Goal: Communication & Community: Answer question/provide support

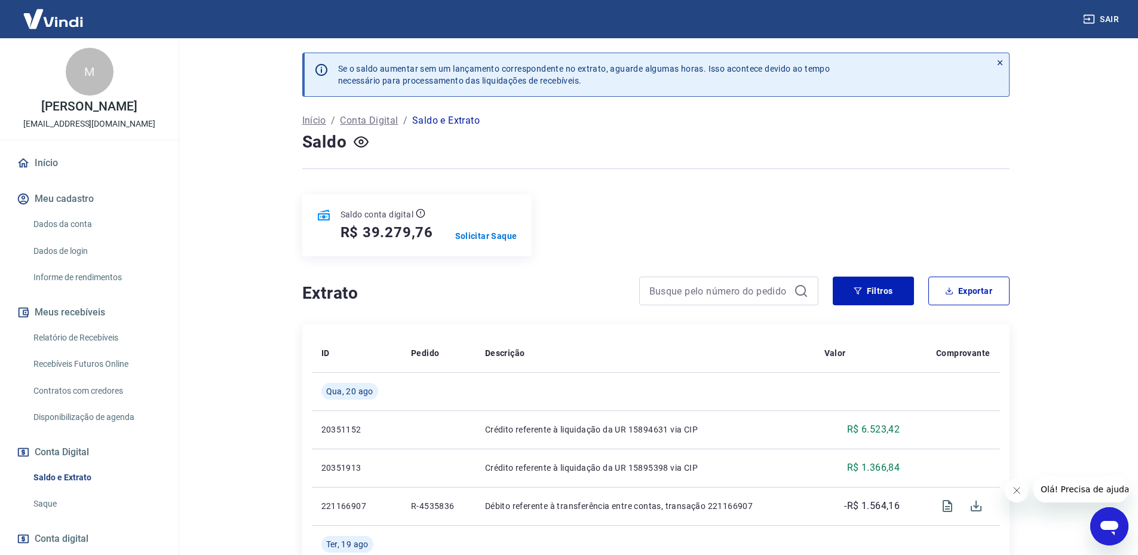
click at [1102, 519] on icon "Abrir janela de mensagens" at bounding box center [1110, 527] width 22 height 22
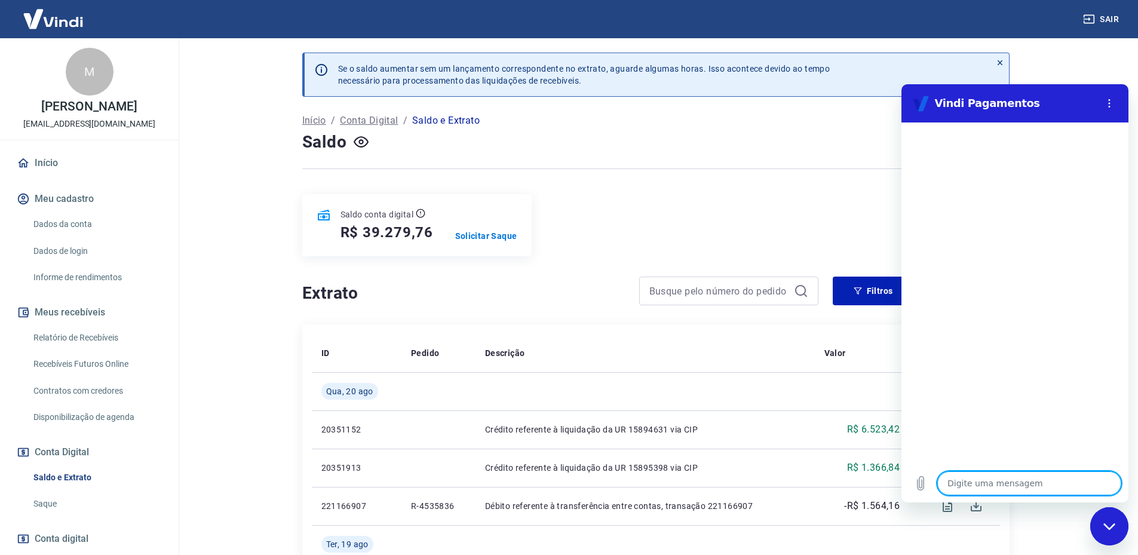
click at [969, 489] on textarea at bounding box center [1030, 483] width 184 height 24
type textarea "O"
type textarea "x"
type textarea "Ol"
type textarea "x"
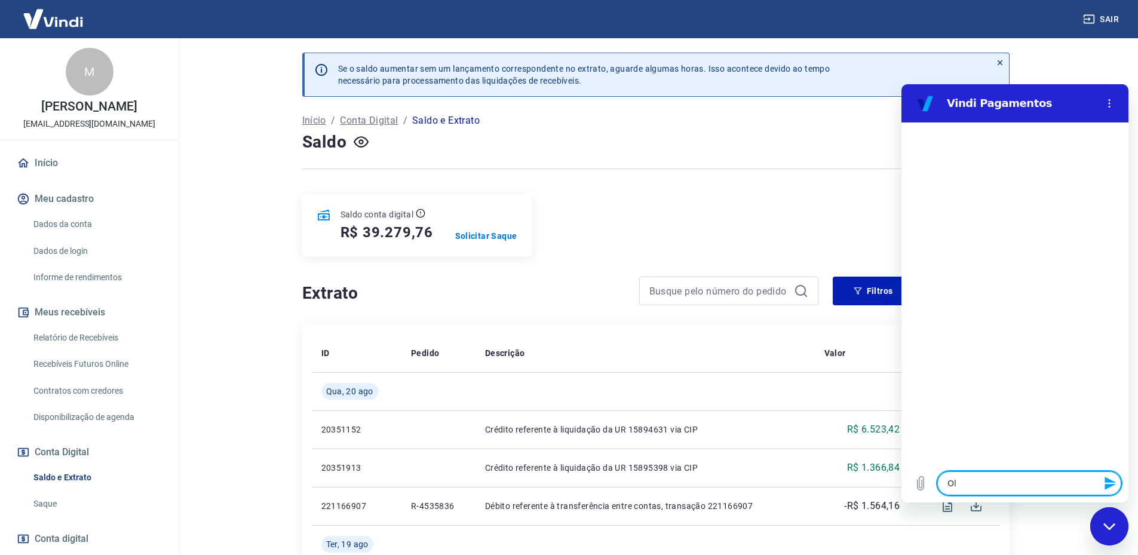
type textarea "Olá"
type textarea "x"
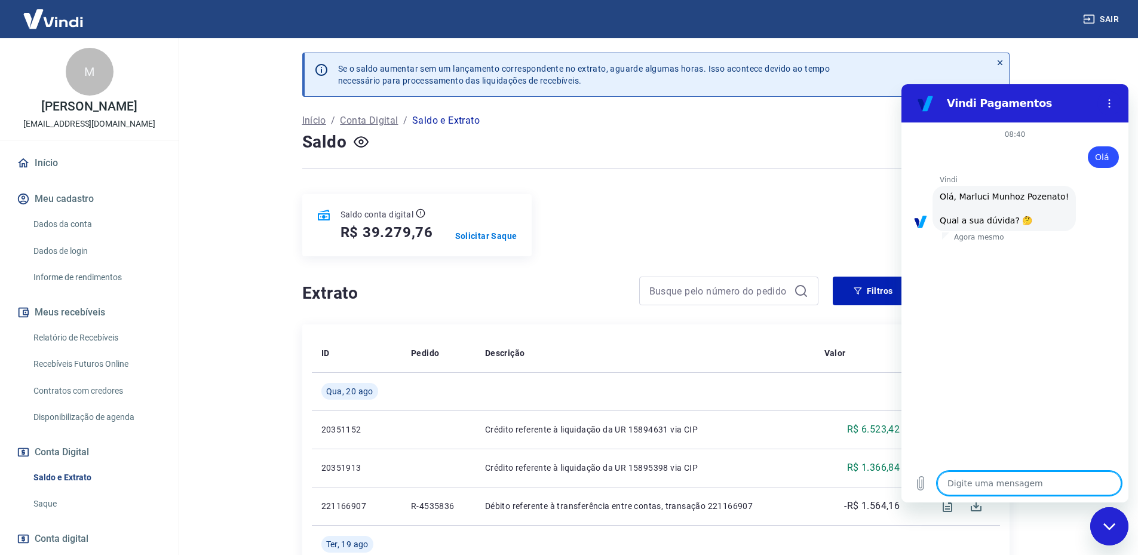
scroll to position [28, 0]
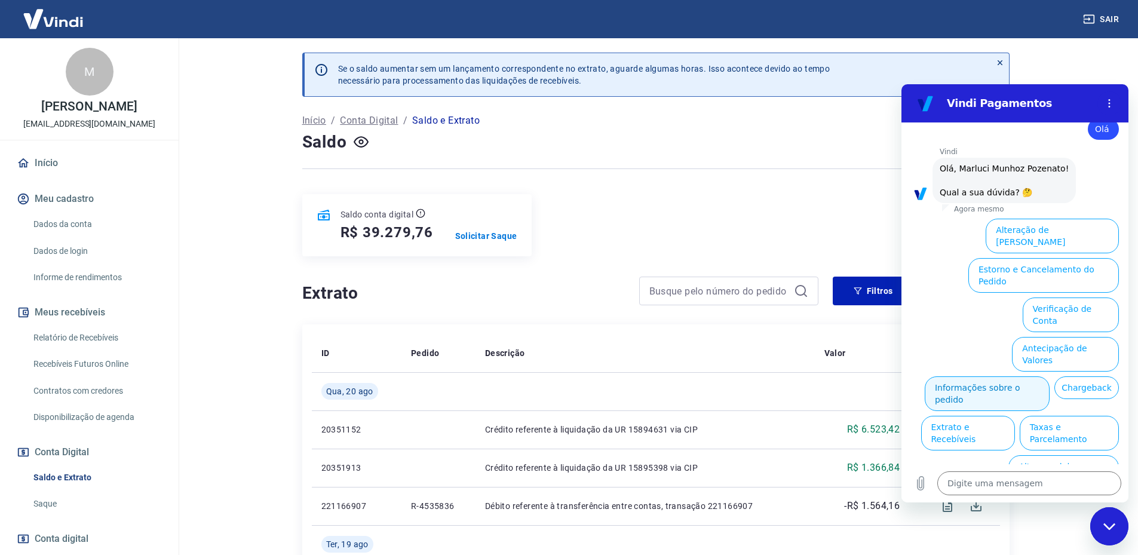
click at [1012, 376] on button "Informações sobre o pedido" at bounding box center [987, 393] width 125 height 35
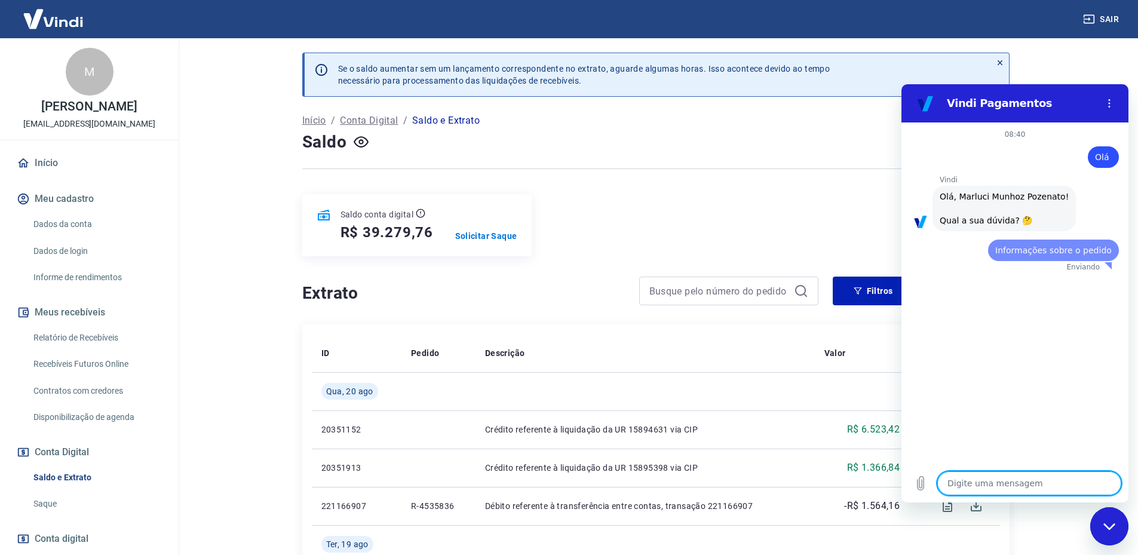
scroll to position [0, 0]
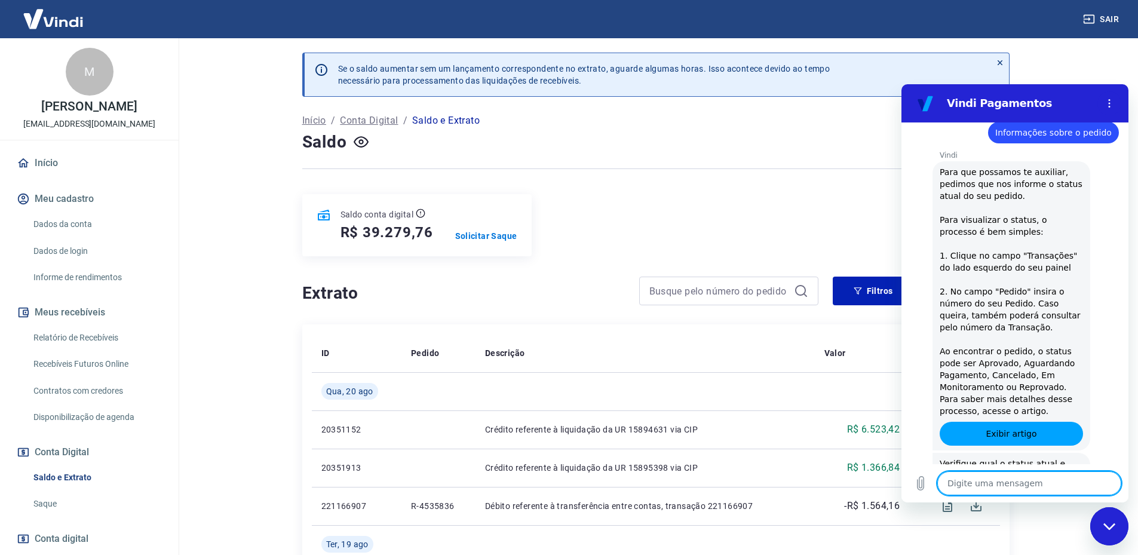
type textarea "x"
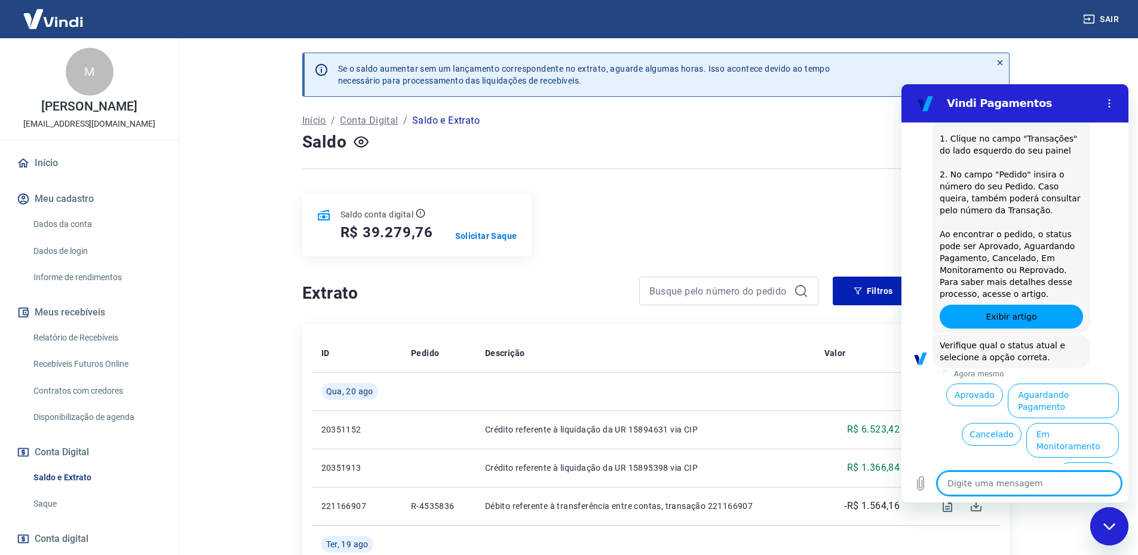
scroll to position [54, 0]
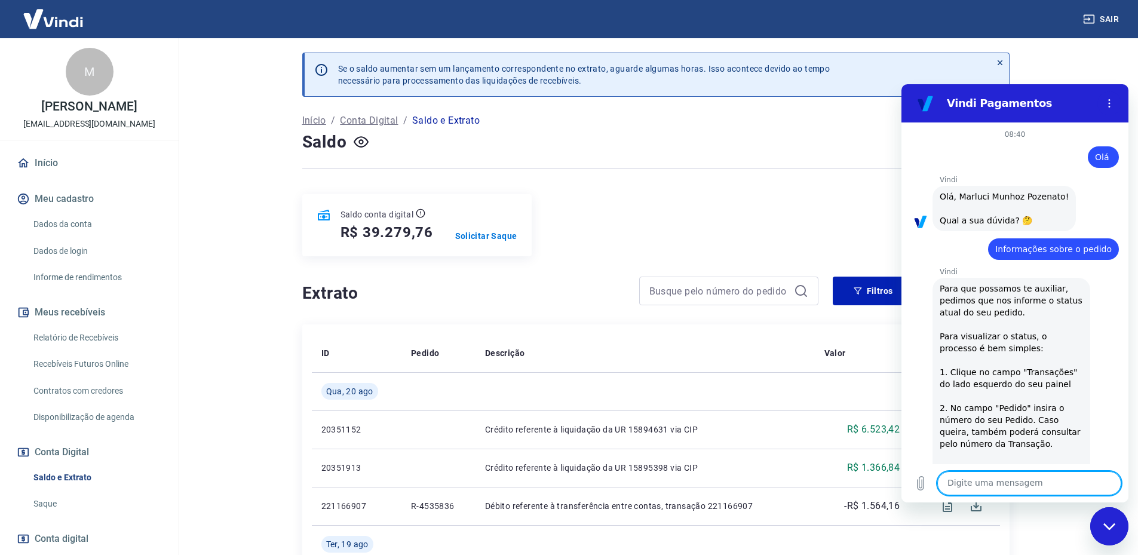
click at [805, 178] on div at bounding box center [655, 168] width 707 height 29
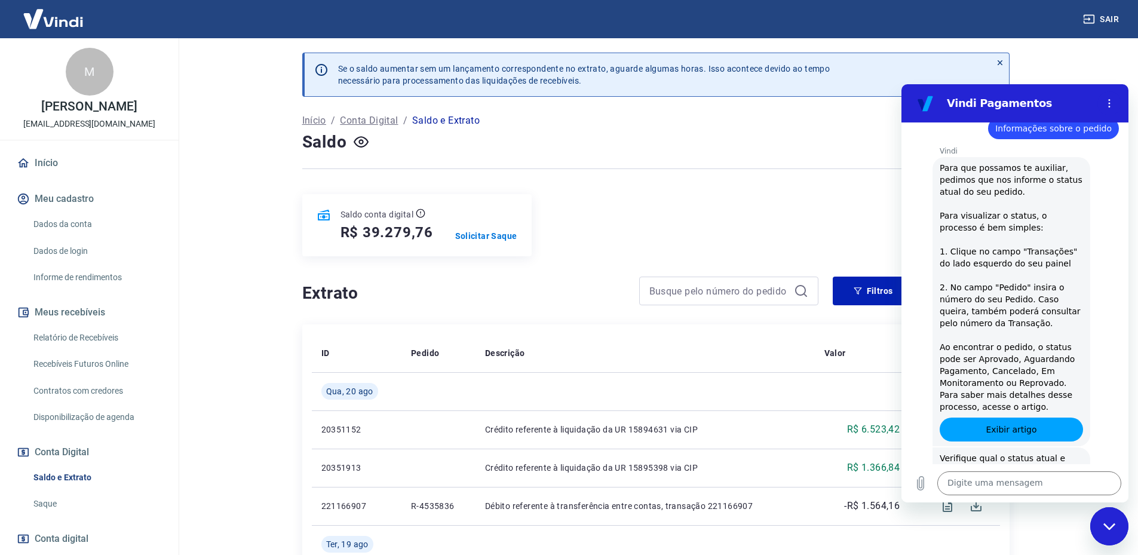
scroll to position [234, 0]
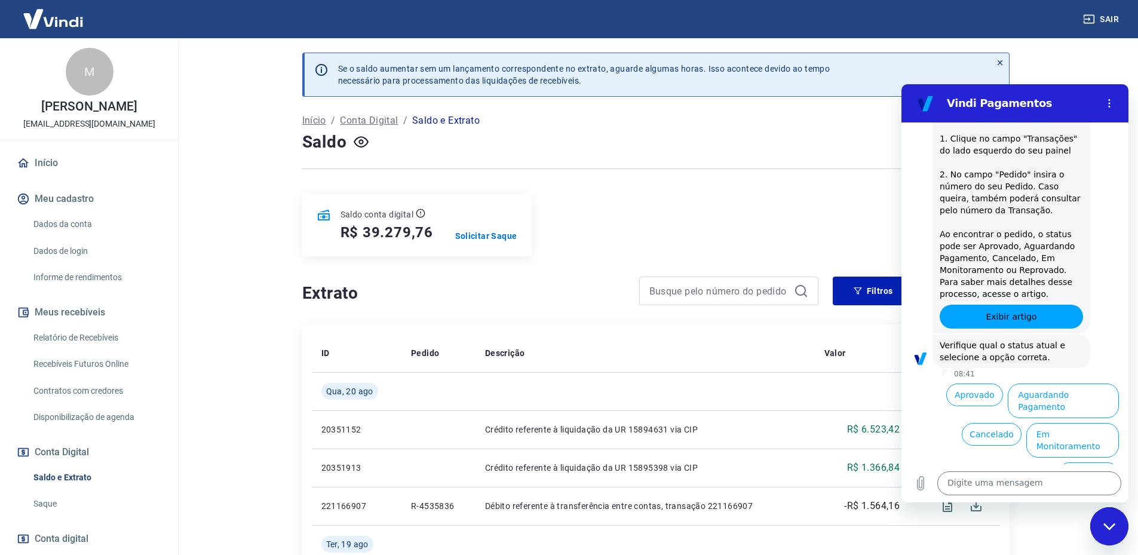
click at [1101, 522] on div "Fechar janela de mensagens" at bounding box center [1110, 527] width 36 height 36
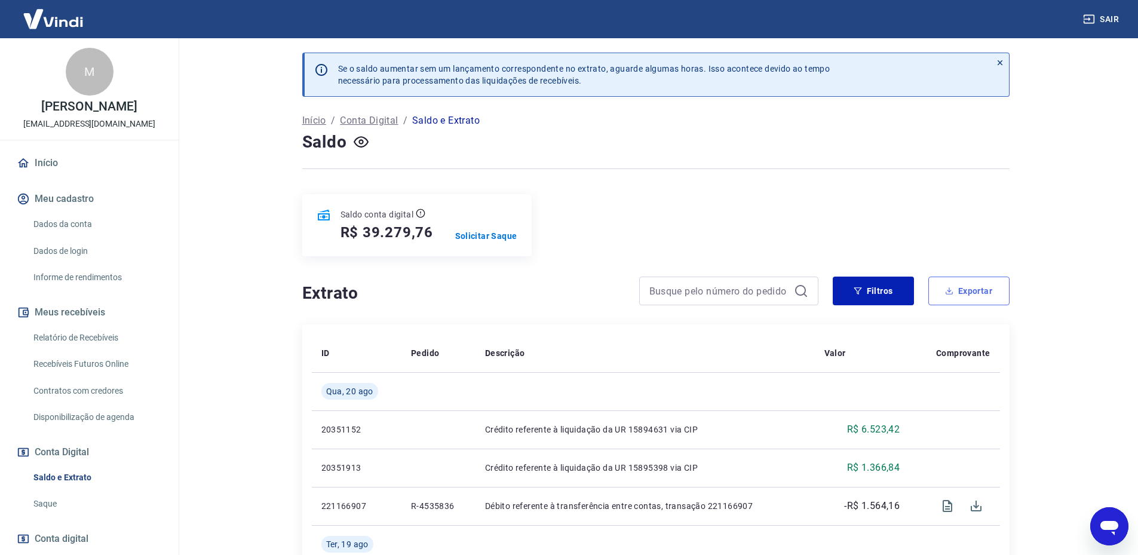
click at [955, 292] on button "Exportar" at bounding box center [969, 291] width 81 height 29
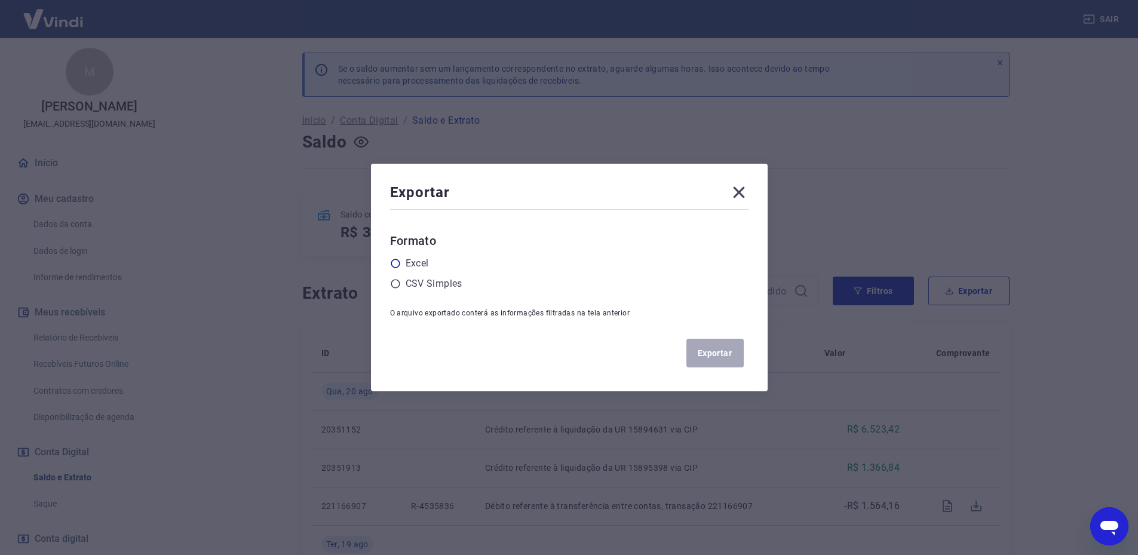
click at [403, 258] on div "Excel" at bounding box center [569, 263] width 359 height 14
click at [423, 260] on label "Excel" at bounding box center [417, 263] width 23 height 14
click at [0, 0] on input "radio" at bounding box center [0, 0] width 0 height 0
click at [733, 351] on button "Exportar" at bounding box center [715, 353] width 57 height 29
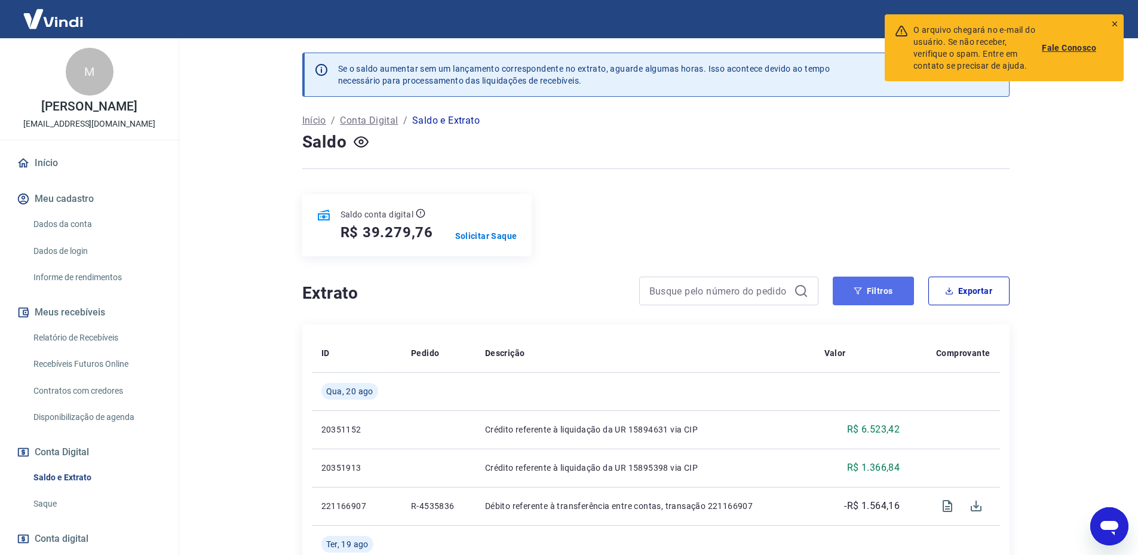
click at [865, 282] on button "Filtros" at bounding box center [873, 291] width 81 height 29
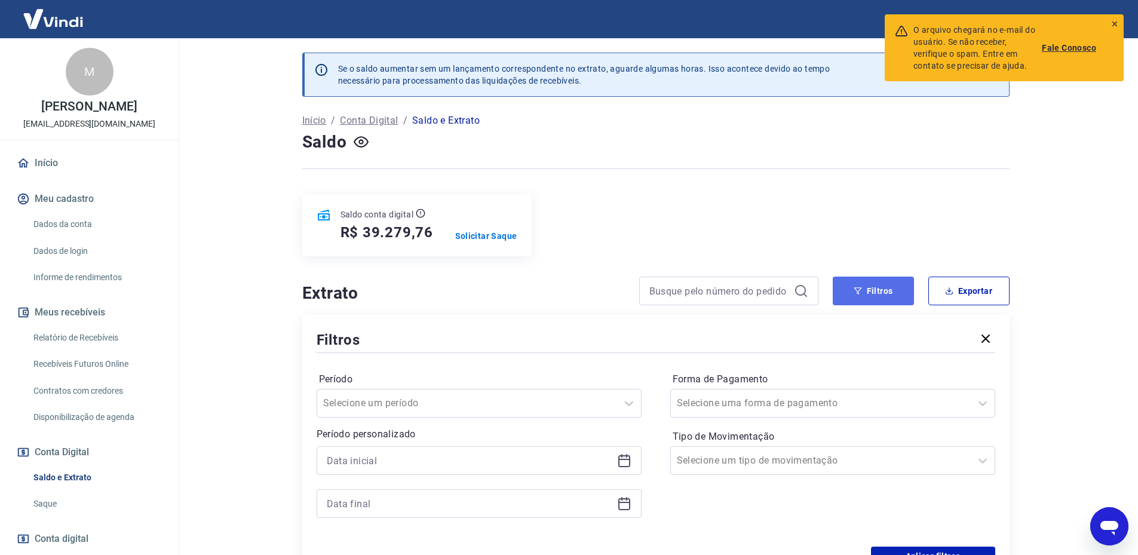
click at [863, 298] on button "Filtros" at bounding box center [873, 291] width 81 height 29
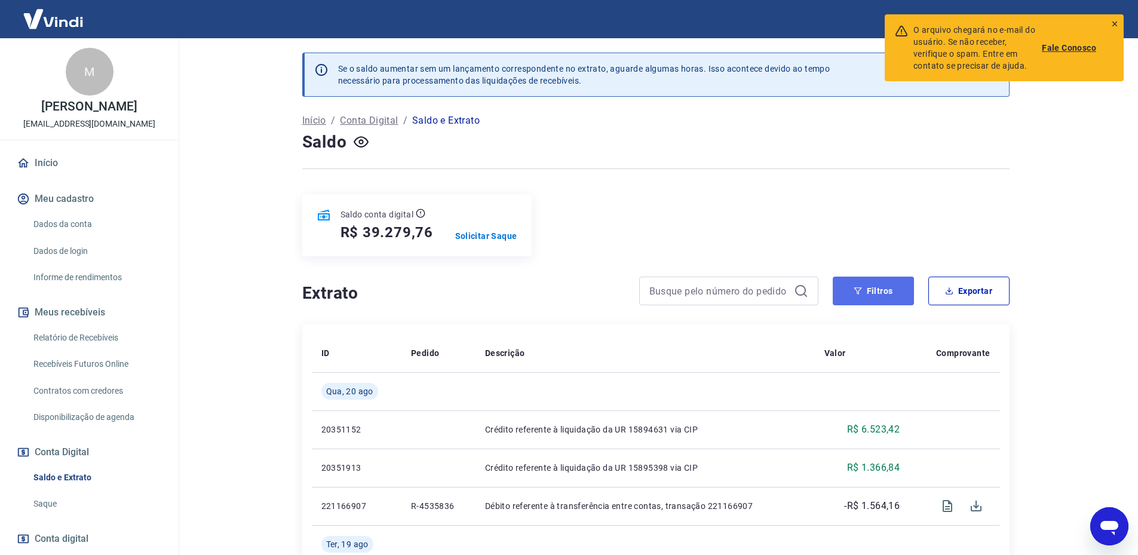
click at [863, 288] on button "Filtros" at bounding box center [873, 291] width 81 height 29
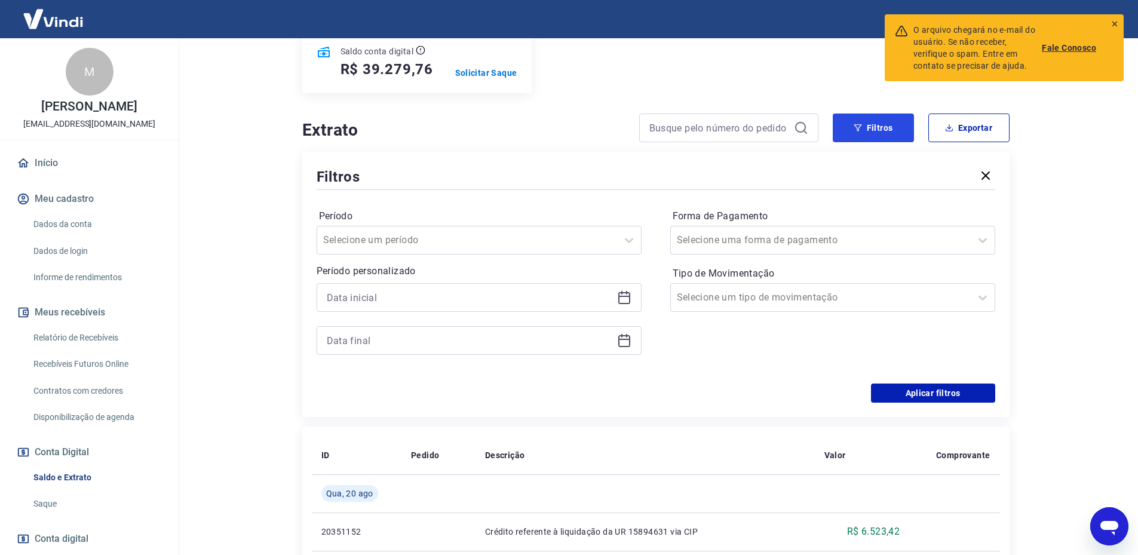
scroll to position [179, 0]
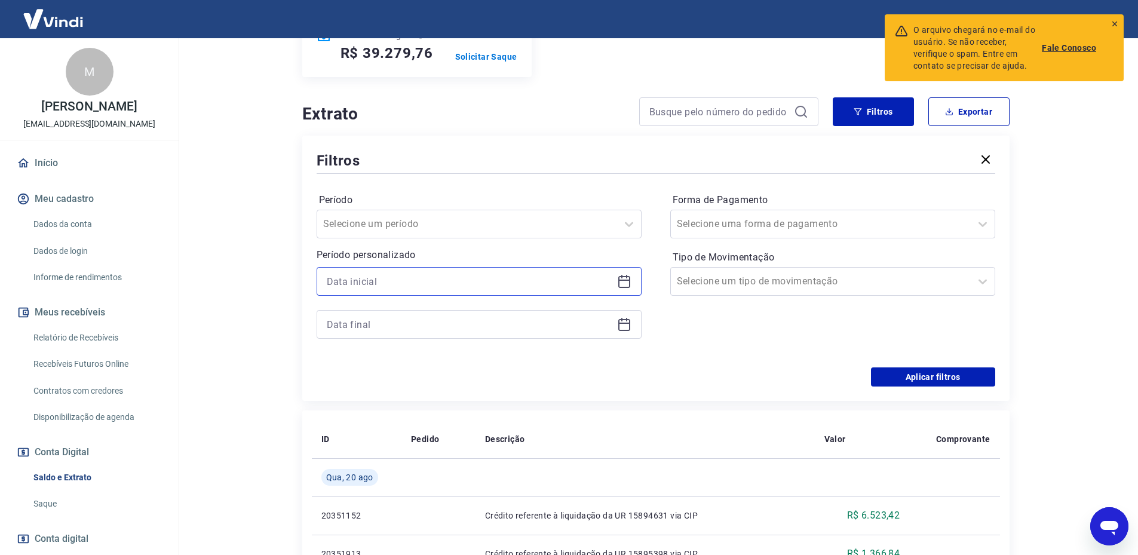
click at [398, 280] on input at bounding box center [470, 281] width 286 height 18
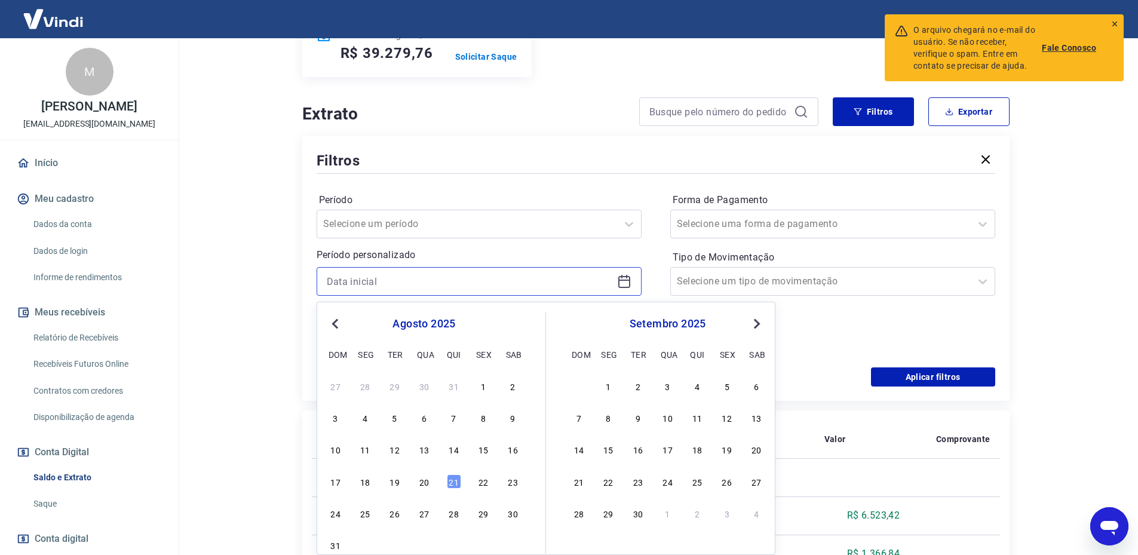
click at [367, 285] on input at bounding box center [470, 281] width 286 height 18
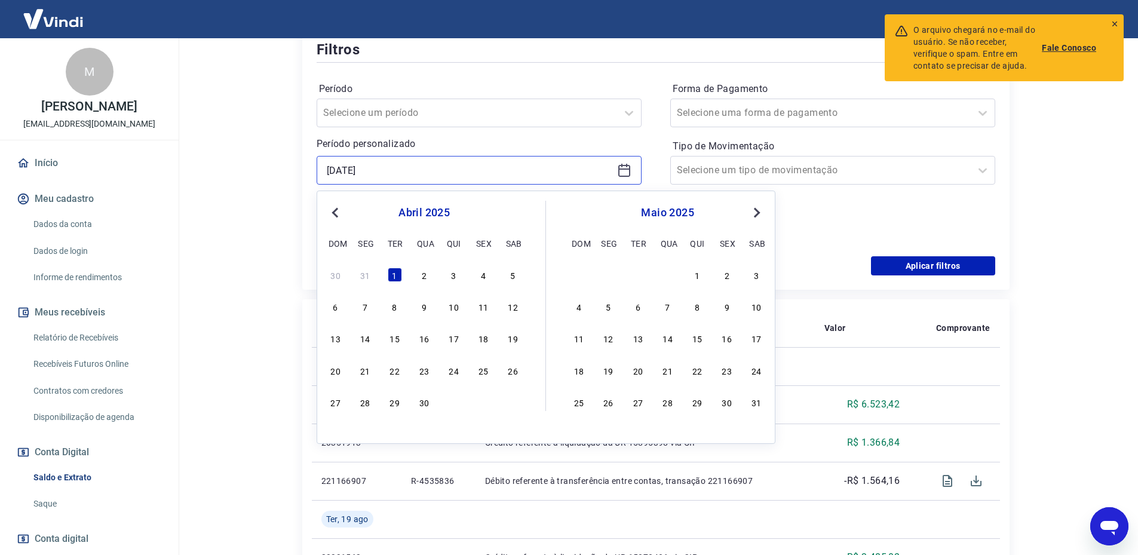
scroll to position [299, 0]
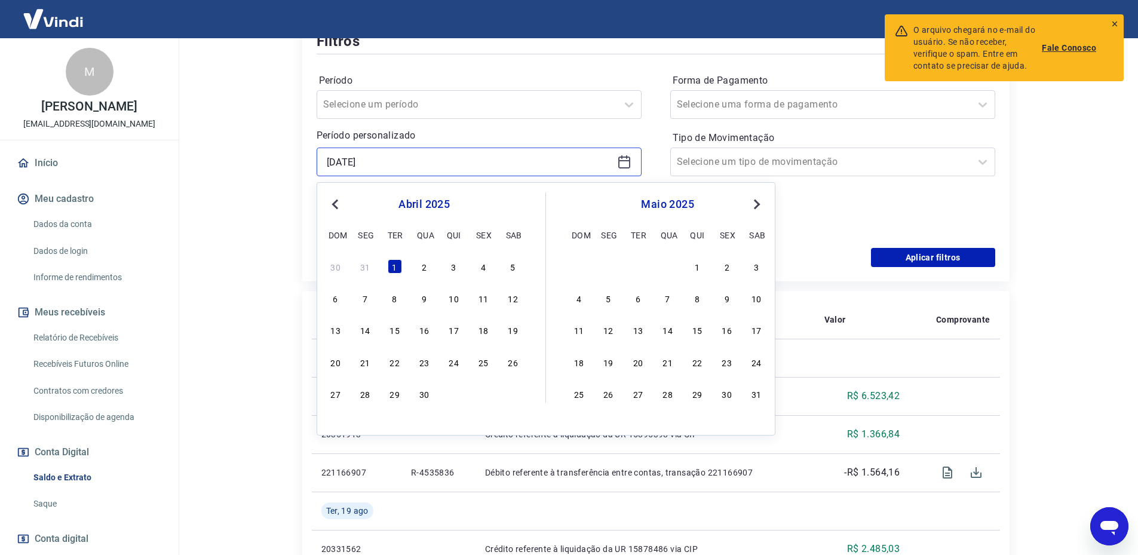
type input "01/04/2025"
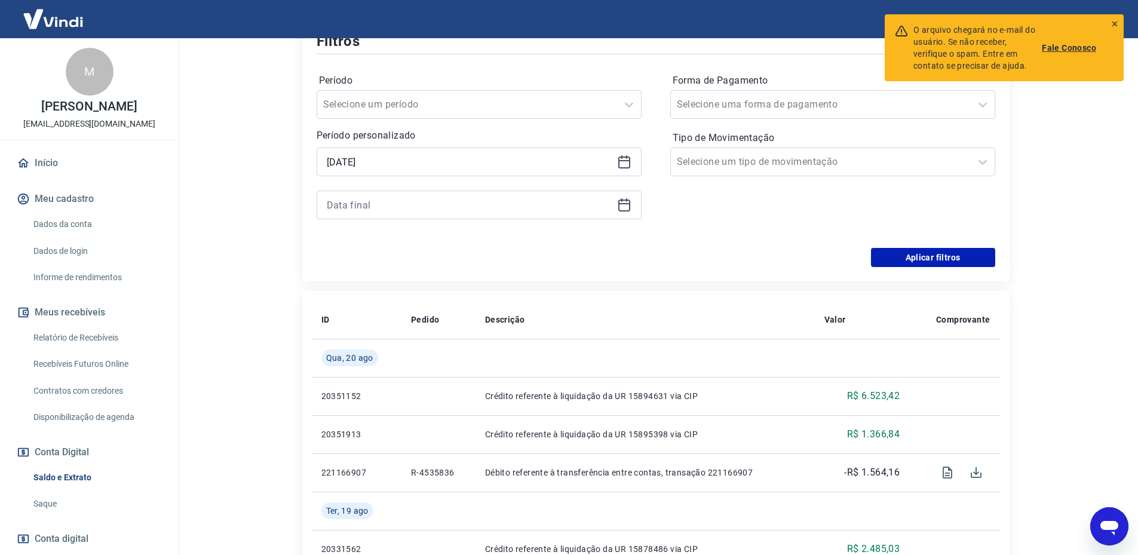
click at [880, 213] on div "Forma de Pagamento Selecione uma forma de pagamento Tipo de Movimentação Seleci…" at bounding box center [832, 152] width 325 height 163
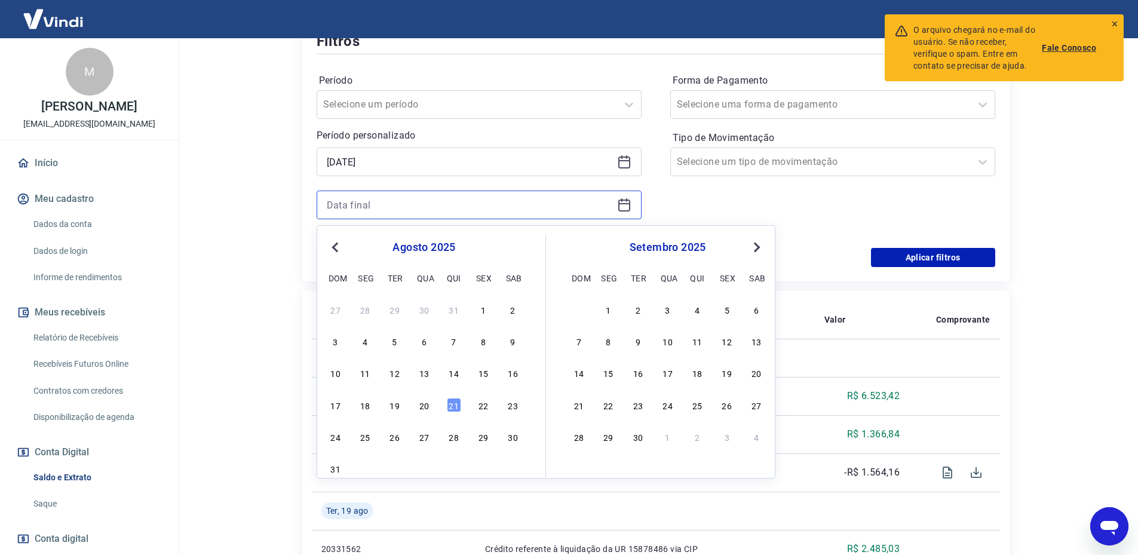
click at [385, 210] on input at bounding box center [470, 205] width 286 height 18
click at [421, 402] on div "20" at bounding box center [424, 405] width 14 height 14
type input "20/08/2025"
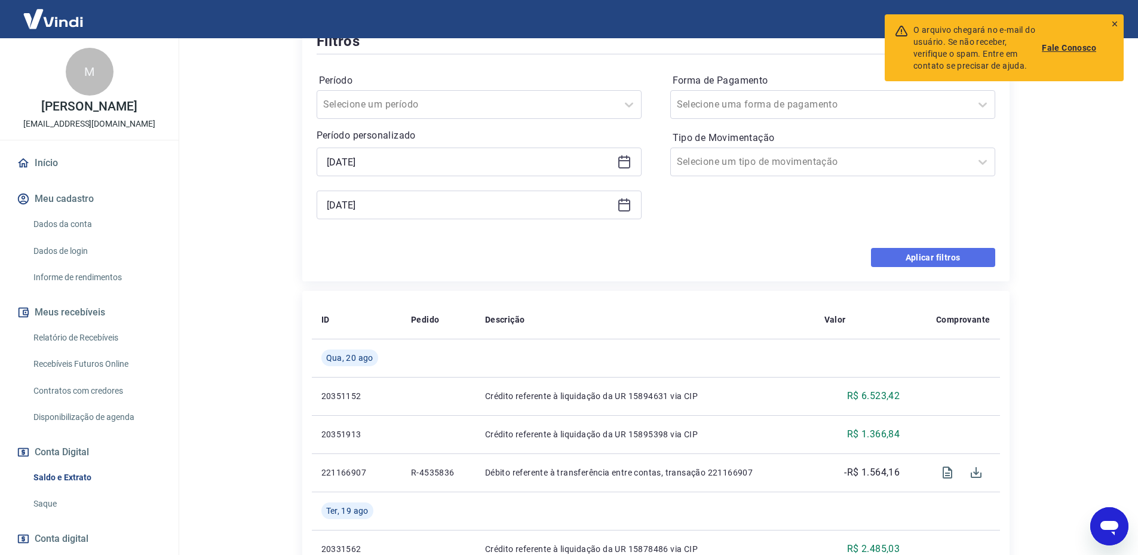
click at [953, 262] on button "Aplicar filtros" at bounding box center [933, 257] width 124 height 19
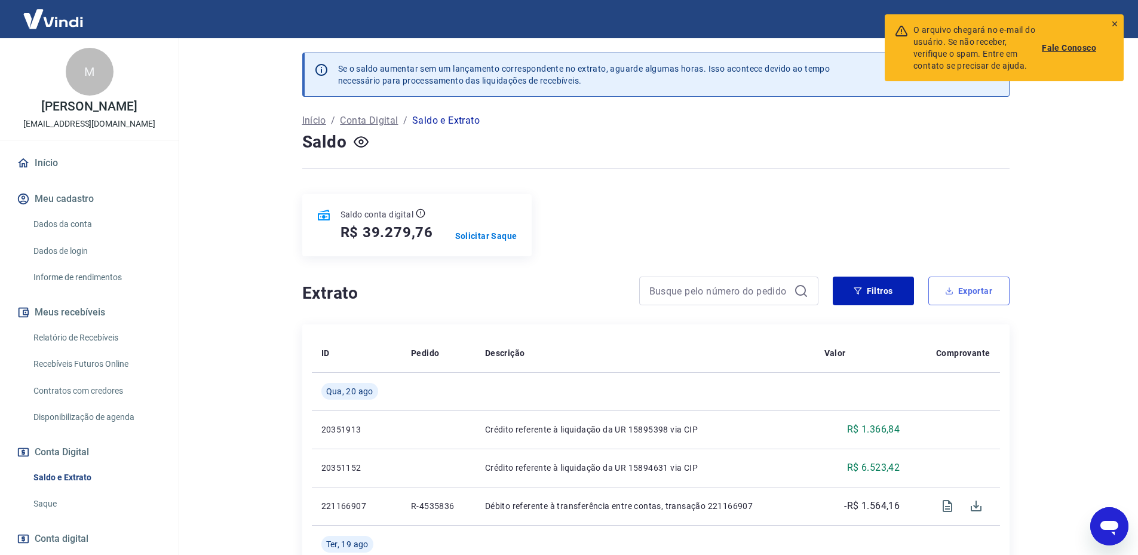
click at [961, 295] on button "Exportar" at bounding box center [969, 291] width 81 height 29
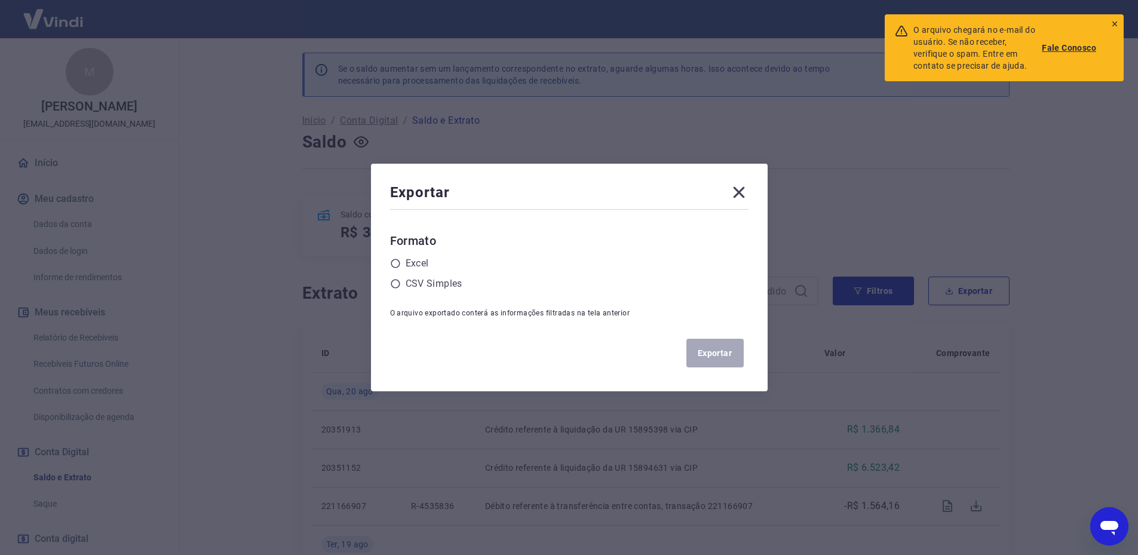
click at [405, 255] on div "Formato Excel CSV Simples" at bounding box center [569, 261] width 359 height 60
click at [409, 260] on div "Excel" at bounding box center [569, 263] width 359 height 14
click at [413, 267] on label "Excel" at bounding box center [417, 263] width 23 height 14
click at [0, 0] on input "radio" at bounding box center [0, 0] width 0 height 0
click at [715, 355] on button "Exportar" at bounding box center [715, 353] width 57 height 29
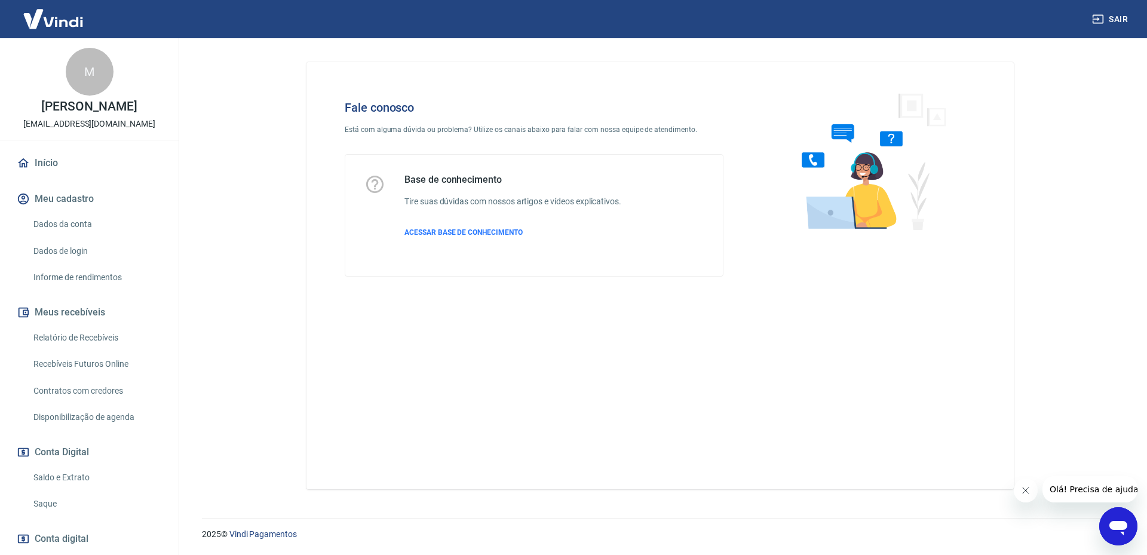
click at [1122, 520] on icon "Abrir janela de mensagens" at bounding box center [1119, 527] width 22 height 22
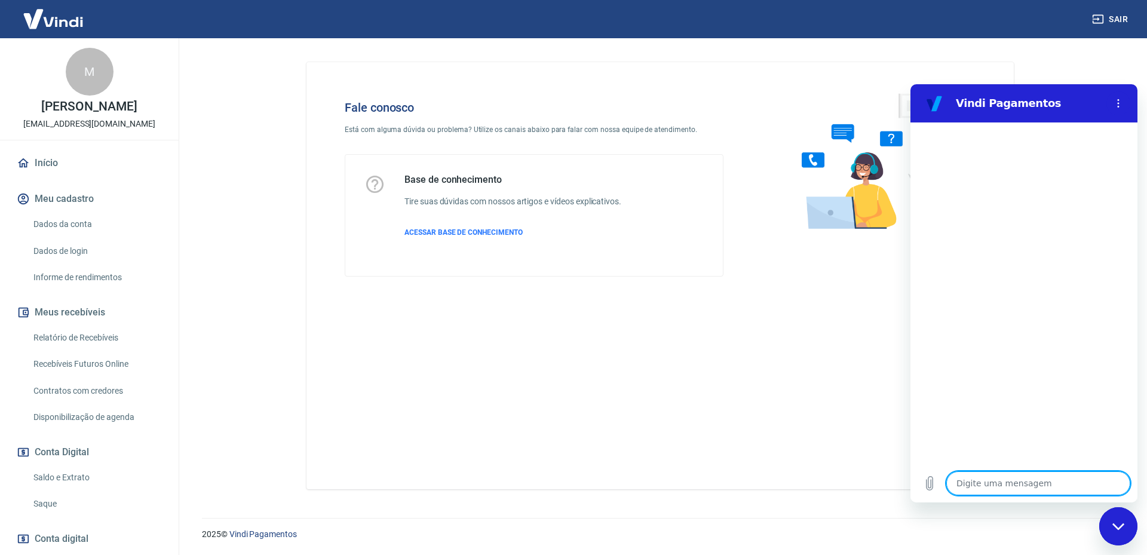
click at [979, 485] on textarea at bounding box center [1038, 483] width 184 height 24
type textarea "O"
type textarea "x"
type textarea "Ol"
type textarea "x"
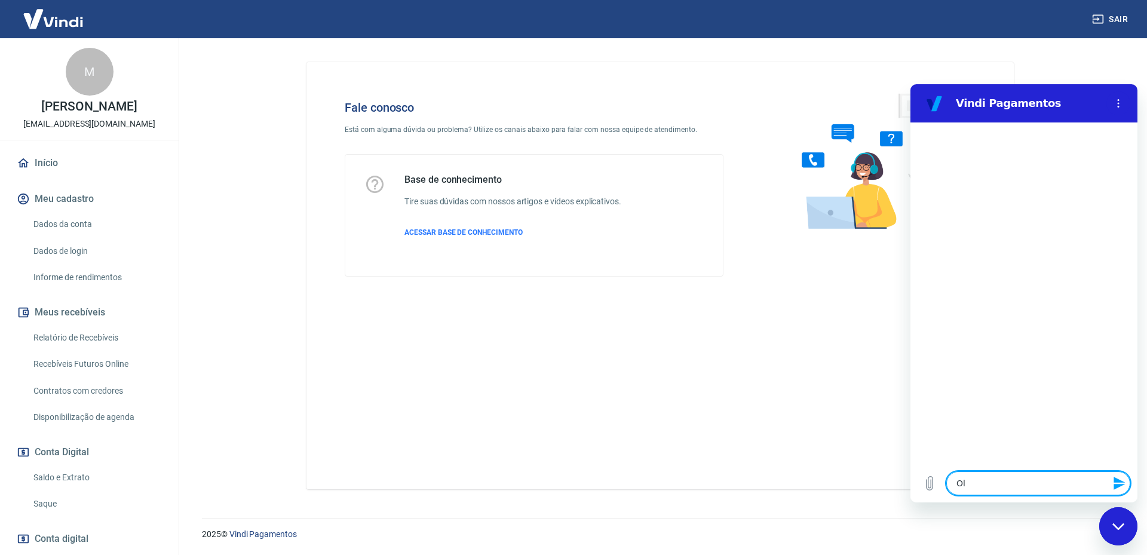
type textarea "Olá"
type textarea "x"
type textarea "Olá"
type textarea "x"
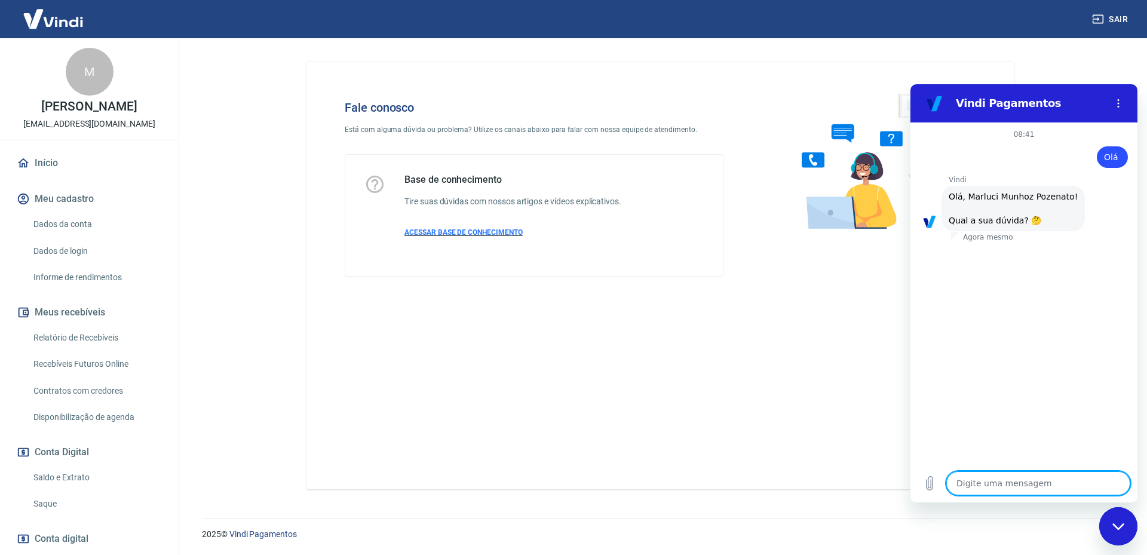
scroll to position [28, 0]
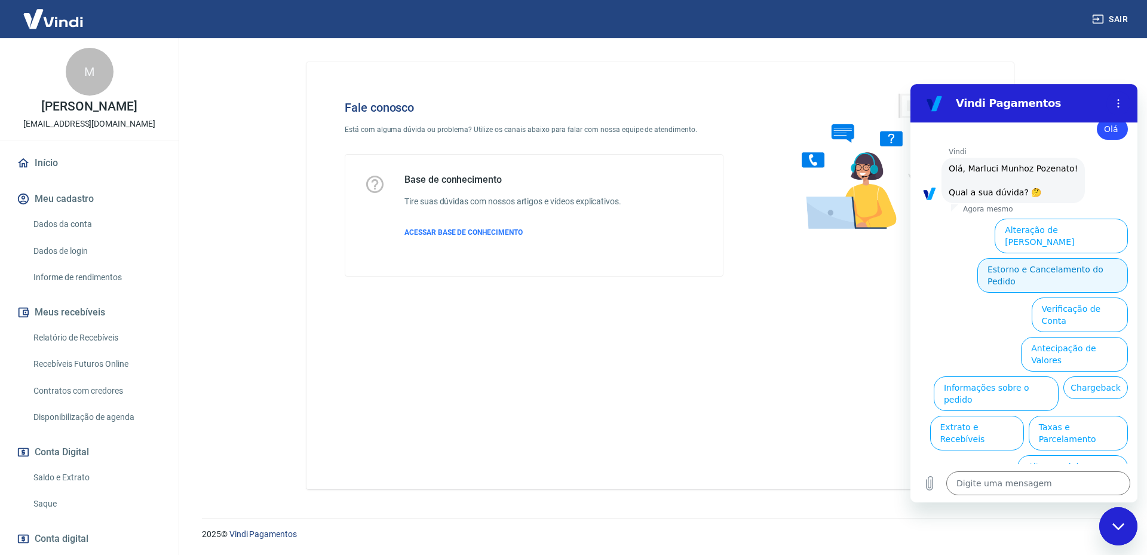
click at [1071, 258] on button "Estorno e Cancelamento do Pedido" at bounding box center [1053, 275] width 151 height 35
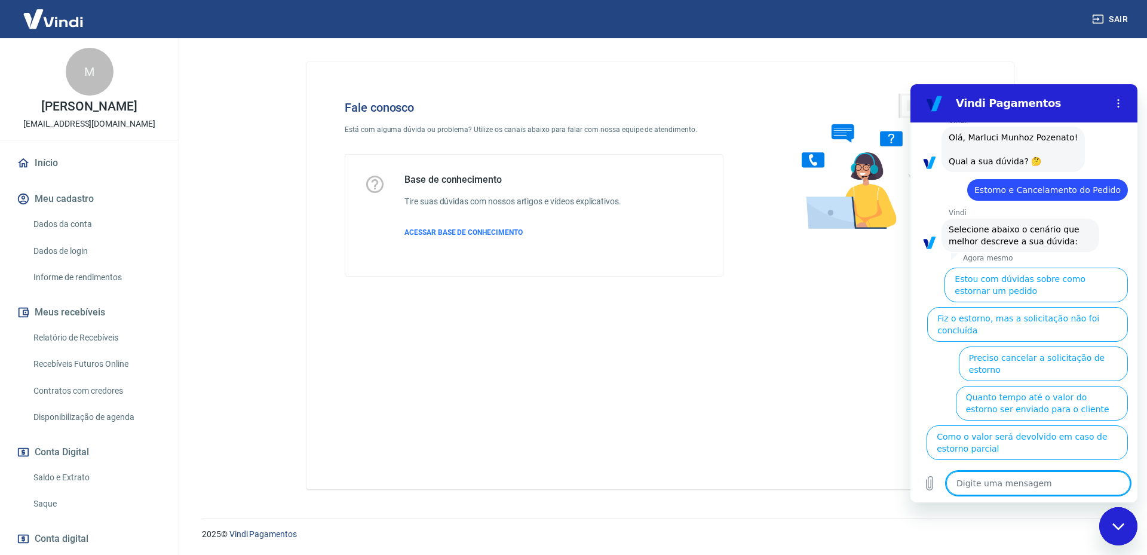
scroll to position [62, 0]
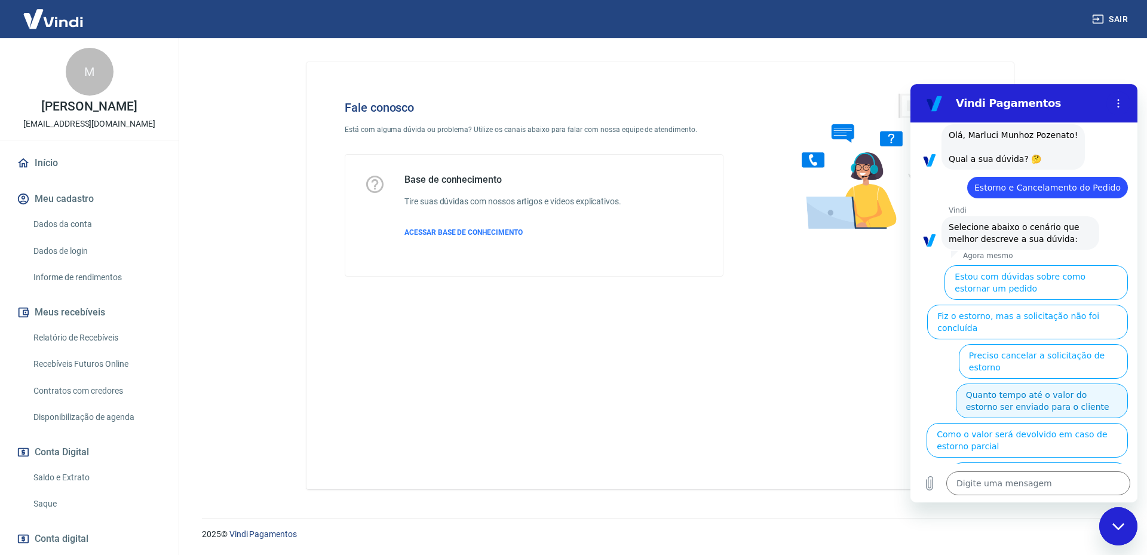
click at [1022, 384] on button "Quanto tempo até o valor do estorno ser enviado para o cliente" at bounding box center [1042, 401] width 172 height 35
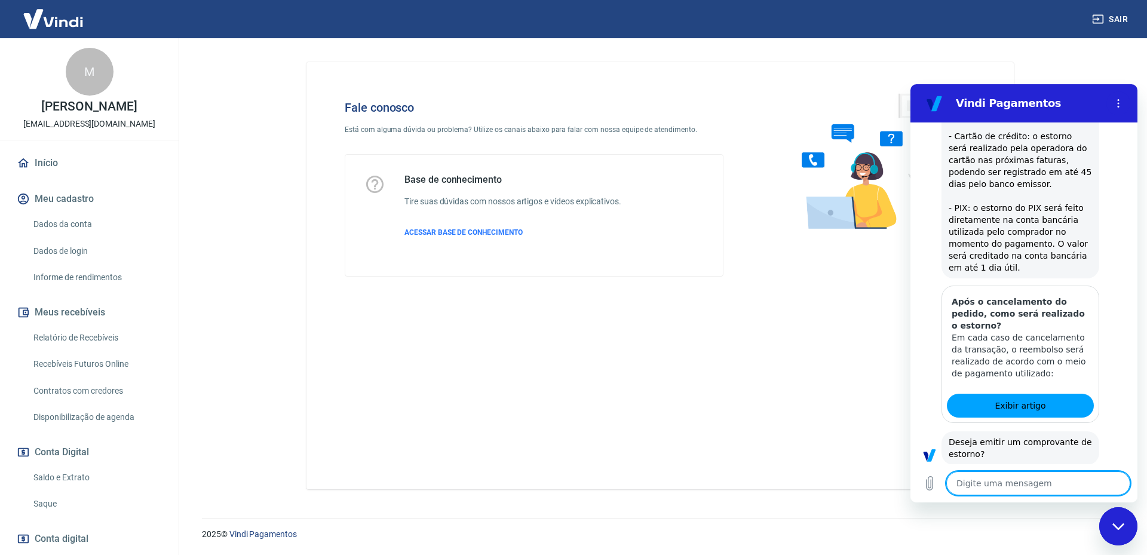
scroll to position [406, 0]
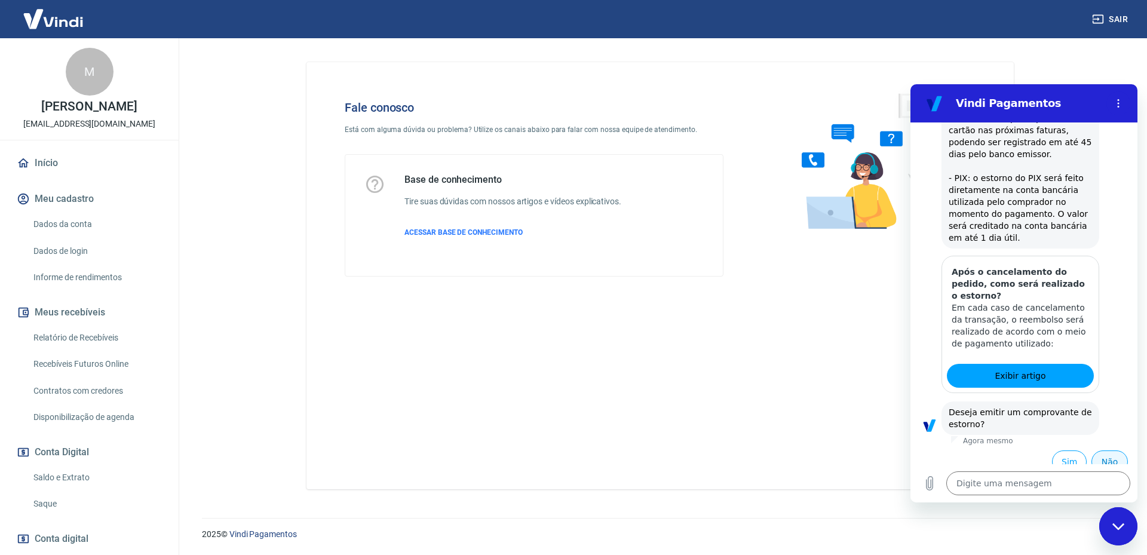
click at [1106, 451] on button "Não" at bounding box center [1110, 462] width 36 height 23
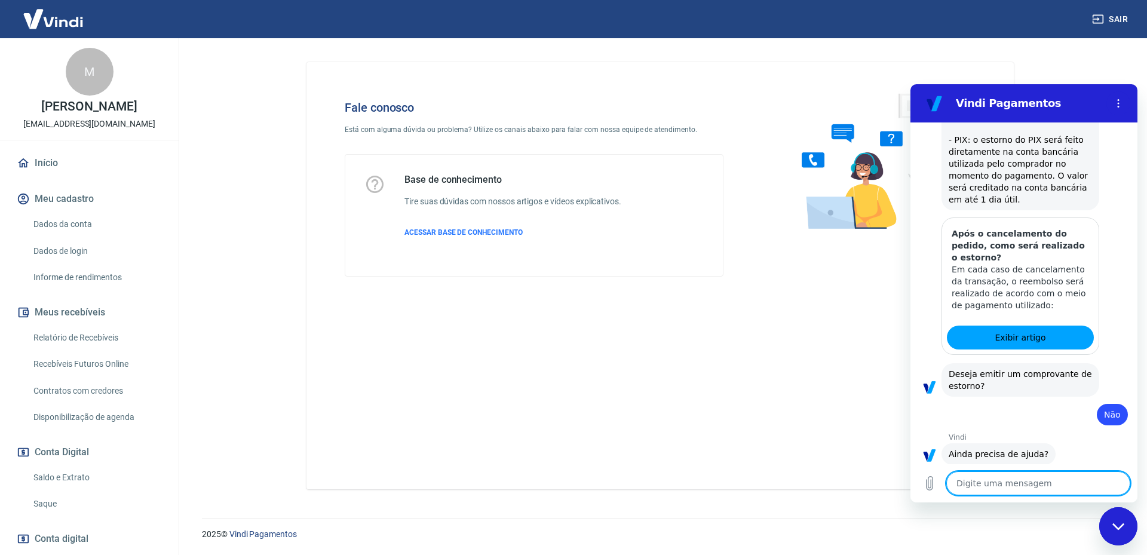
scroll to position [474, 0]
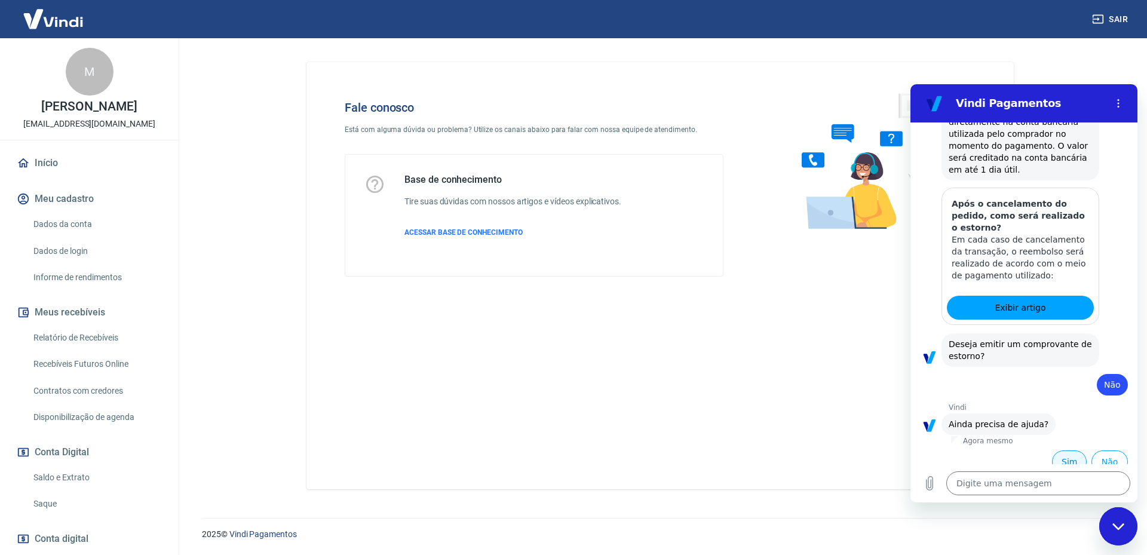
click at [1055, 454] on button "Sim" at bounding box center [1069, 462] width 35 height 23
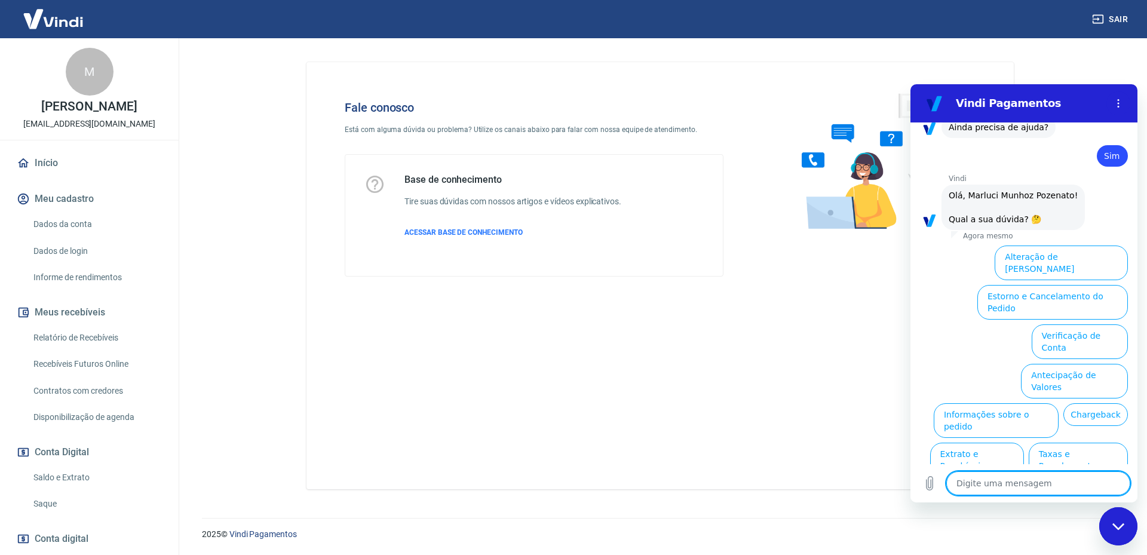
scroll to position [786, 0]
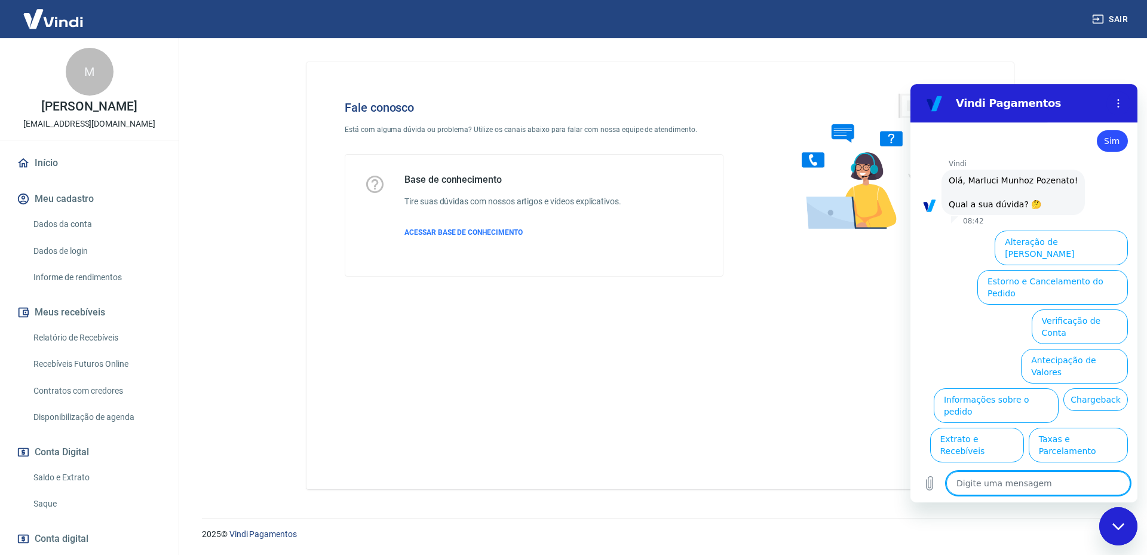
type textarea "x"
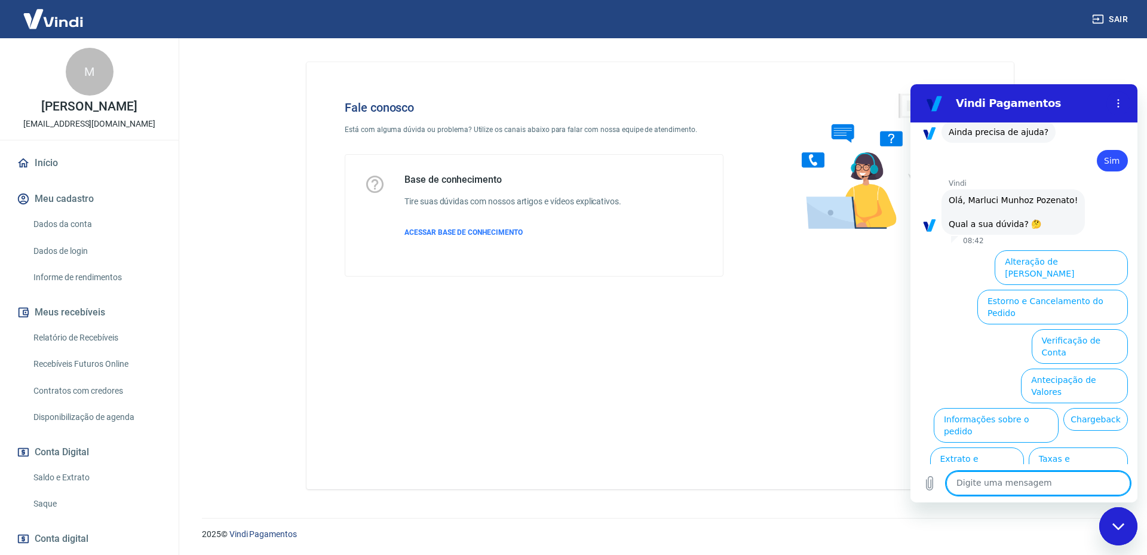
scroll to position [786, 0]
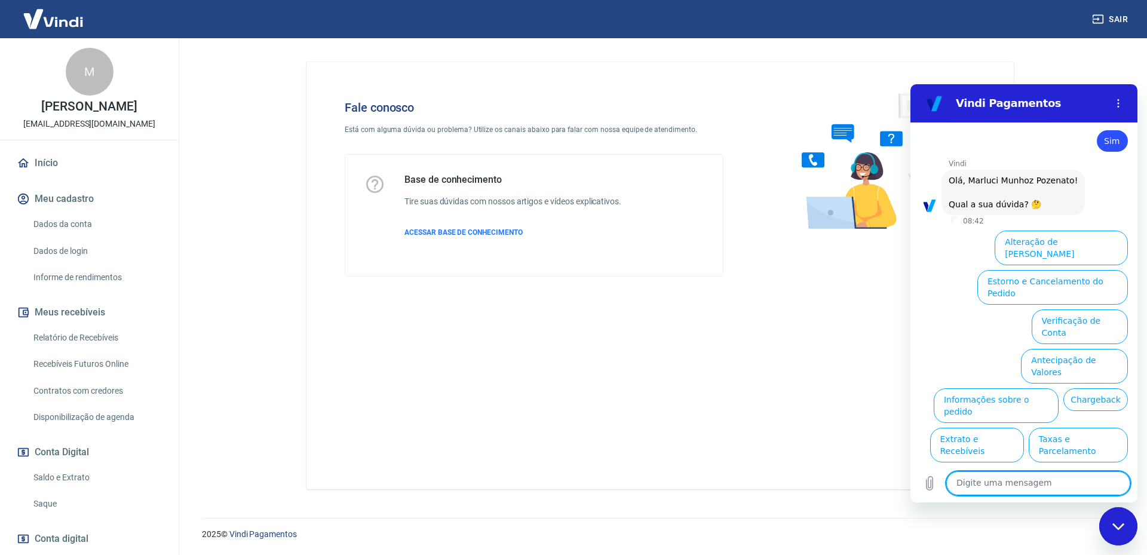
click at [1112, 533] on div "Fechar janela de mensagens" at bounding box center [1119, 527] width 36 height 36
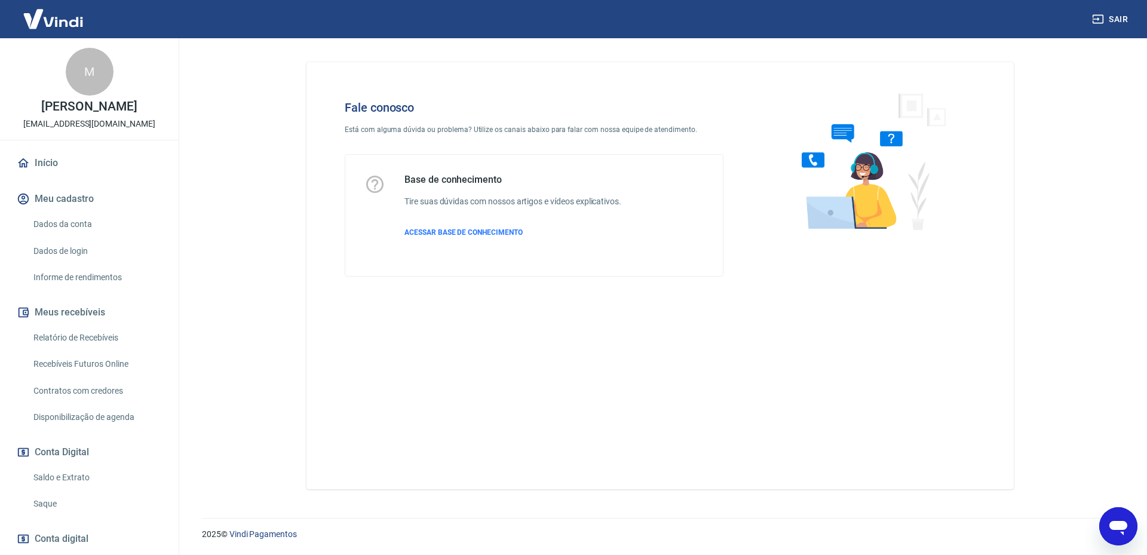
click at [1106, 530] on div "Abrir janela de mensagens" at bounding box center [1119, 527] width 36 height 36
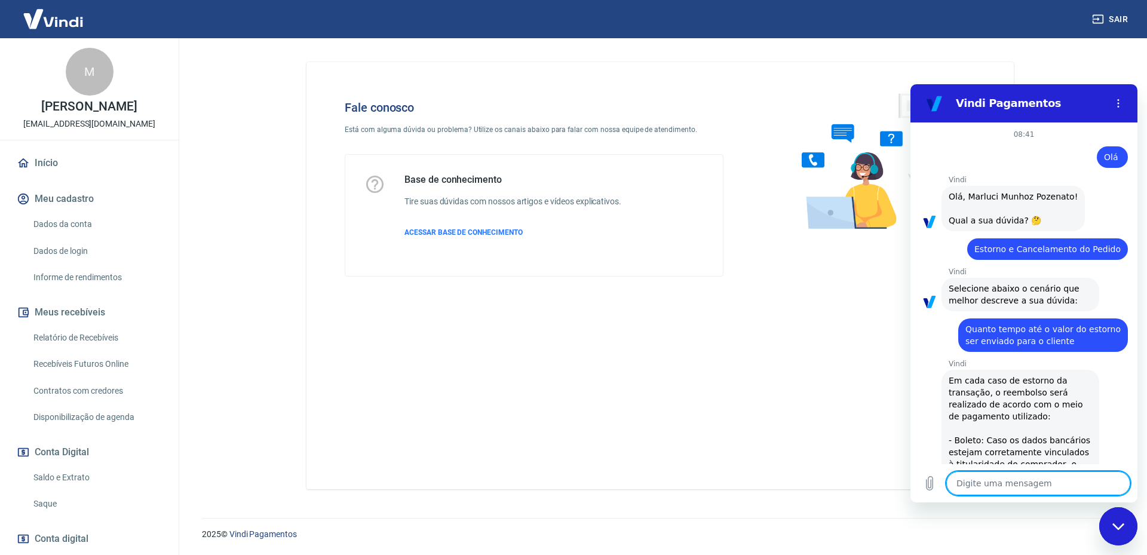
scroll to position [786, 0]
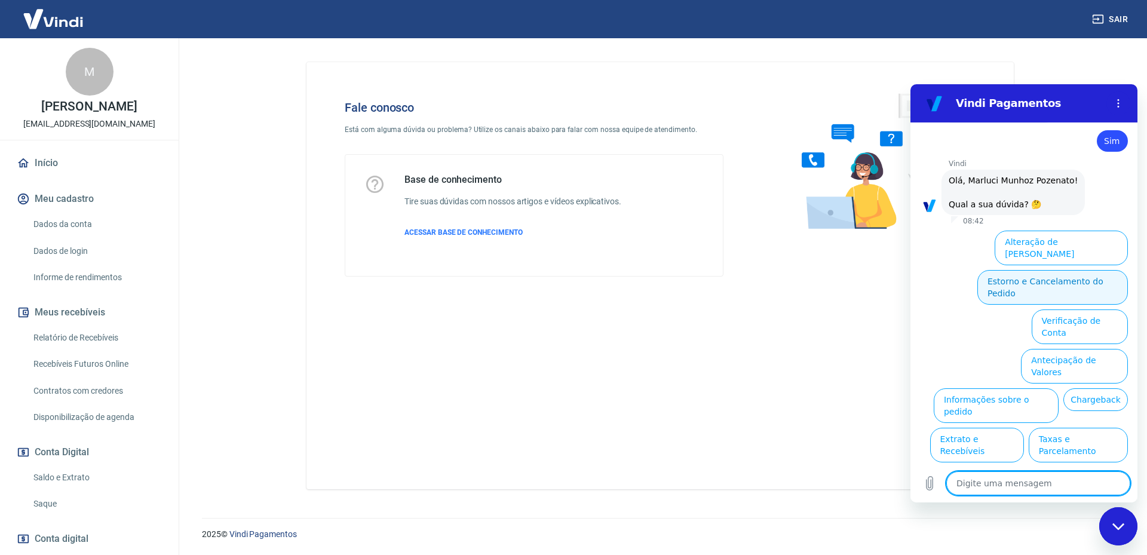
click at [1069, 270] on button "Estorno e Cancelamento do Pedido" at bounding box center [1053, 287] width 151 height 35
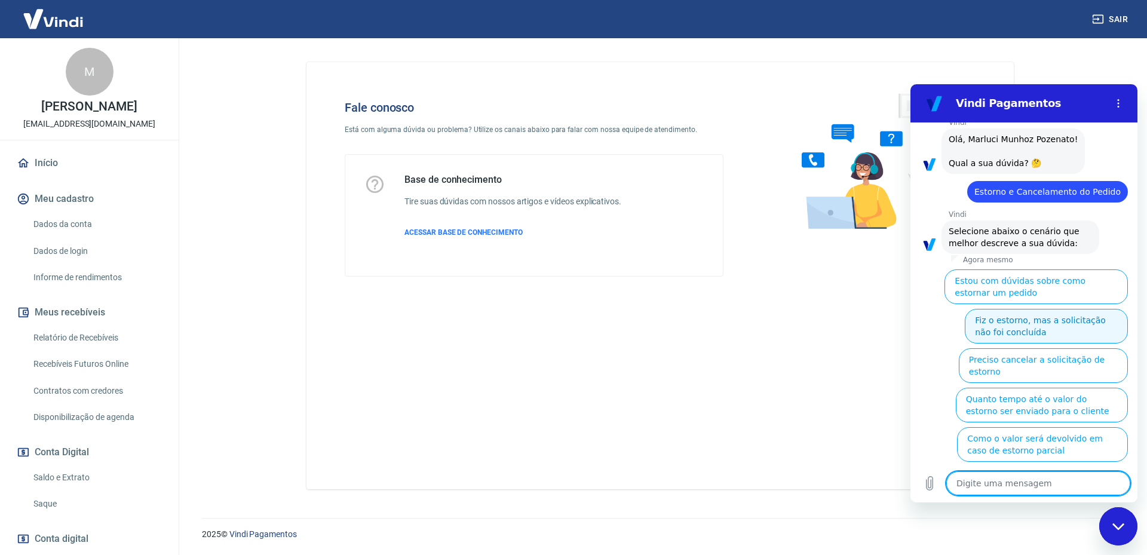
scroll to position [831, 0]
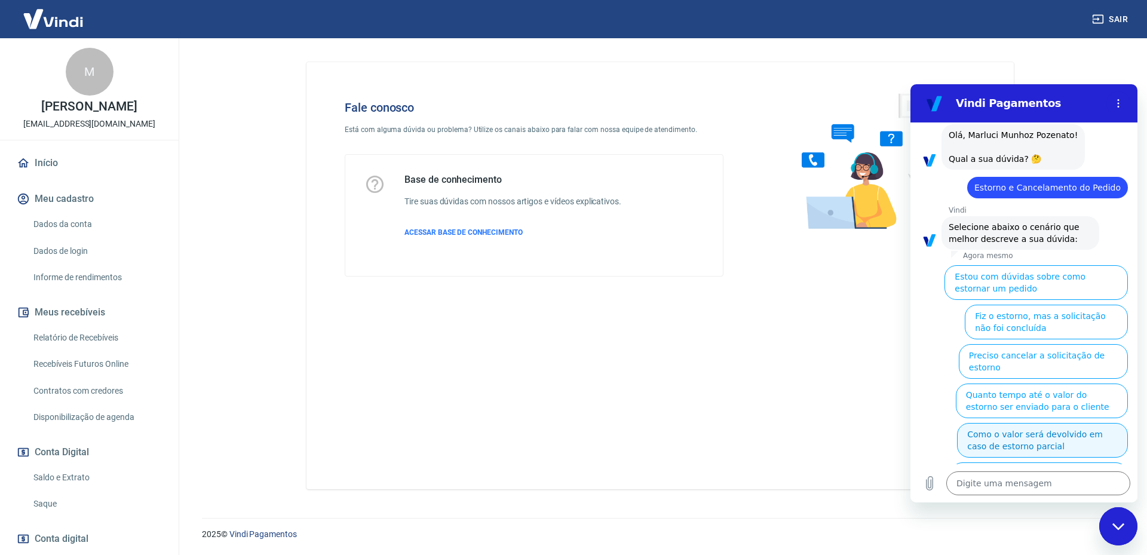
click at [994, 423] on button "Como o valor será devolvido em caso de estorno parcial" at bounding box center [1042, 440] width 171 height 35
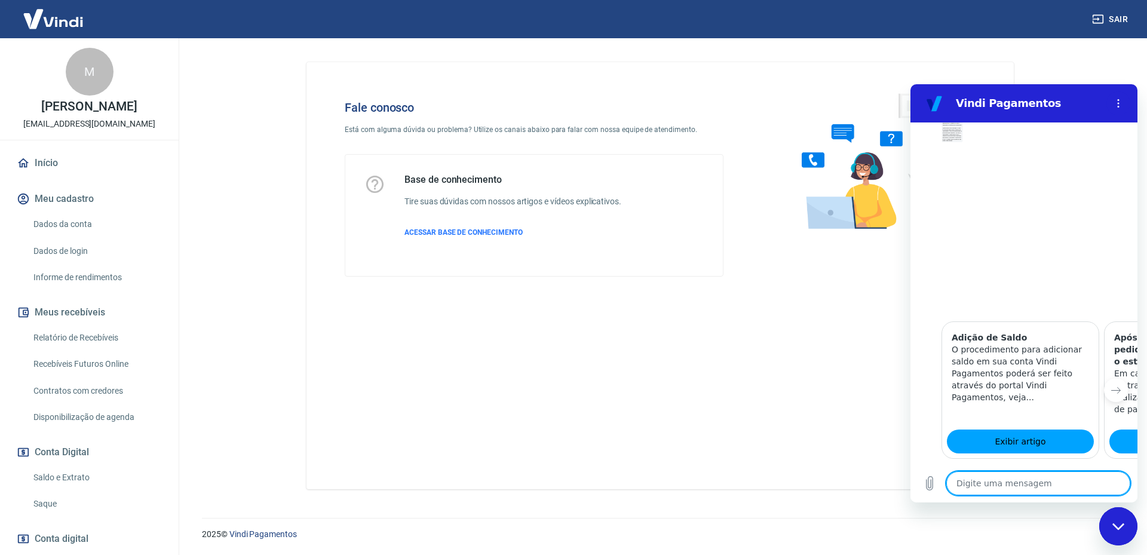
scroll to position [1247, 0]
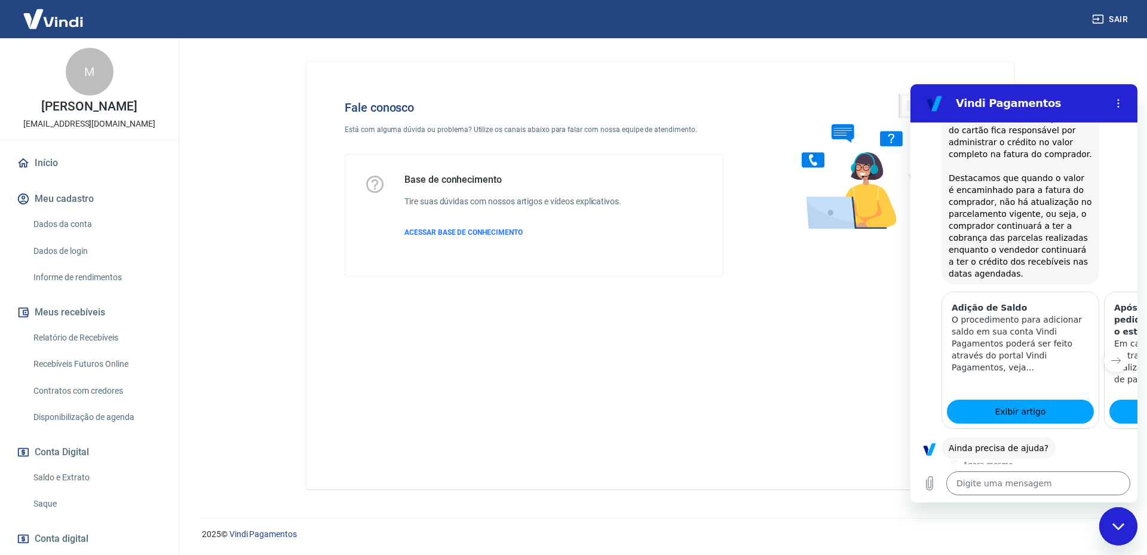
click at [1053, 474] on button "Sim" at bounding box center [1069, 485] width 35 height 23
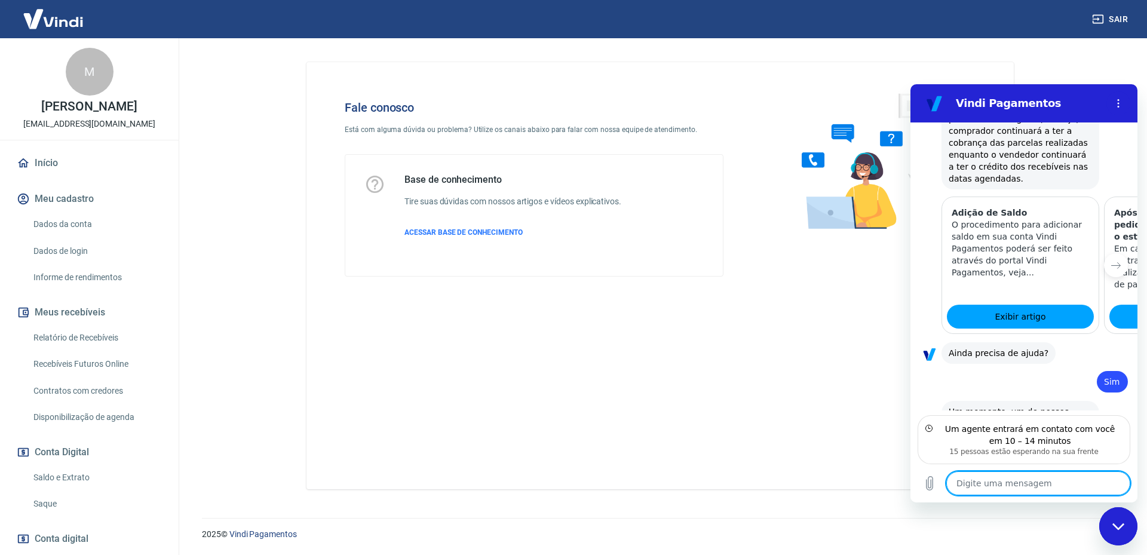
scroll to position [1344, 0]
click at [1005, 485] on textarea at bounding box center [1038, 483] width 184 height 24
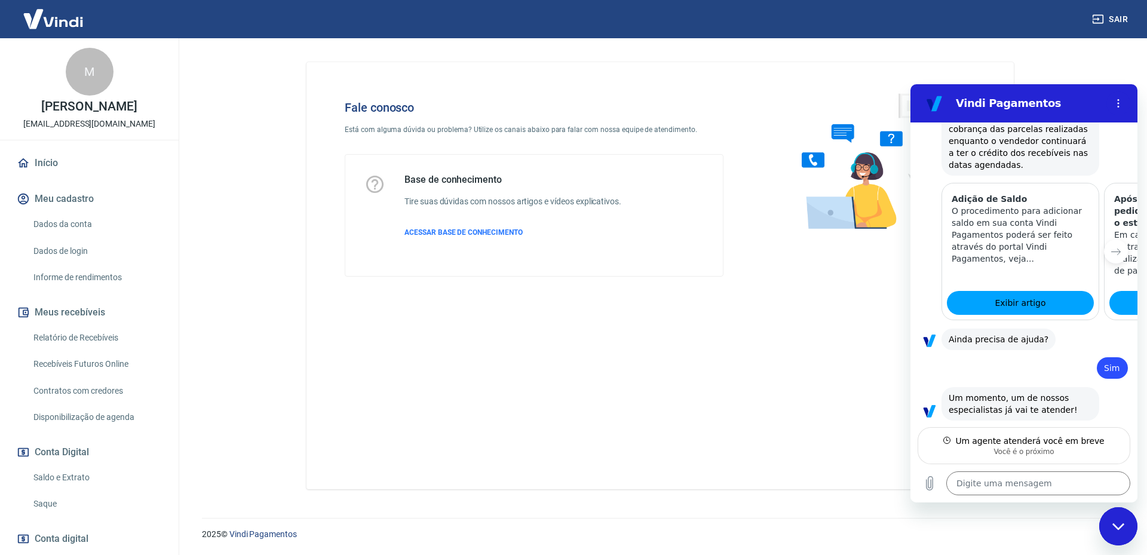
scroll to position [1355, 0]
type textarea "x"
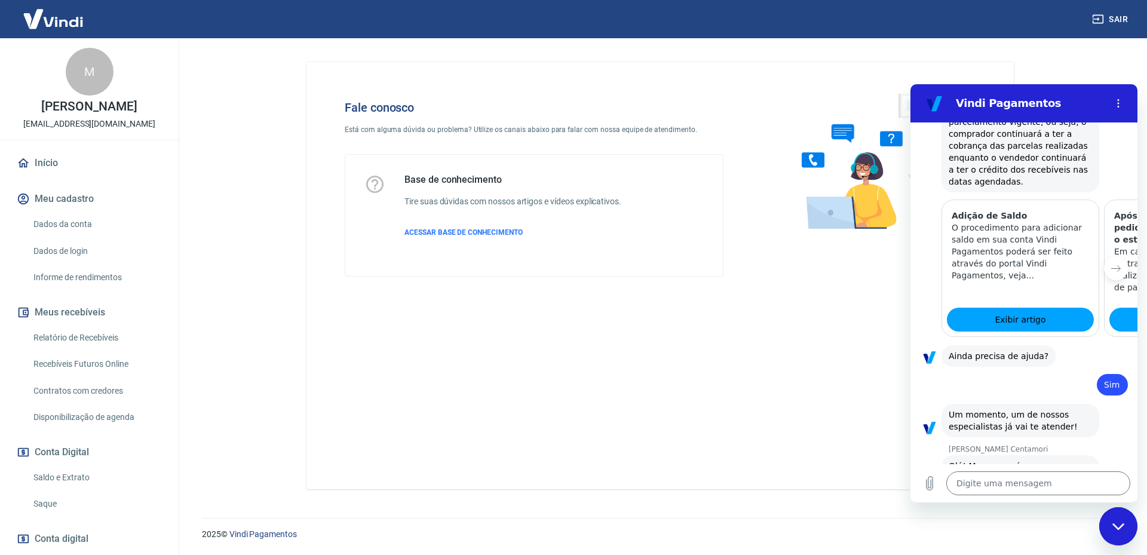
scroll to position [1341, 0]
click at [1024, 489] on textarea at bounding box center [1038, 483] width 184 height 24
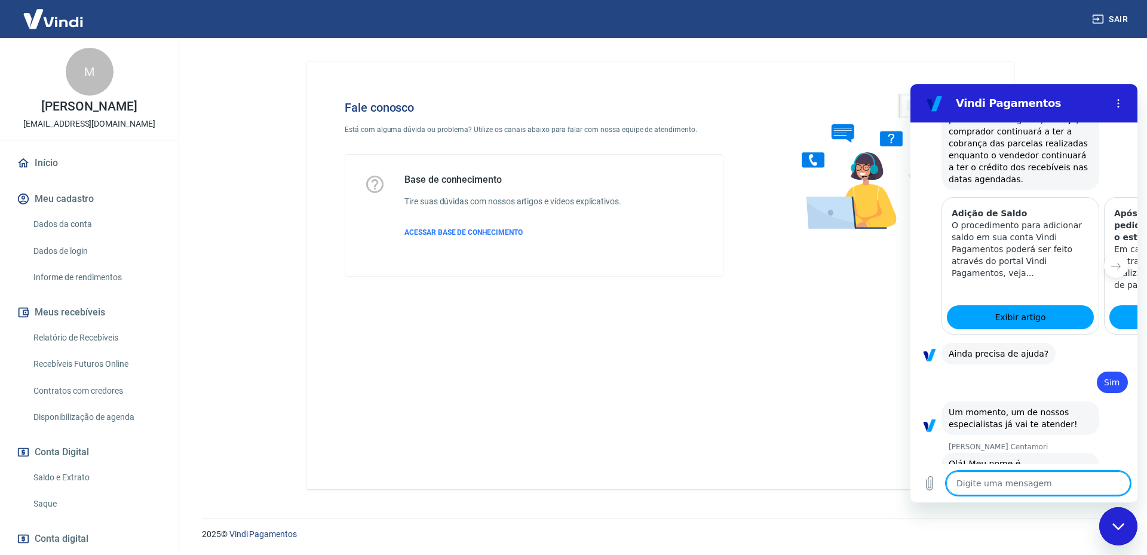
type textarea "B"
type textarea "x"
type textarea "Bo"
type textarea "x"
type textarea "Bom"
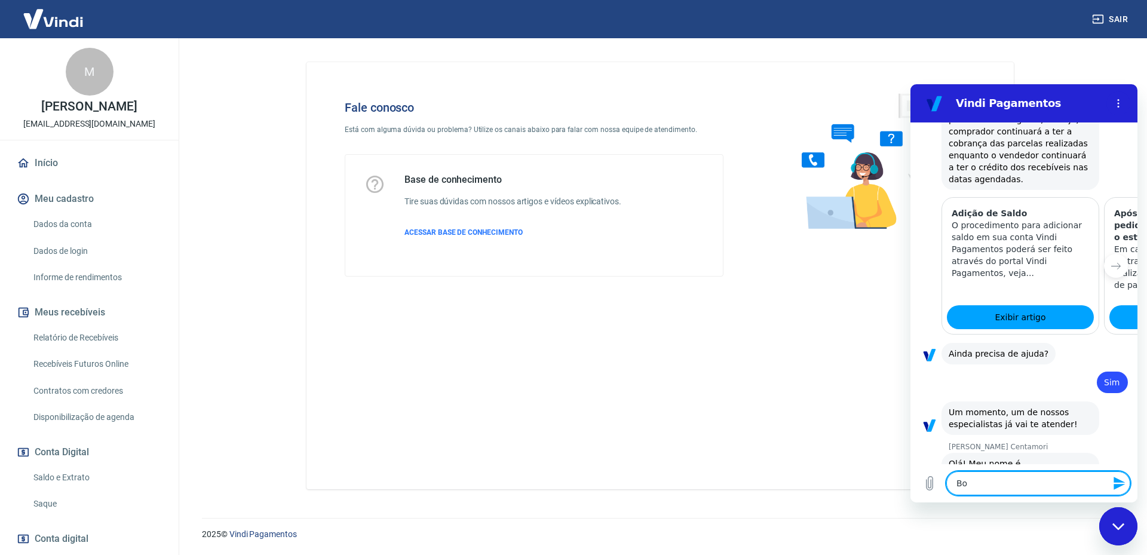
type textarea "x"
type textarea "Bom"
type textarea "x"
type textarea "Bom d"
type textarea "x"
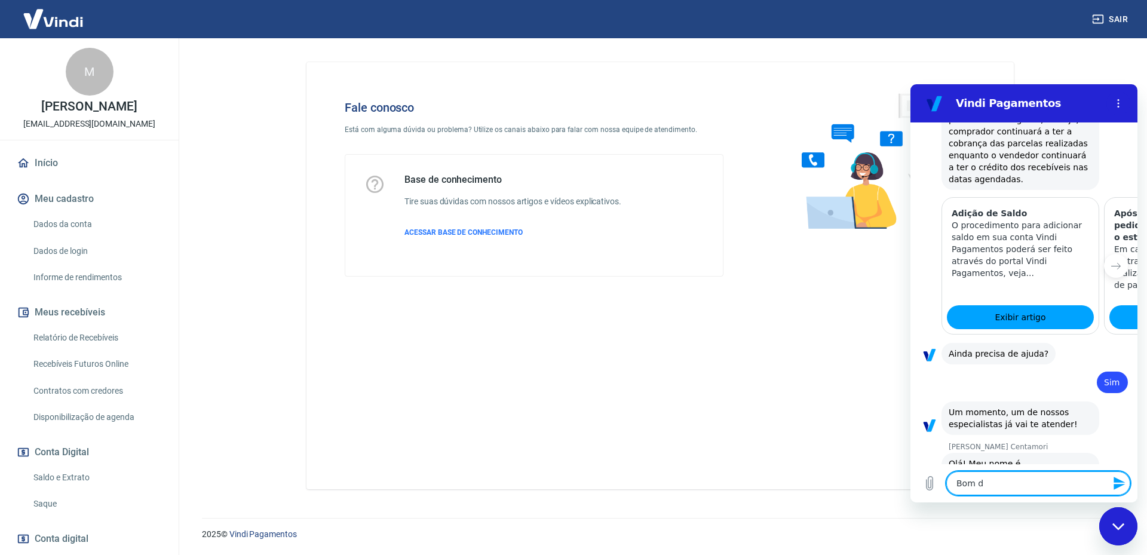
type textarea "Bom di"
type textarea "x"
type textarea "Bom dia"
type textarea "x"
type textarea "Bom dia"
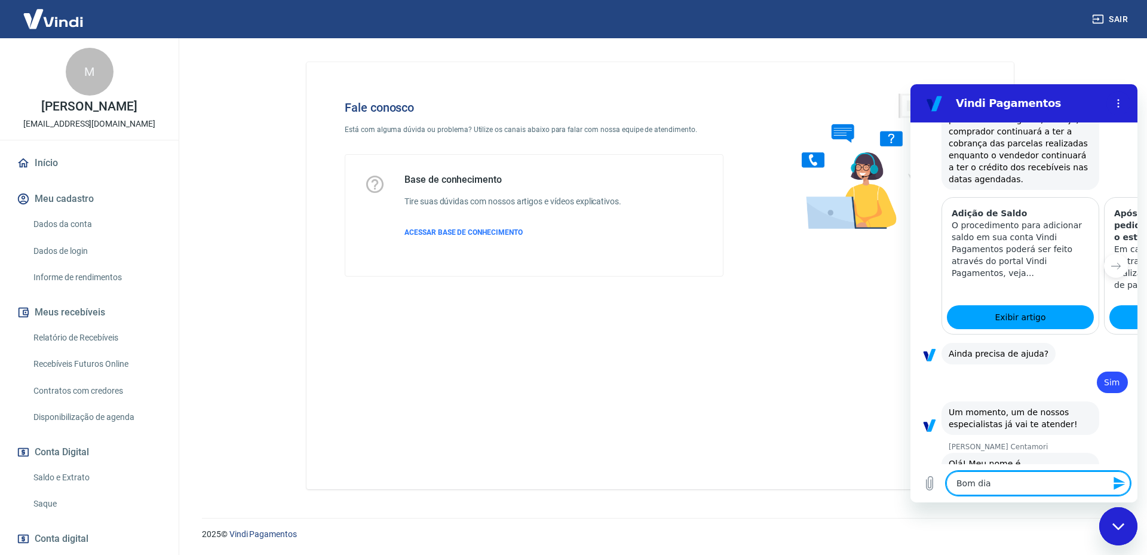
type textarea "x"
type textarea "Bom dia M"
type textarea "x"
type textarea "Bom dia Ma"
type textarea "x"
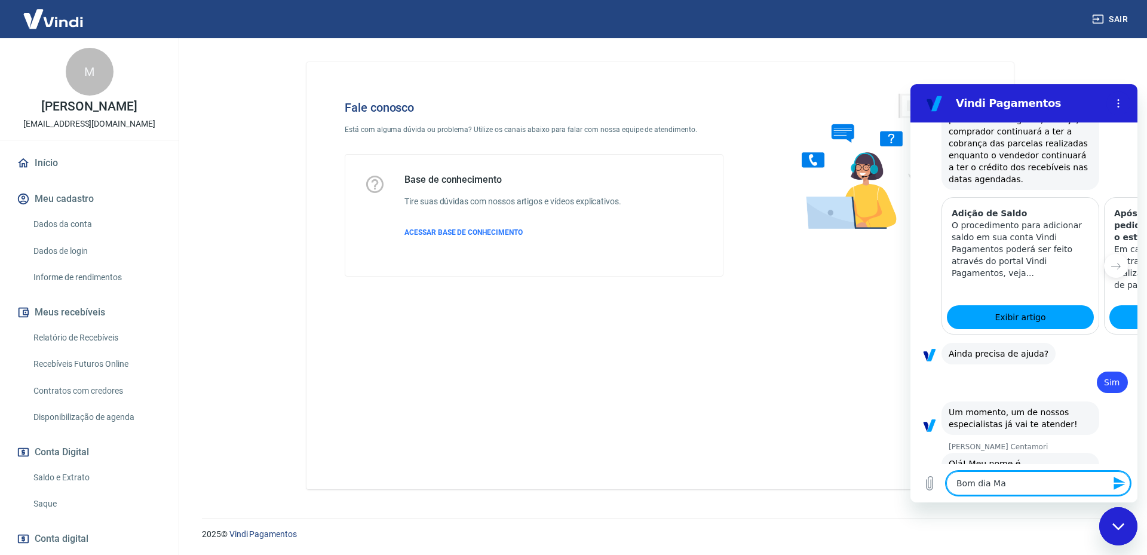
type textarea "Bom dia Mar"
type textarea "x"
type textarea "Bom dia Mari"
type textarea "x"
type textarea "Bom dia Maria"
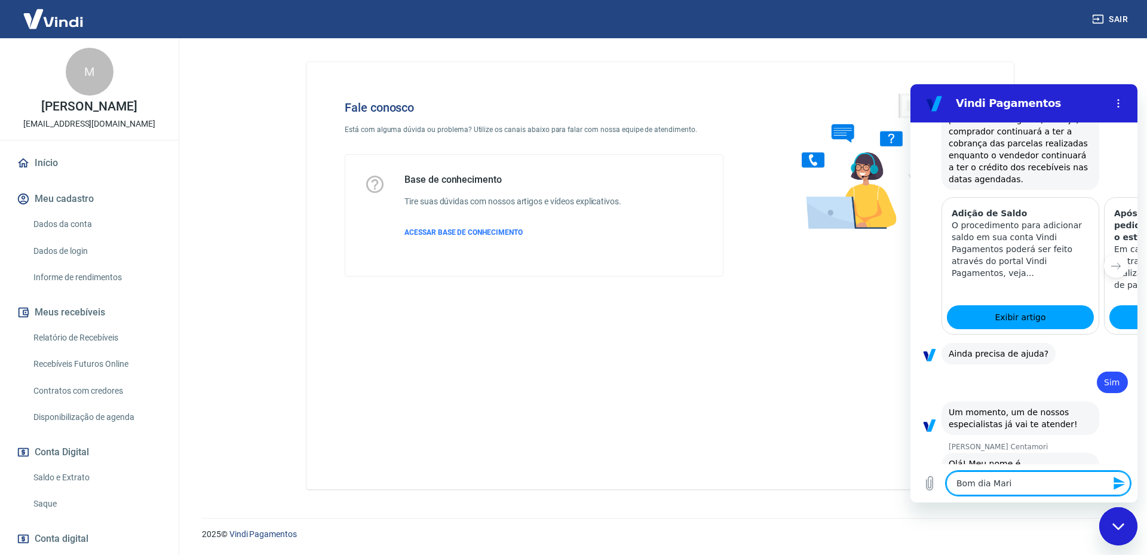
type textarea "x"
type textarea "Bom dia Marian"
type textarea "x"
type textarea "Bom dia Mariane"
type textarea "x"
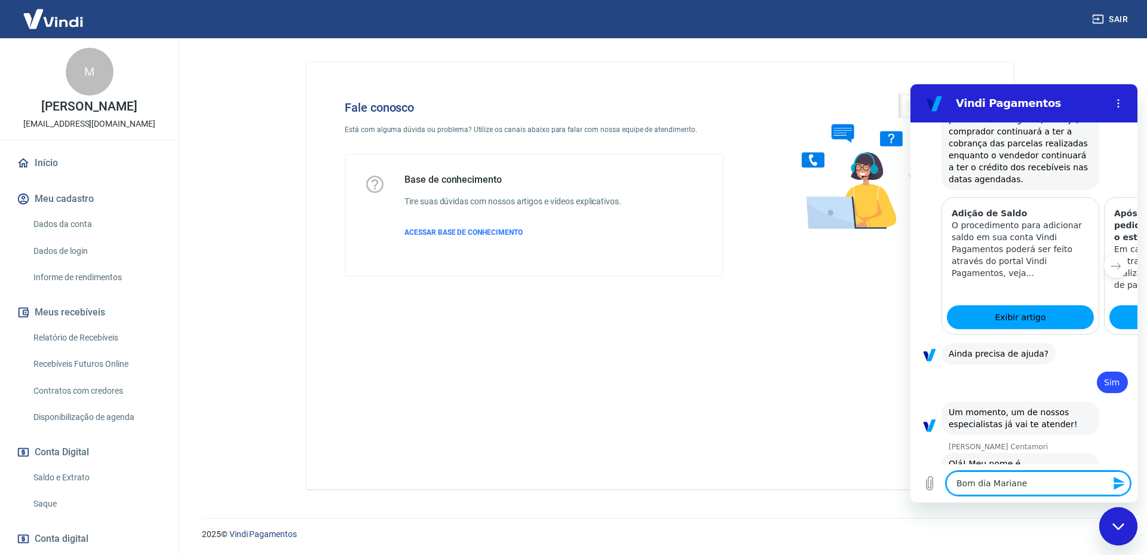
type textarea "Bom dia Mariane"
type textarea "x"
type textarea "Bom dia Mariane"
type textarea "x"
type textarea "Bom dia Mariane,"
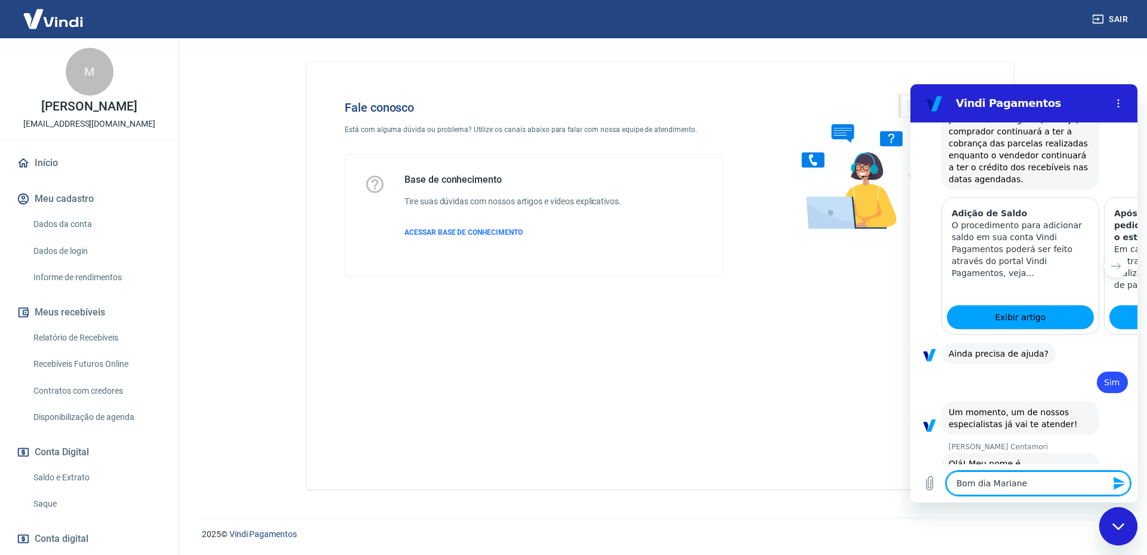
type textarea "x"
type textarea "Bom dia Mariane,"
type textarea "x"
type textarea "Bom dia Mariane, t"
type textarea "x"
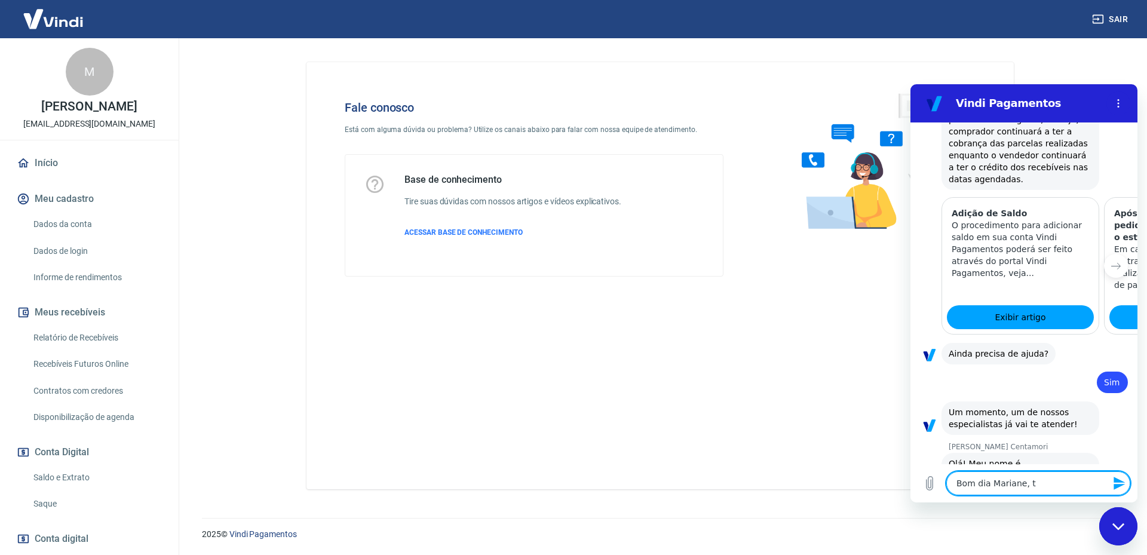
type textarea "Bom dia Mariane, tu"
type textarea "x"
type textarea "Bom dia Mariane, tud"
type textarea "x"
type textarea "Bom dia Mariane, tudo"
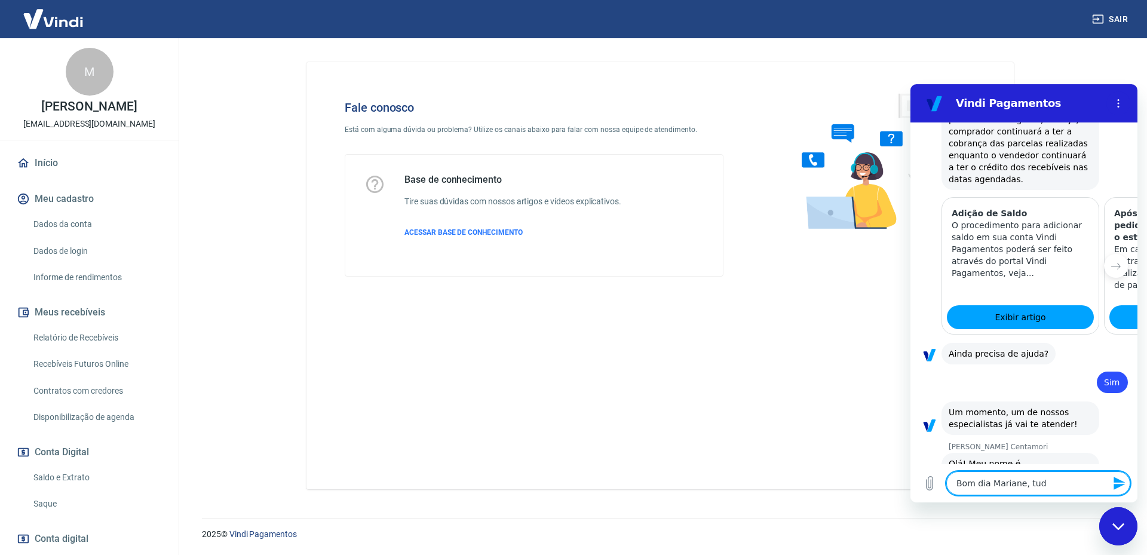
type textarea "x"
type textarea "Bom dia Mariane, tudo"
type textarea "x"
type textarea "Bom dia Mariane, tudo b"
type textarea "x"
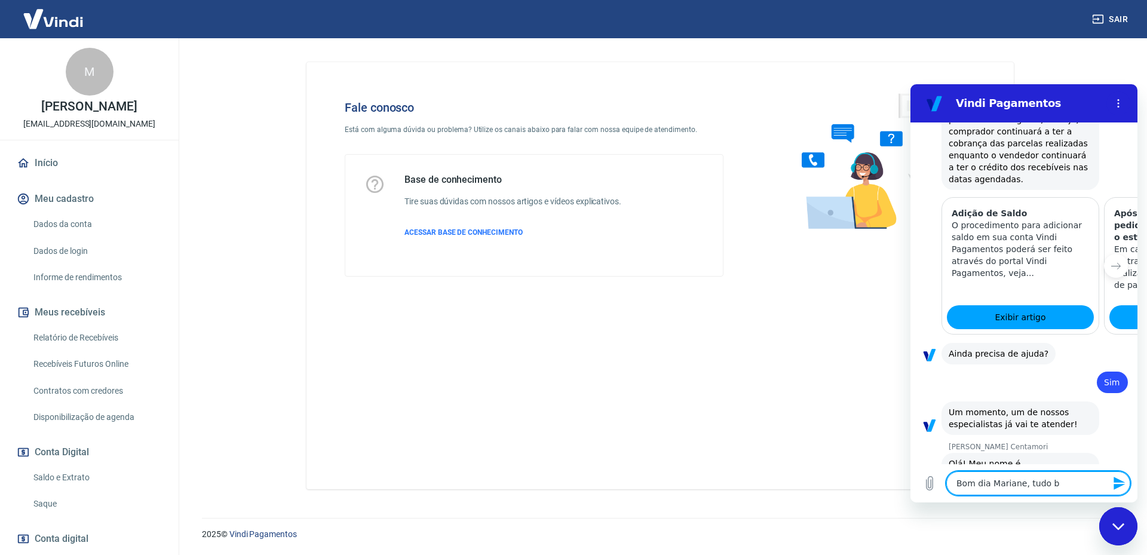
type textarea "Bom dia Mariane, tudo be"
type textarea "x"
type textarea "Bom dia Mariane, tudo bem"
type textarea "x"
type textarea "Bom dia [PERSON_NAME], tudo bem?"
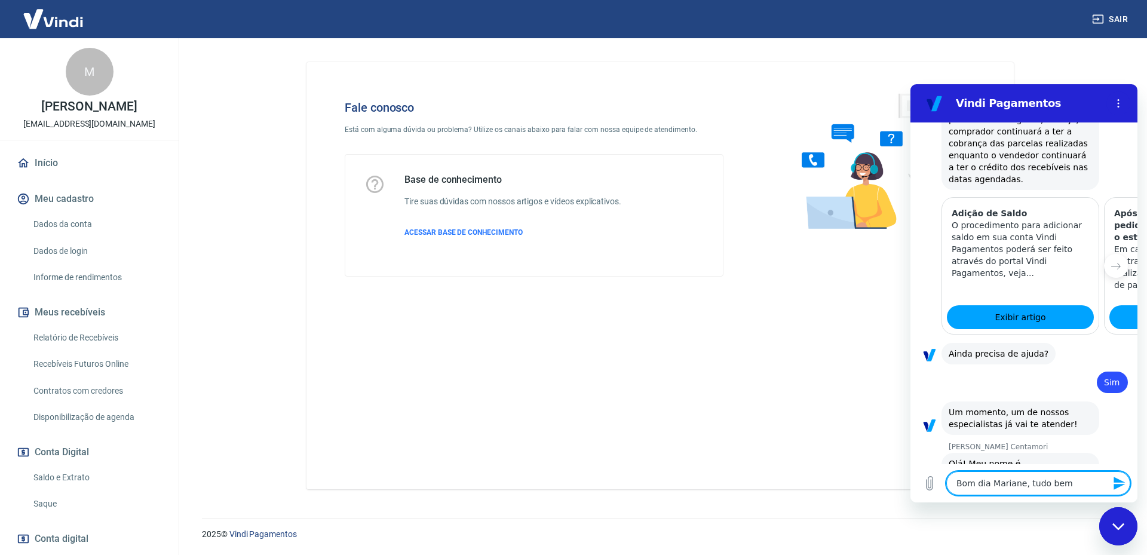
type textarea "x"
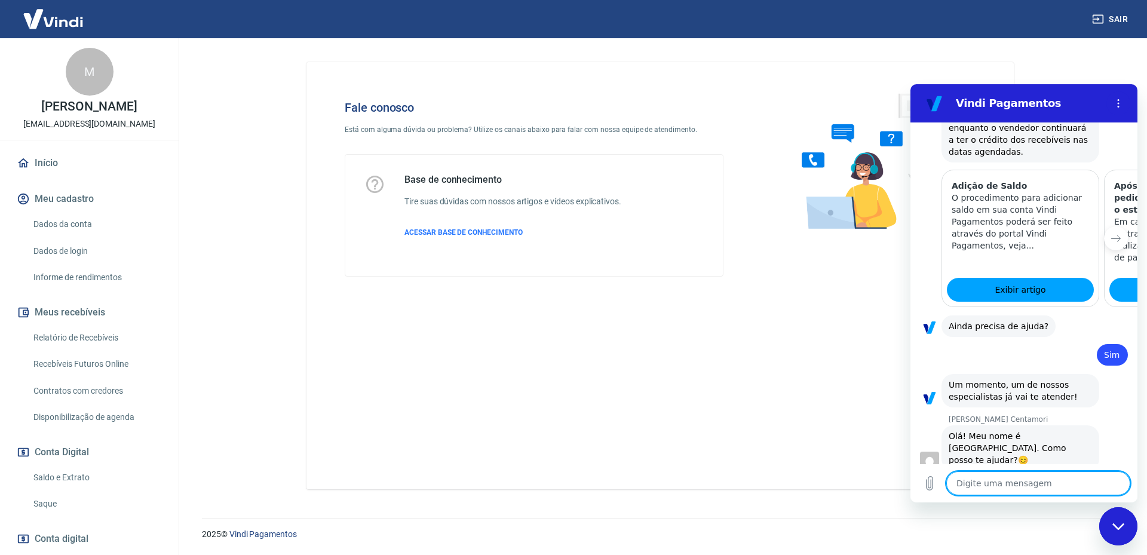
type textarea "m"
type textarea "x"
type textarea "me"
type textarea "x"
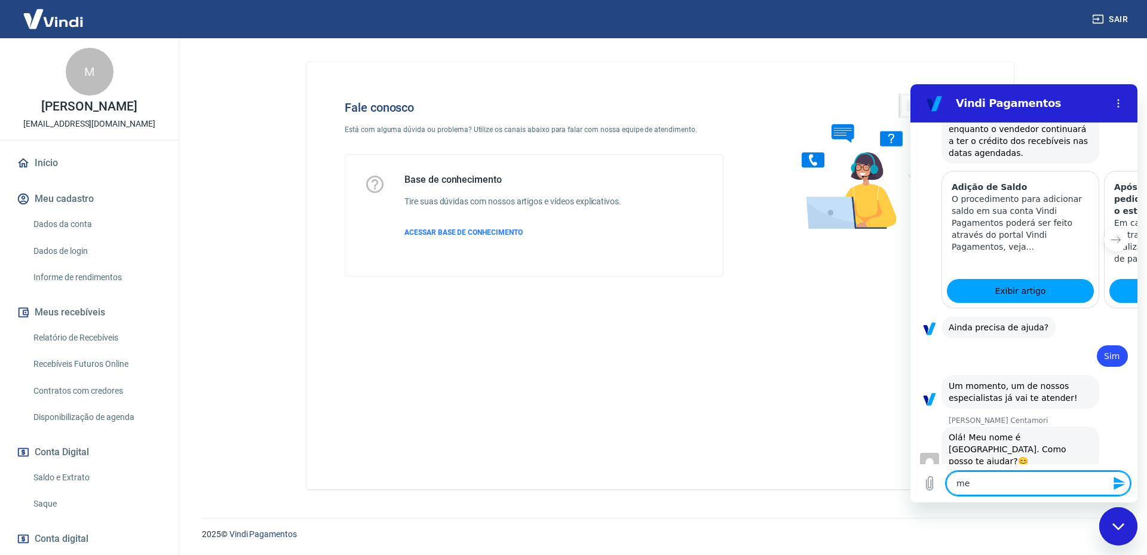
type textarea "me"
type textarea "x"
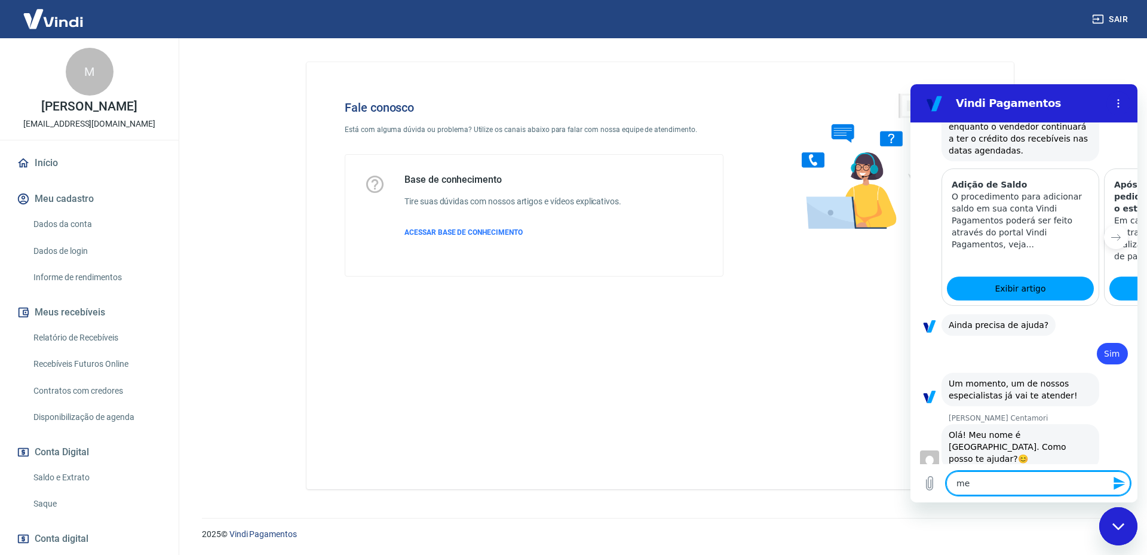
type textarea "me c"
type textarea "x"
type textarea "me ch"
type textarea "x"
type textarea "me cha"
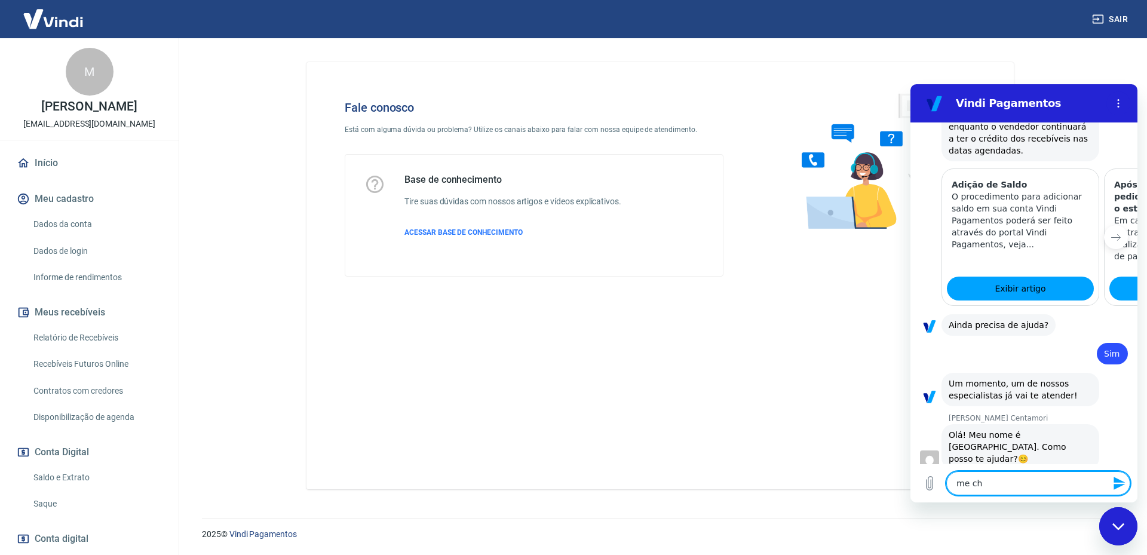
type textarea "x"
type textarea "me cham"
type textarea "x"
type textarea "me chamo"
type textarea "x"
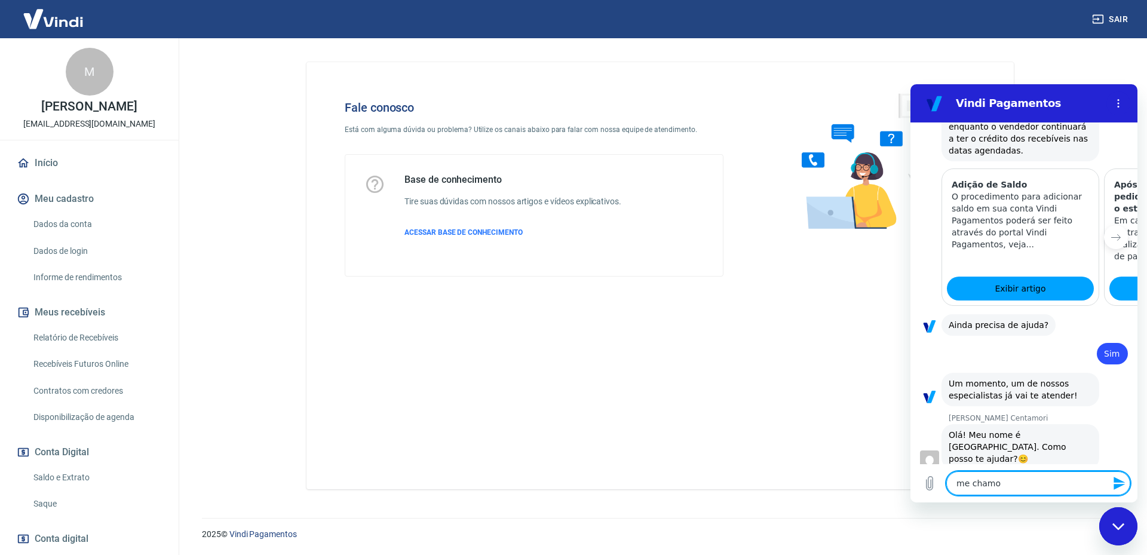
type textarea "me chamo"
type textarea "x"
type textarea "me chamo M"
type textarea "x"
type textarea "me chamo Ma"
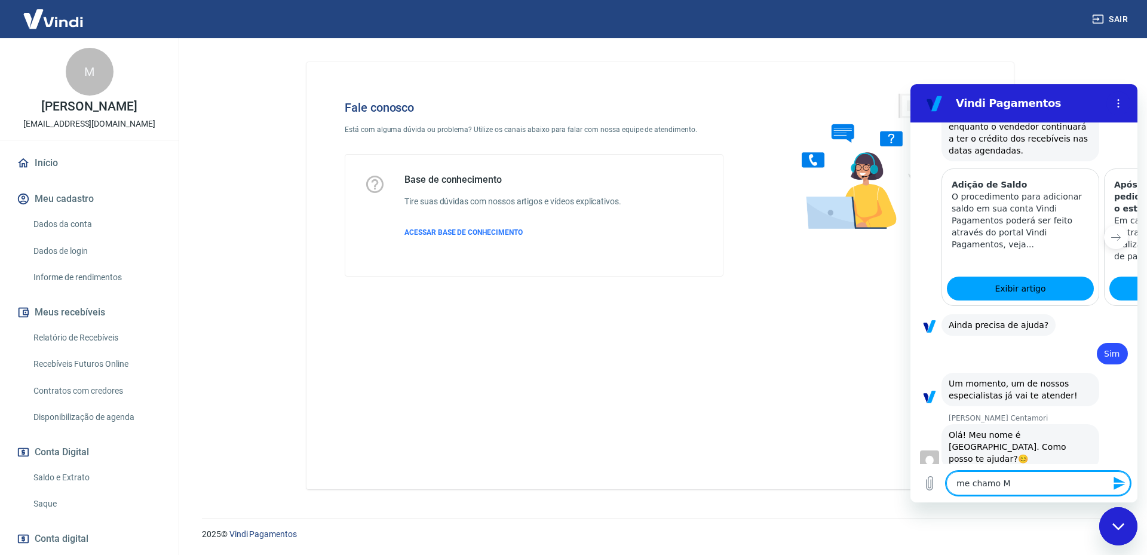
type textarea "x"
type textarea "me chamo Mai"
type textarea "x"
type textarea "me [PERSON_NAME]"
type textarea "x"
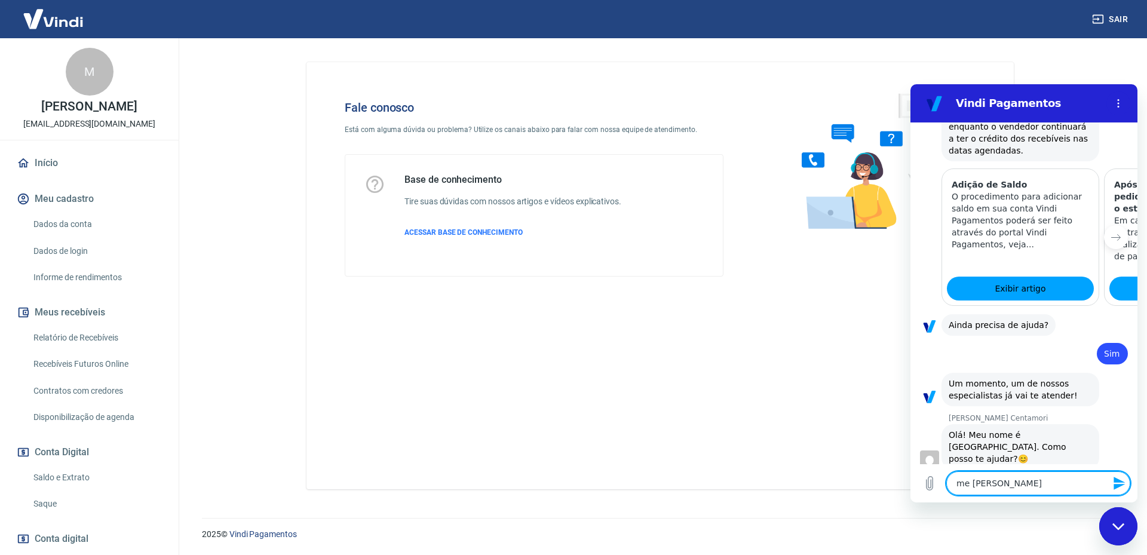
type textarea "me [PERSON_NAME]"
type textarea "x"
type textarea "me [PERSON_NAME]"
type textarea "x"
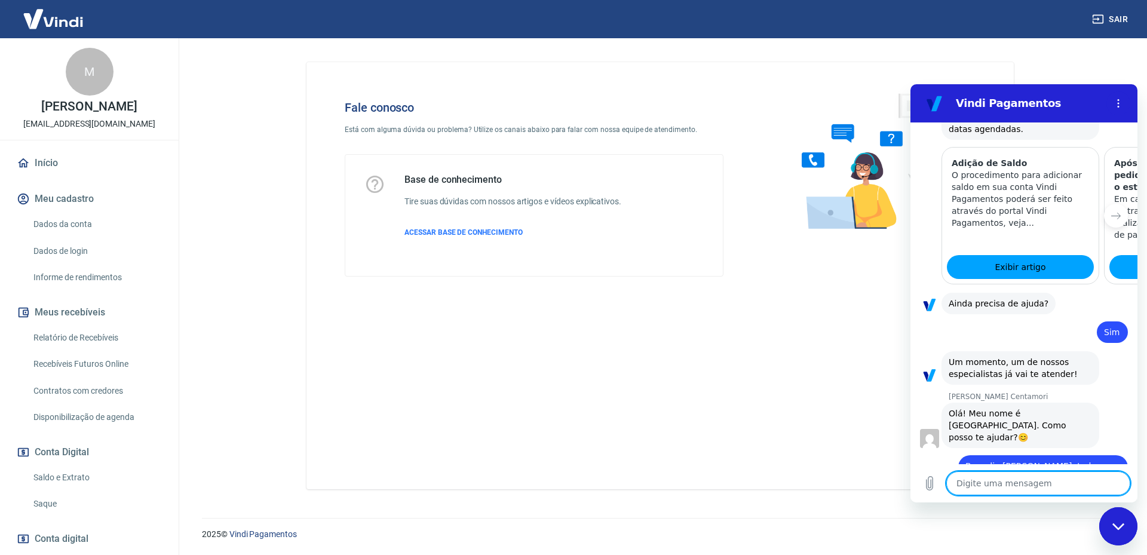
type textarea "x"
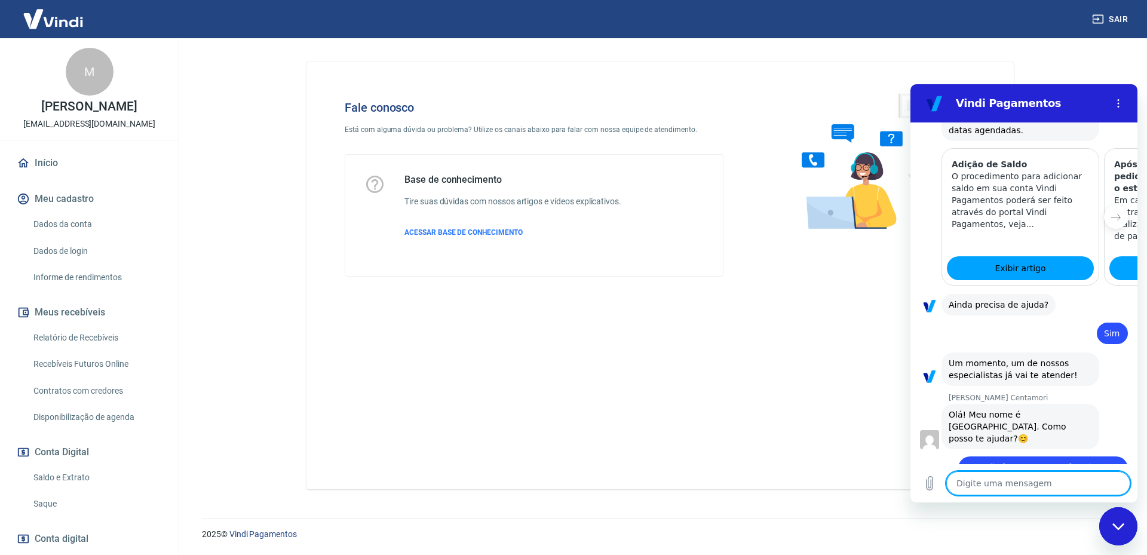
scroll to position [1393, 0]
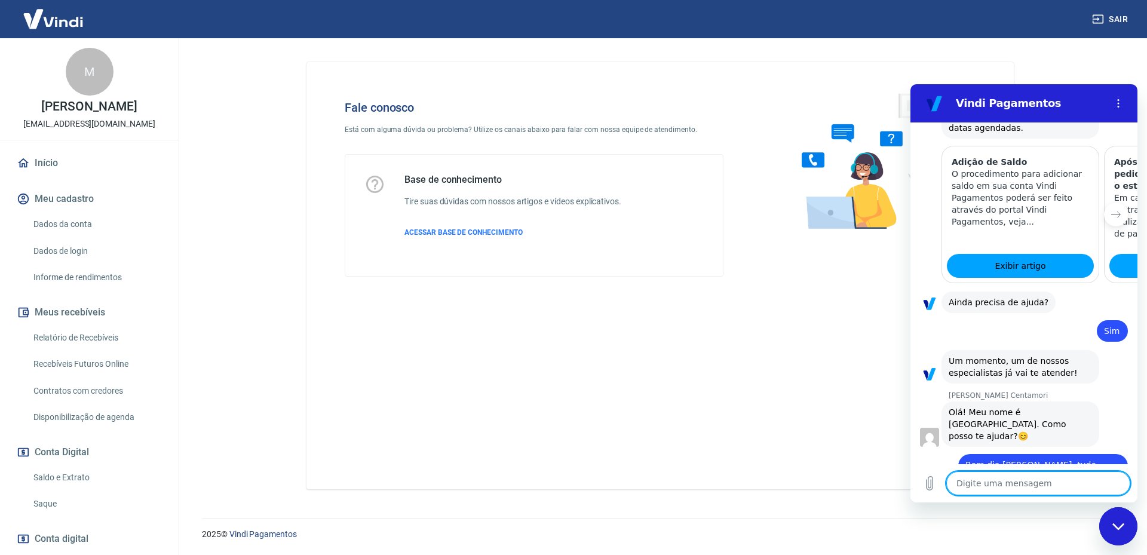
type textarea "M"
type textarea "x"
type textarea "Ma"
type textarea "x"
type textarea "Mar"
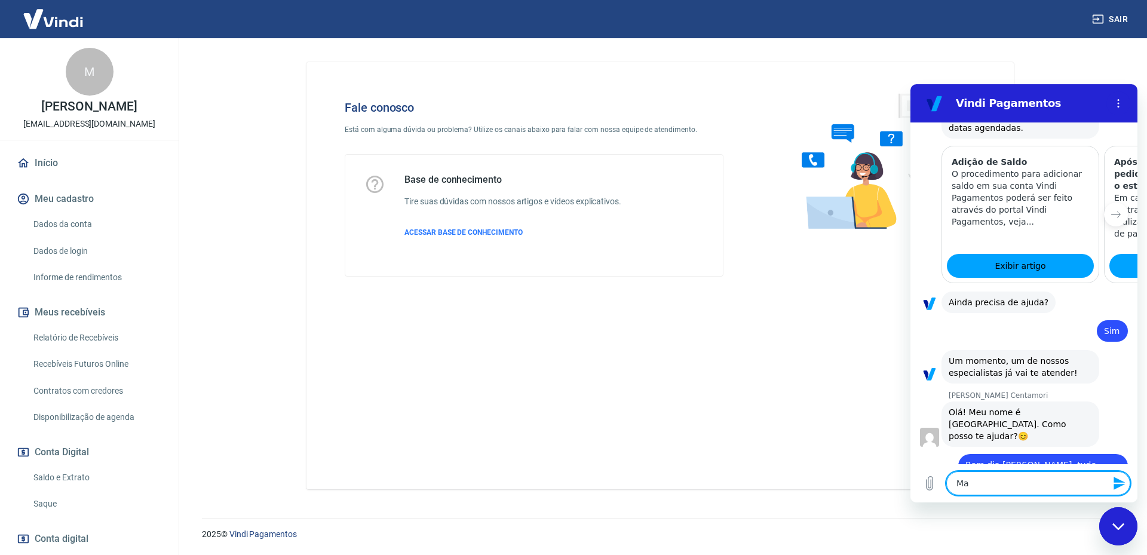
type textarea "x"
type textarea "Mari"
type textarea "x"
type textarea "[PERSON_NAME]"
type textarea "x"
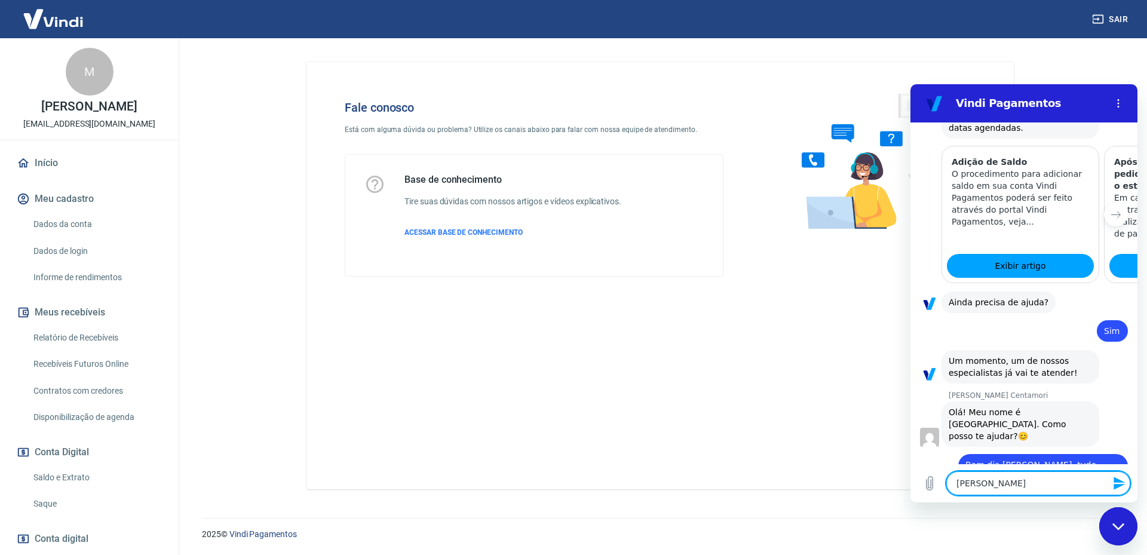
type textarea "Marian"
type textarea "x"
type textarea "Mariane"
type textarea "x"
type textarea "Mariane,"
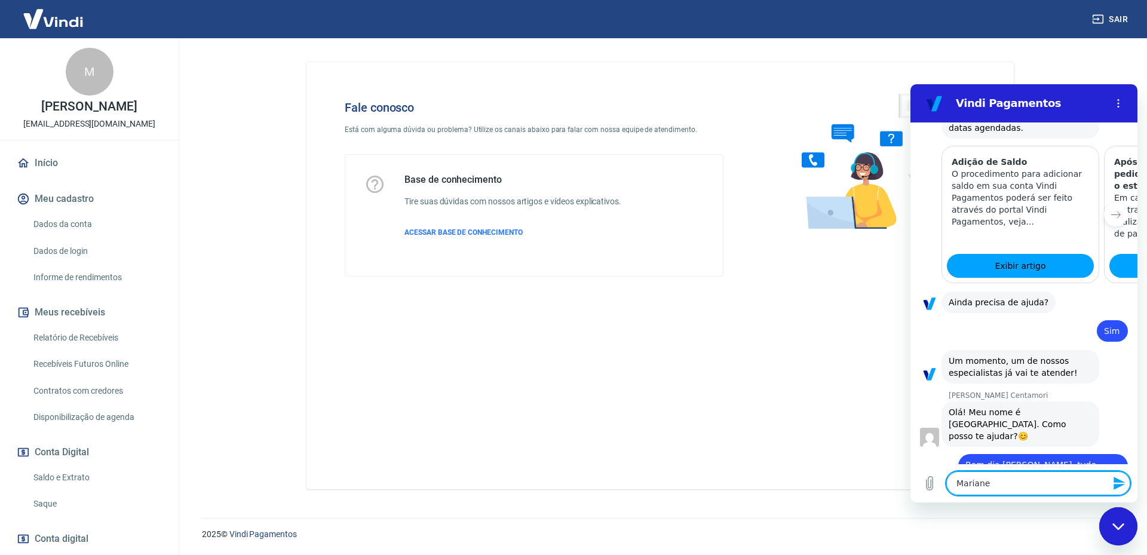
type textarea "x"
type textarea "Mariane,"
type textarea "x"
type textarea "Mariane, m"
type textarea "x"
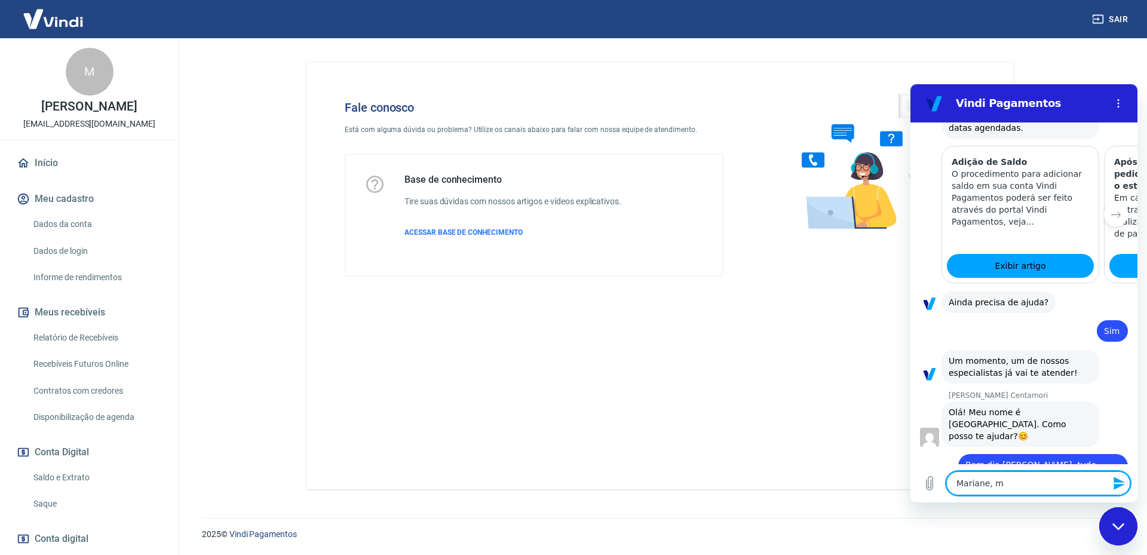
type textarea "Mariane, me"
type textarea "x"
type textarea "Mariane, meu"
type textarea "x"
type textarea "Mariane, meu"
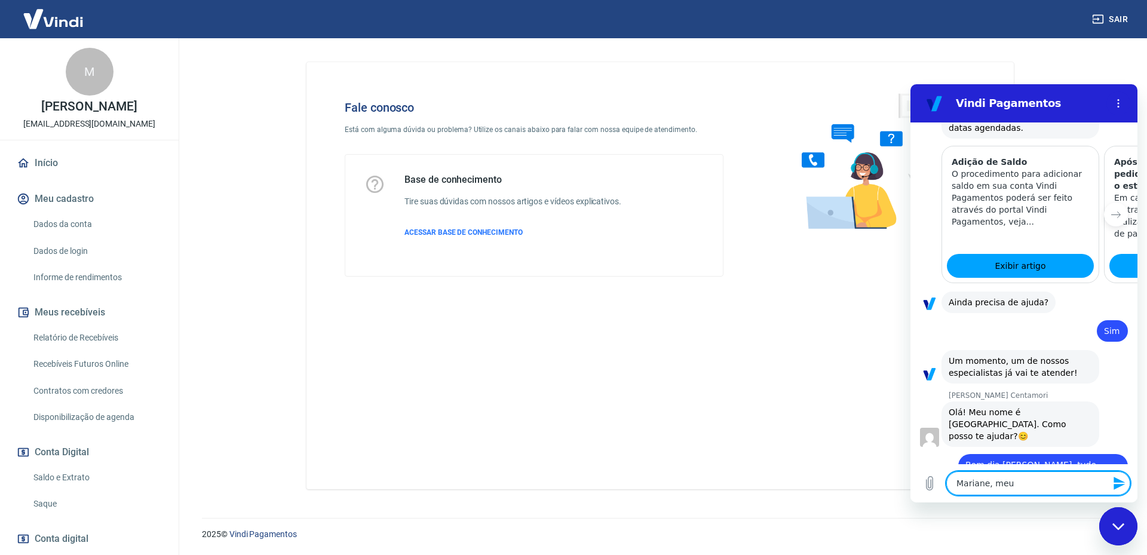
type textarea "x"
type textarea "Mariane, meu c"
type textarea "x"
type textarea "Mariane, meu co"
type textarea "x"
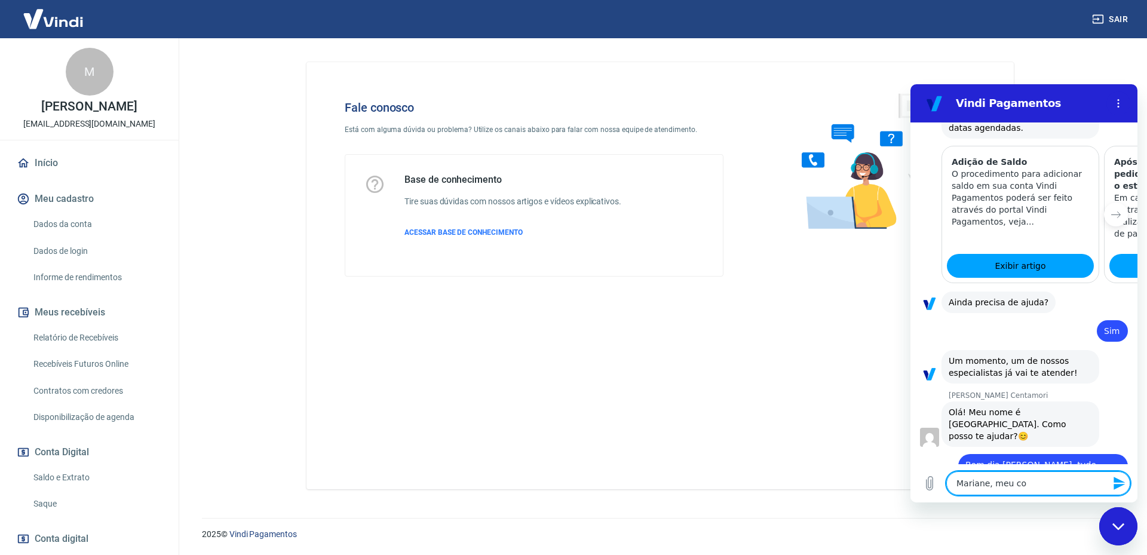
type textarea "Mariane, meu con"
type textarea "x"
type textarea "Mariane, meu cont"
type textarea "x"
type textarea "Mariane, meu conta"
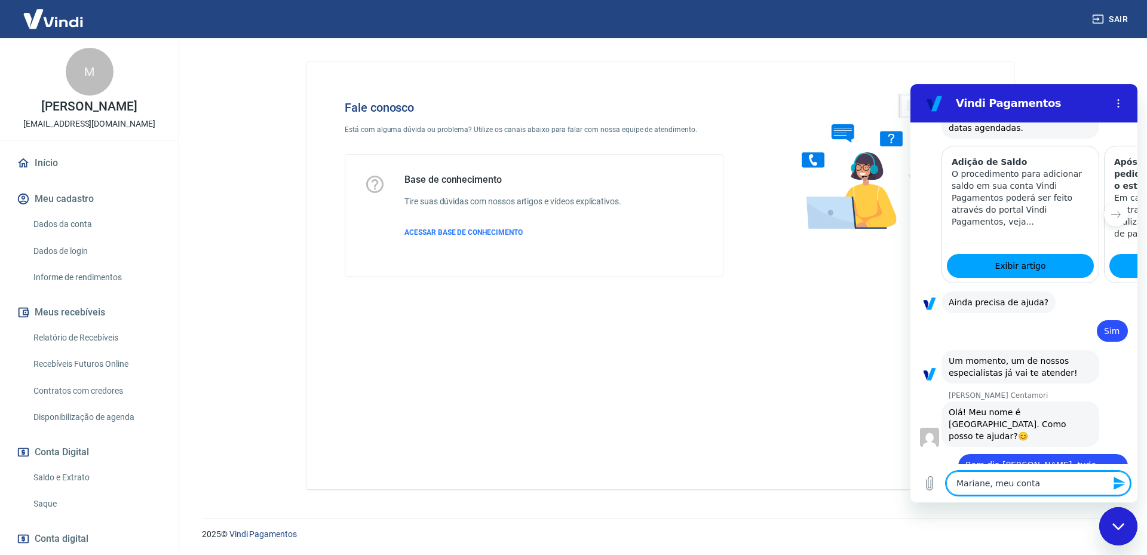
type textarea "x"
type textarea "Mariane, meu contat"
type textarea "x"
type textarea "Mariane, meu contato"
type textarea "x"
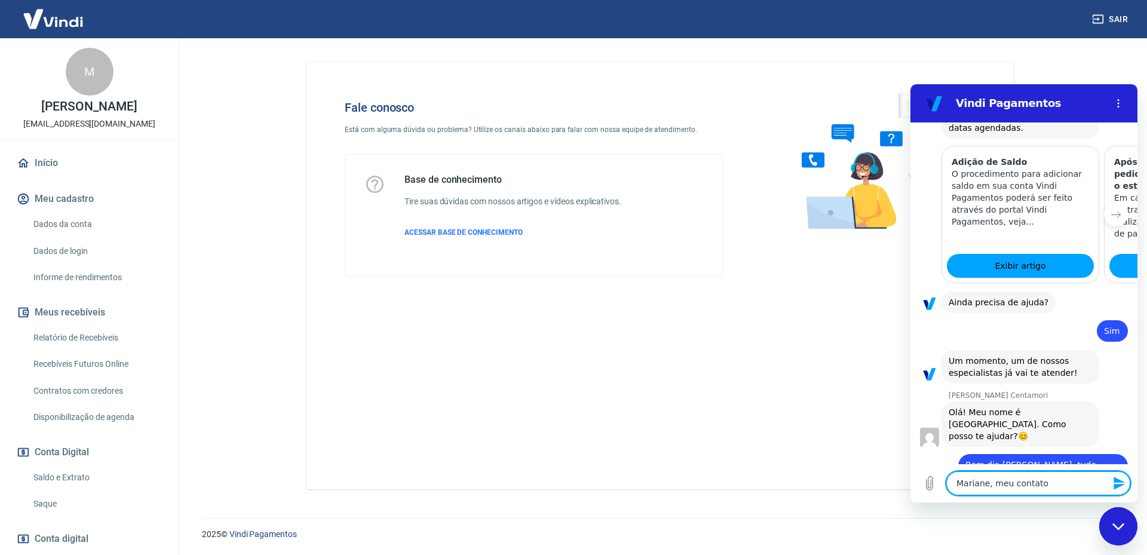
type textarea "Mariane, meu contato"
type textarea "x"
type textarea "Mariane, meu contato é"
type textarea "x"
type textarea "Mariane, meu contato é"
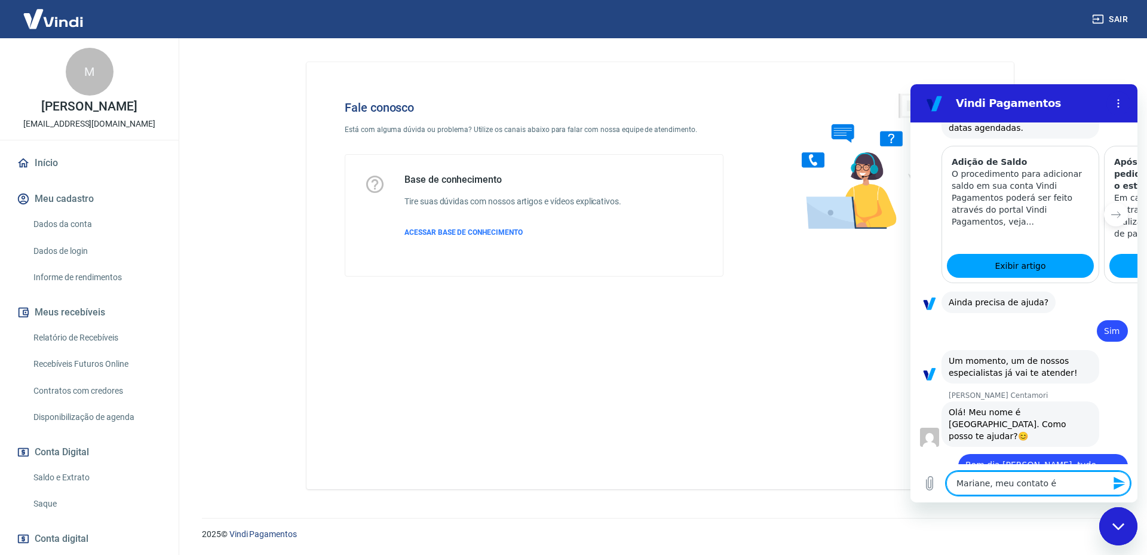
type textarea "x"
type textarea "Mariane, meu contato é r"
type textarea "x"
type textarea "Mariane, meu contato é re"
type textarea "x"
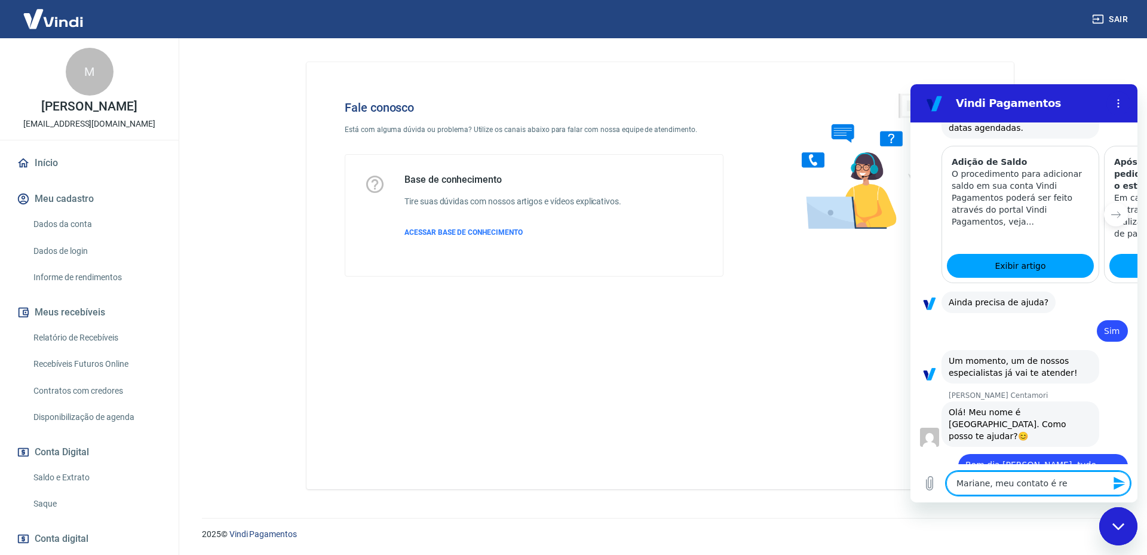
type textarea "Mariane, meu contato é ref"
type textarea "x"
type textarea "Mariane, meu contato é refe"
type textarea "x"
type textarea "Mariane, meu contato é refer"
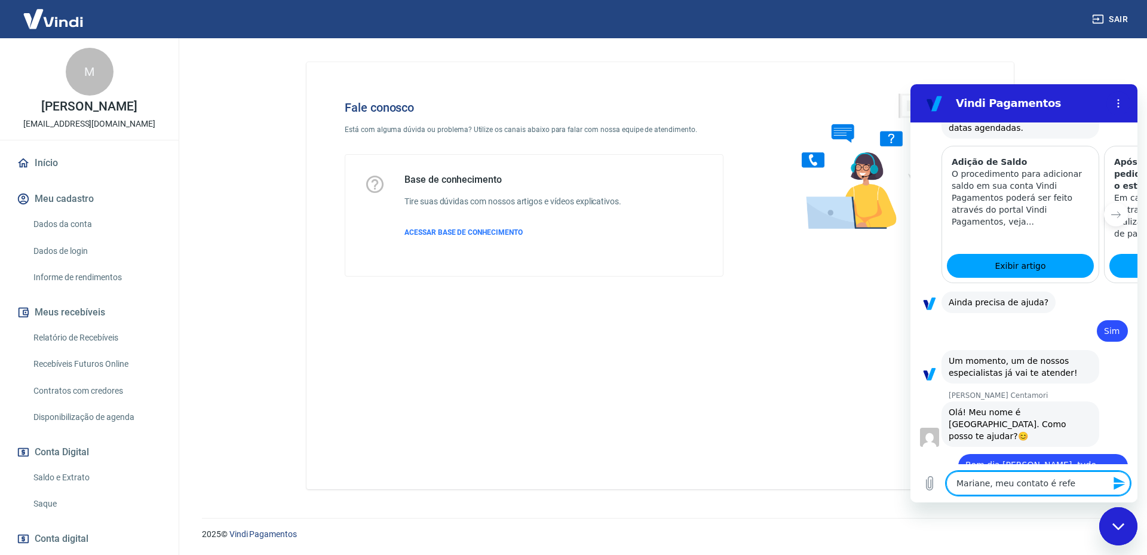
type textarea "x"
type textarea "Mariane, meu contato é refere"
type textarea "x"
type textarea "Mariane, meu contato é referen"
type textarea "x"
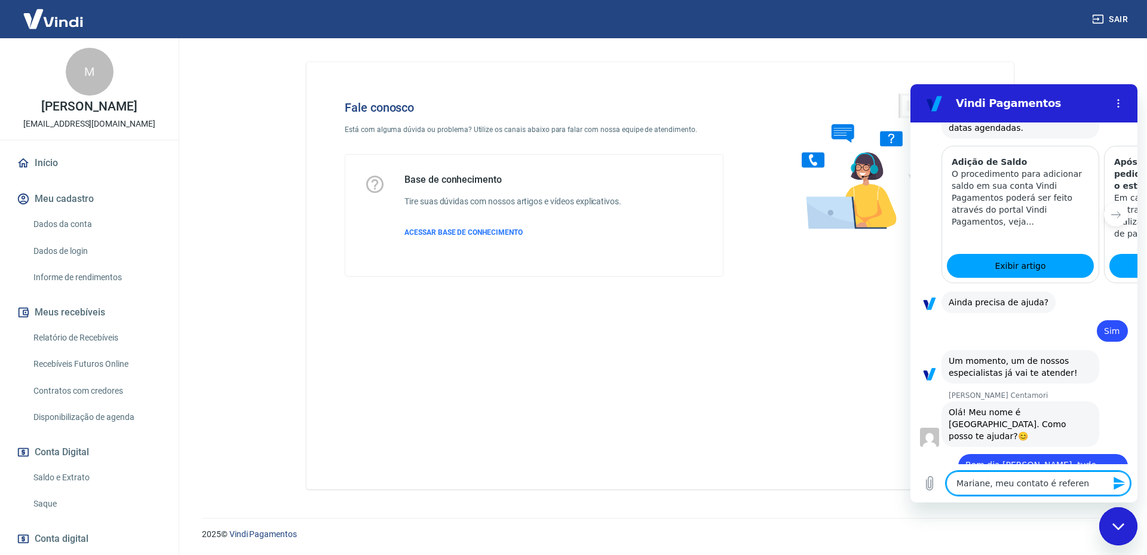
type textarea "Mariane, meu contato é referent"
type textarea "x"
type textarea "Mariane, meu contato é referente"
type textarea "x"
type textarea "Mariane, meu contato é referente"
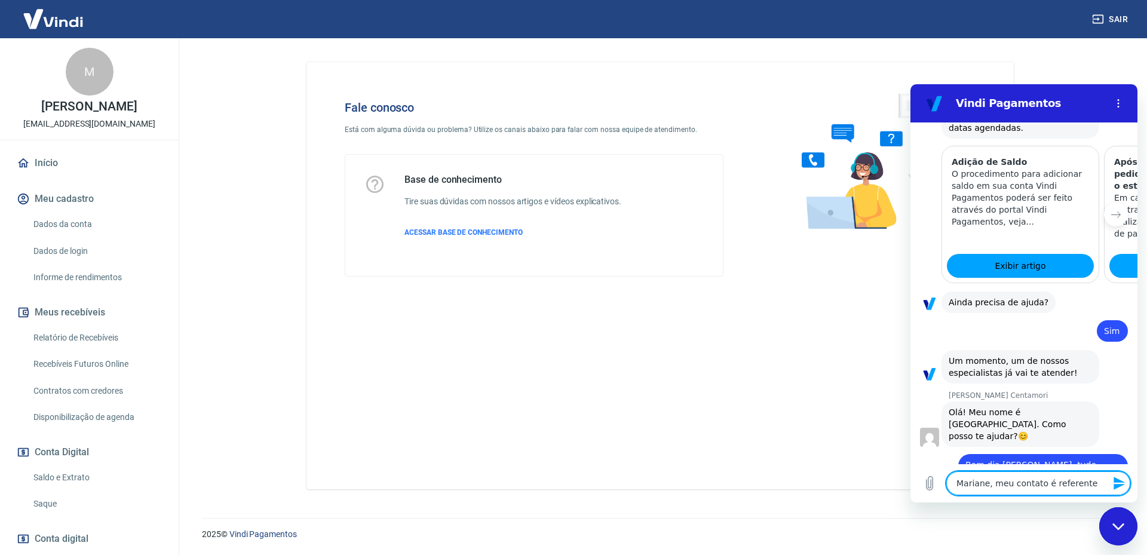
type textarea "x"
type textarea "Mariane, meu contato é referente u"
type textarea "x"
type textarea "Mariane, meu contato é referente um"
type textarea "x"
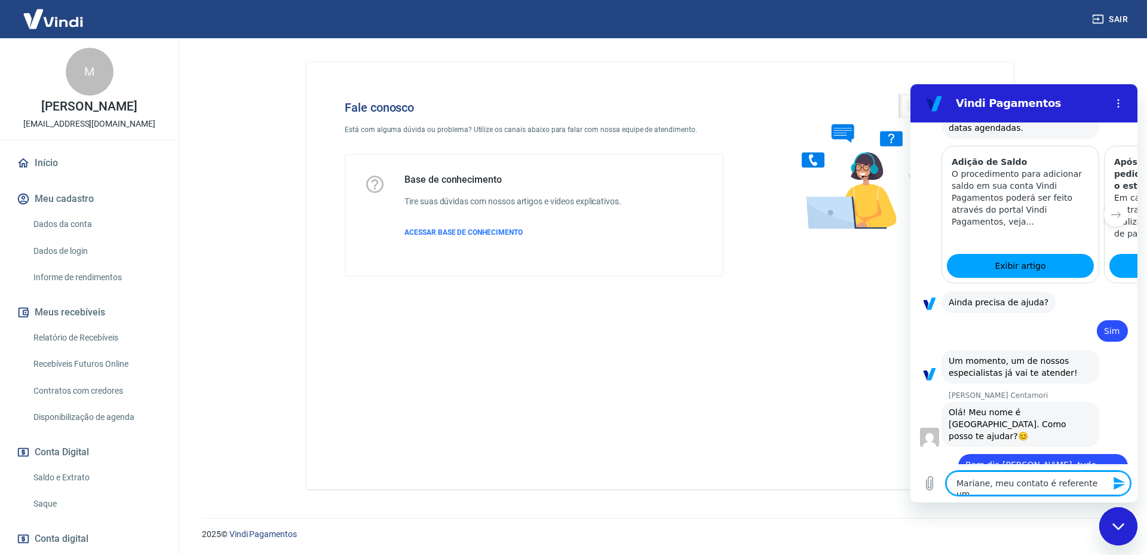
type textarea "Mariane, meu contato é referente um"
type textarea "x"
type textarea "Mariane, meu contato é referente um v"
type textarea "x"
type textarea "Mariane, meu contato é referente um va"
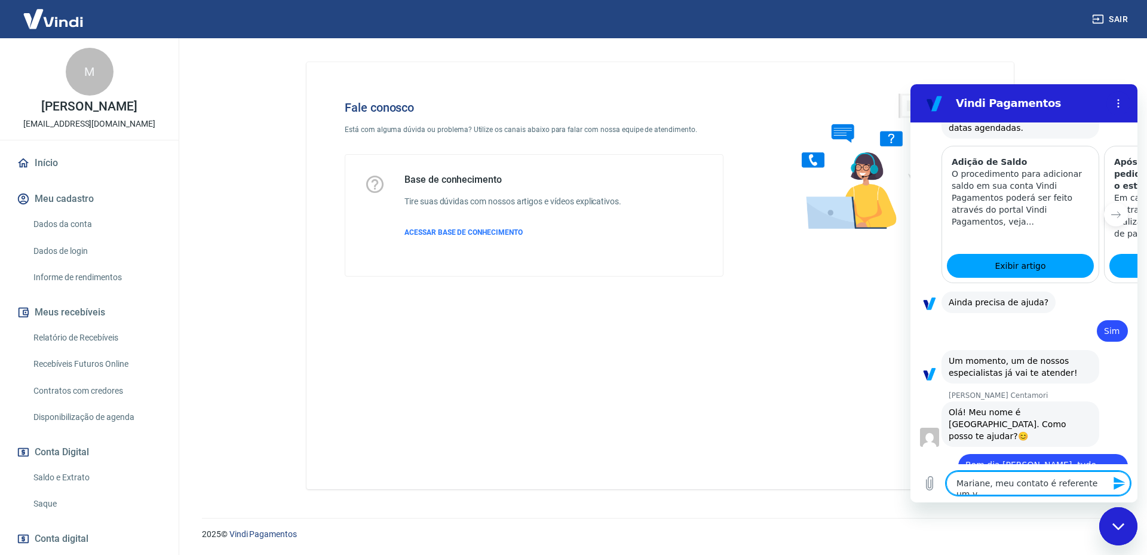
type textarea "x"
type textarea "Mariane, meu contato é referente um val"
type textarea "x"
type textarea "Mariane, meu contato é referente um valo"
type textarea "x"
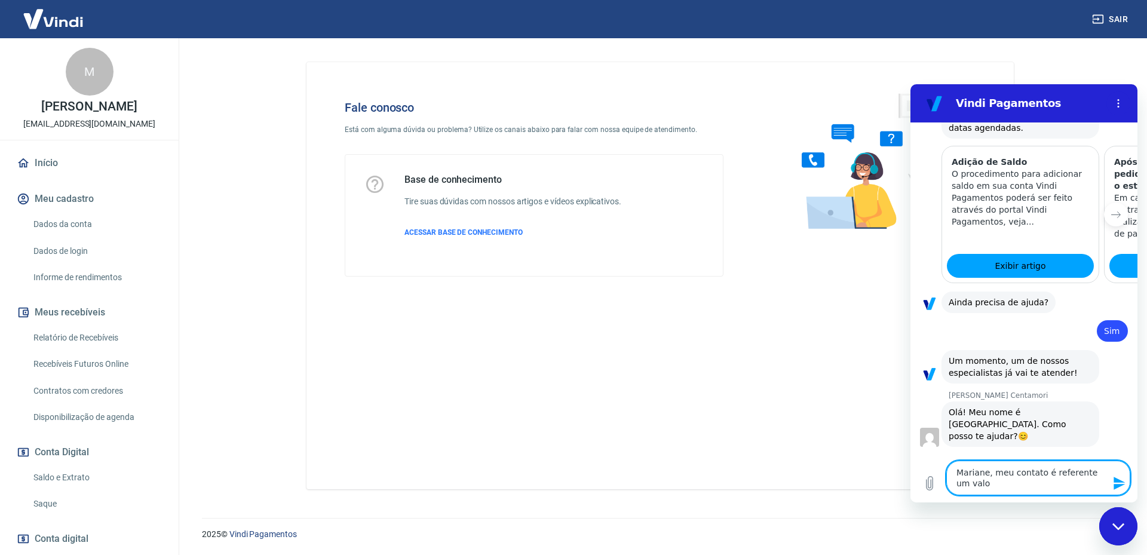
type textarea "Mariane, meu contato é referente um valor"
type textarea "x"
type textarea "Mariane, meu contato é referente um valor"
type textarea "x"
type textarea "Mariane, meu contato é referente um valor q"
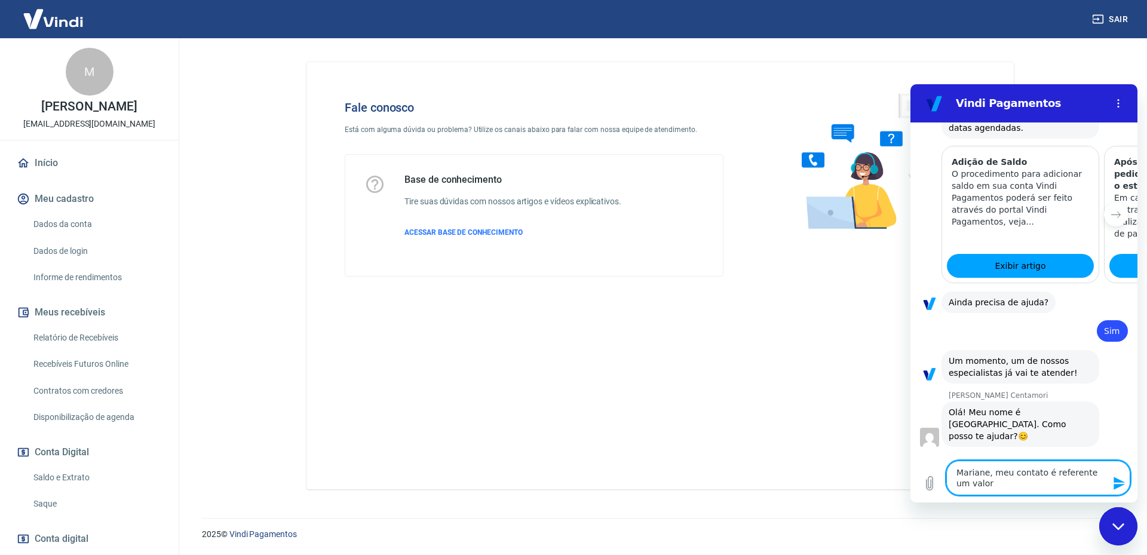
type textarea "x"
type textarea "Mariane, meu contato é referente um valor qu"
type textarea "x"
type textarea "Mariane, meu contato é referente um valor que"
type textarea "x"
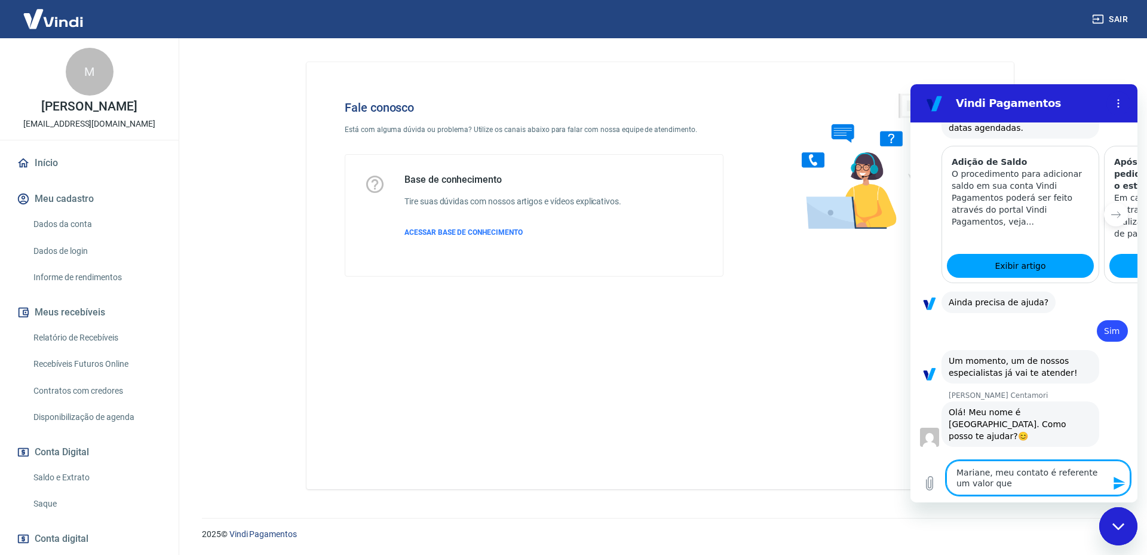
type textarea "Mariane, meu contato é referente um valor que"
type textarea "x"
type textarea "Mariane, meu contato é referente um valor que n"
type textarea "x"
type textarea "Mariane, meu contato é referente um valor que nã"
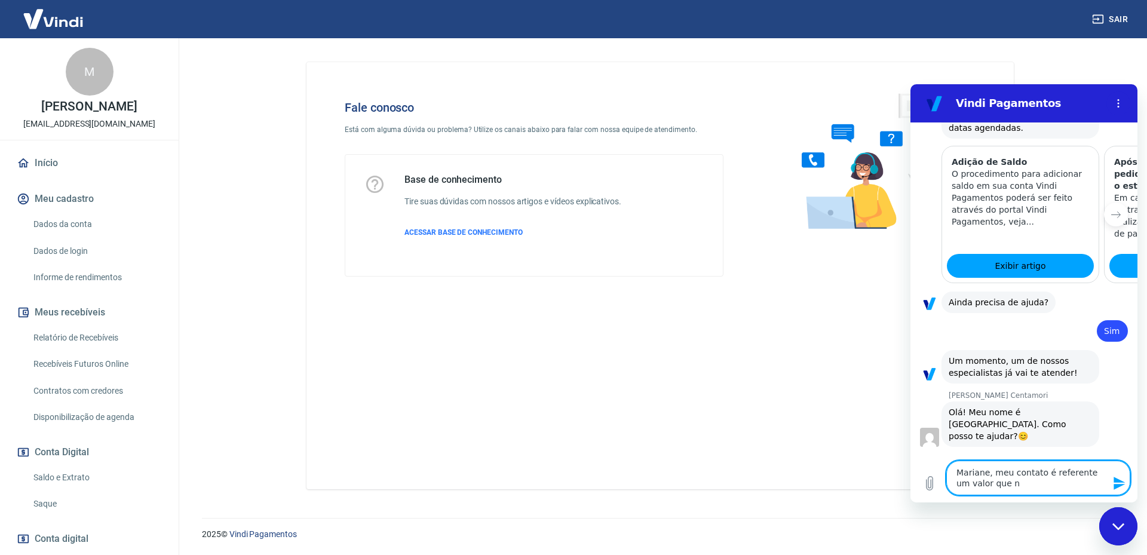
type textarea "x"
type textarea "Mariane, meu contato é referente um valor que não"
type textarea "x"
type textarea "Mariane, meu contato é referente um valor que não"
type textarea "x"
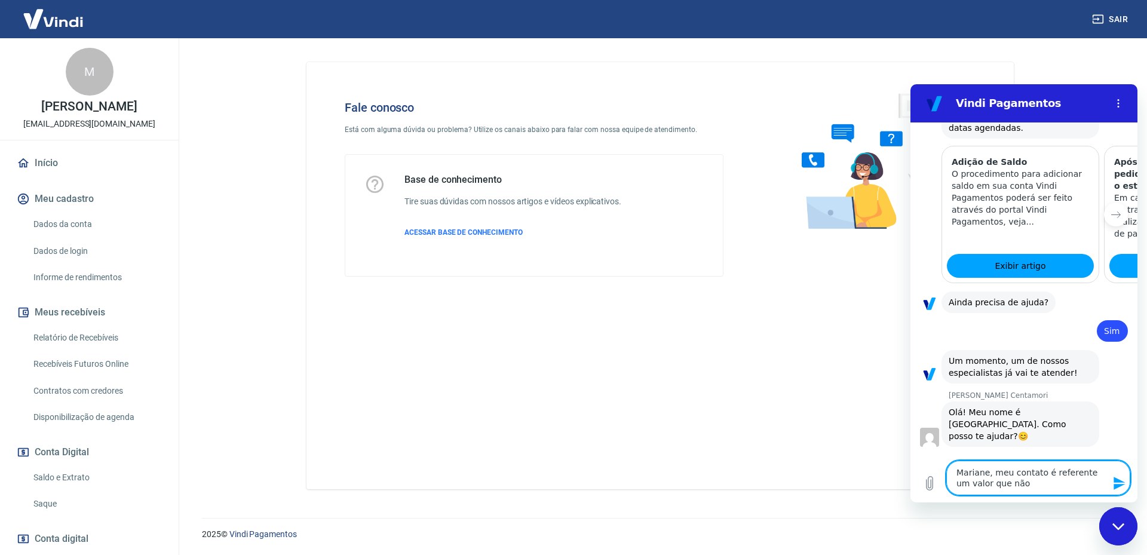
click at [978, 486] on textarea "Mariane, meu contato é referente um valor que não" at bounding box center [1038, 478] width 184 height 35
click at [1018, 483] on textarea "Mariane, meu contato é referente um valor que não" at bounding box center [1038, 478] width 184 height 35
click at [987, 470] on textarea "Mariane, meu contato é referente um valor que não" at bounding box center [1038, 478] width 184 height 35
drag, startPoint x: 994, startPoint y: 470, endPoint x: 1034, endPoint y: 493, distance: 46.5
click at [1034, 493] on textarea "Mariane, meu contato é referente um valor que não" at bounding box center [1038, 478] width 184 height 35
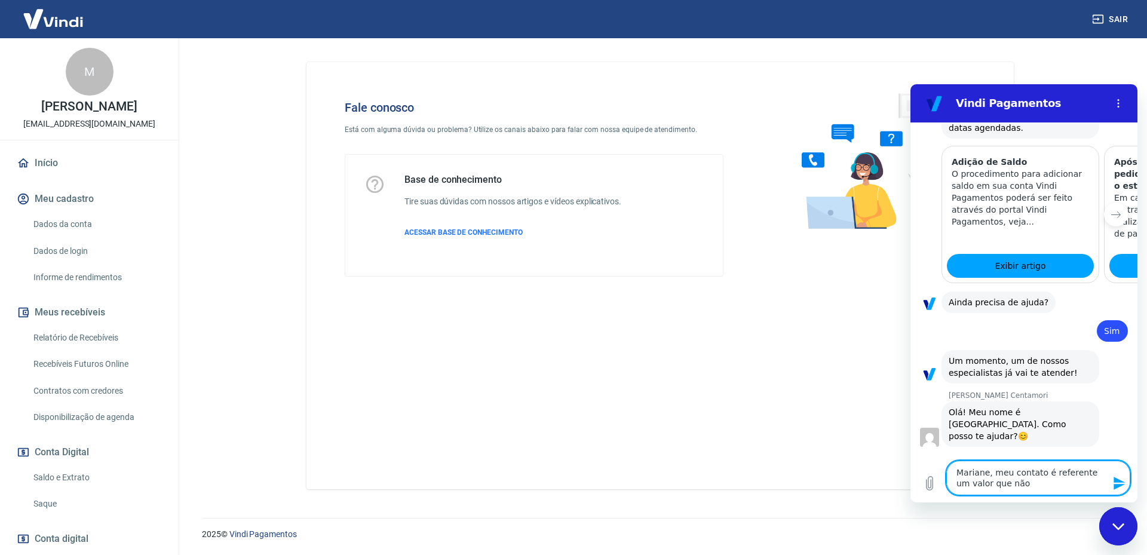
click at [1001, 495] on div "Digite uma mensagem Mariane, meu contato é referente um valor que não x" at bounding box center [1024, 478] width 227 height 49
drag, startPoint x: 979, startPoint y: 483, endPoint x: 1050, endPoint y: 483, distance: 70.5
click at [1050, 483] on textarea "Mariane, meu contato é referente um valor que não" at bounding box center [1038, 478] width 184 height 35
type textarea "Mariane, meu contato é referente um valor n"
type textarea "x"
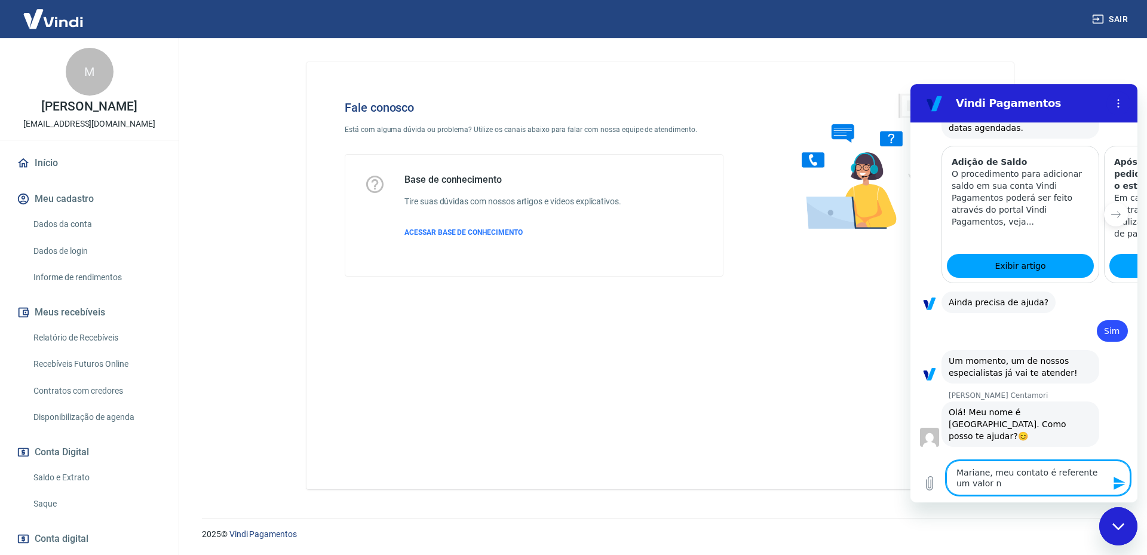
type textarea "Mariane, meu contato é referente um valor na"
type textarea "x"
type textarea "Mariane, meu contato é referente um valor na"
type textarea "x"
type textarea "Mariane, meu contato é referente um valor na d"
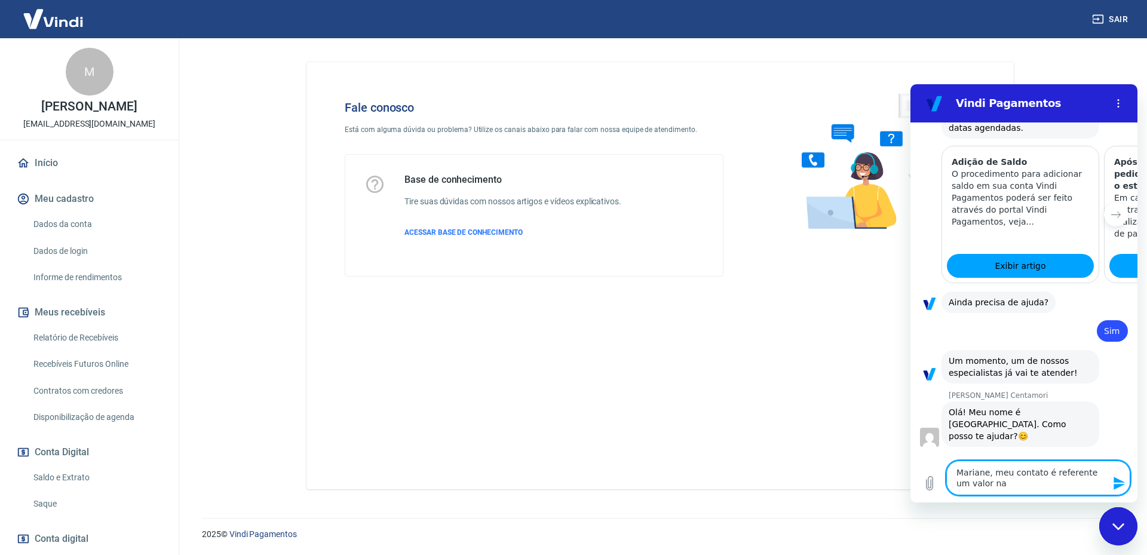
type textarea "x"
type textarea "Mariane, meu contato é referente um valor na di"
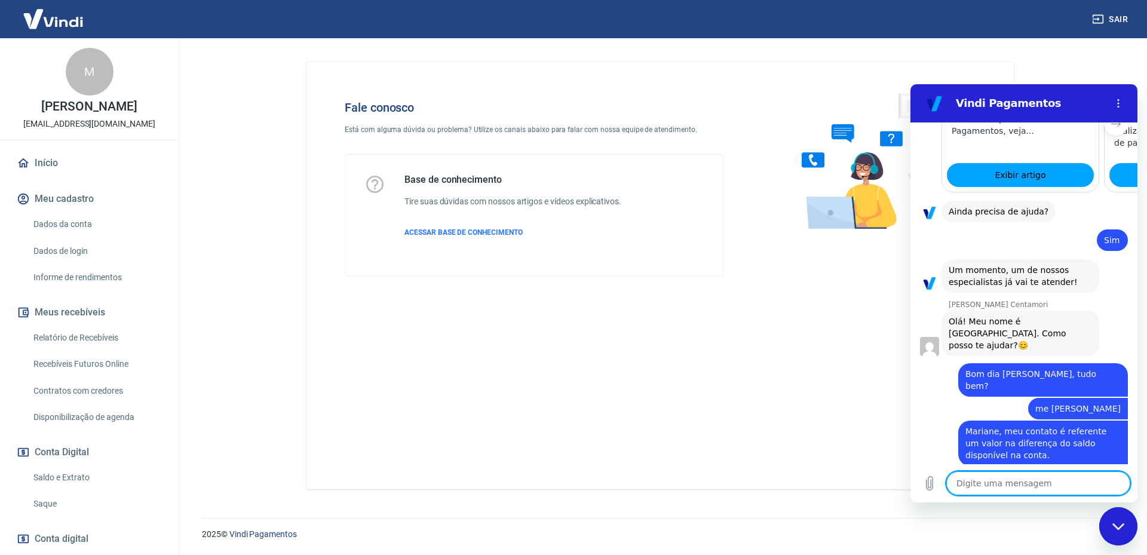
scroll to position [1486, 0]
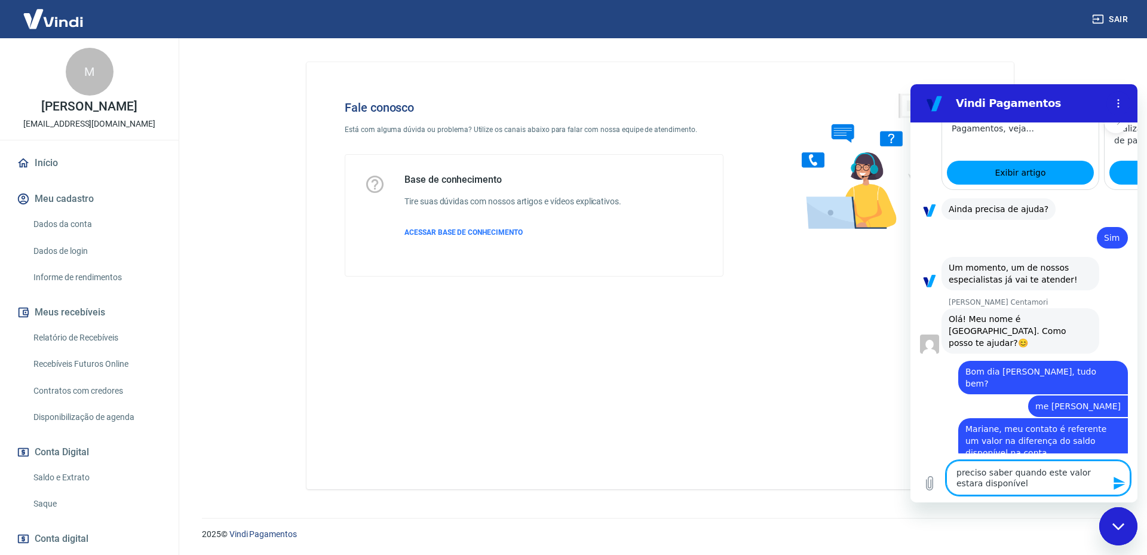
click at [1094, 472] on textarea "preciso saber quando este valor estara disponível" at bounding box center [1038, 478] width 184 height 35
click at [1010, 491] on textarea "preciso saber quando este valor estará disponível" at bounding box center [1038, 478] width 184 height 35
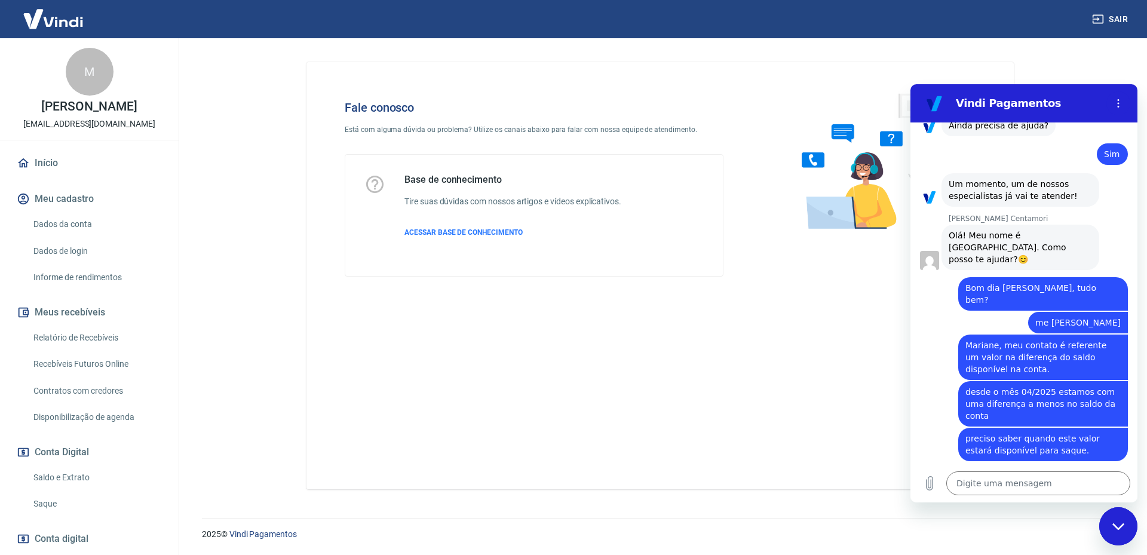
scroll to position [1572, 0]
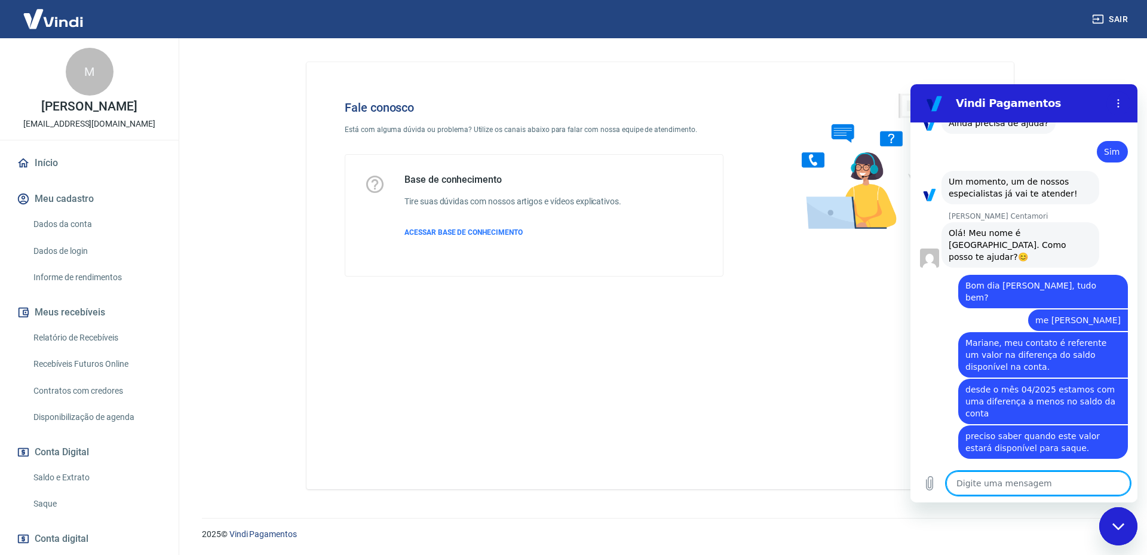
click at [1050, 482] on textarea at bounding box center [1038, 483] width 184 height 24
click at [1071, 474] on textarea "o valor da diferença é de" at bounding box center [1038, 483] width 184 height 24
drag, startPoint x: 1052, startPoint y: 480, endPoint x: 1079, endPoint y: 484, distance: 26.5
click at [1079, 484] on textarea "o valor da diferença é de E$" at bounding box center [1038, 483] width 184 height 24
paste textarea "1.221,33"
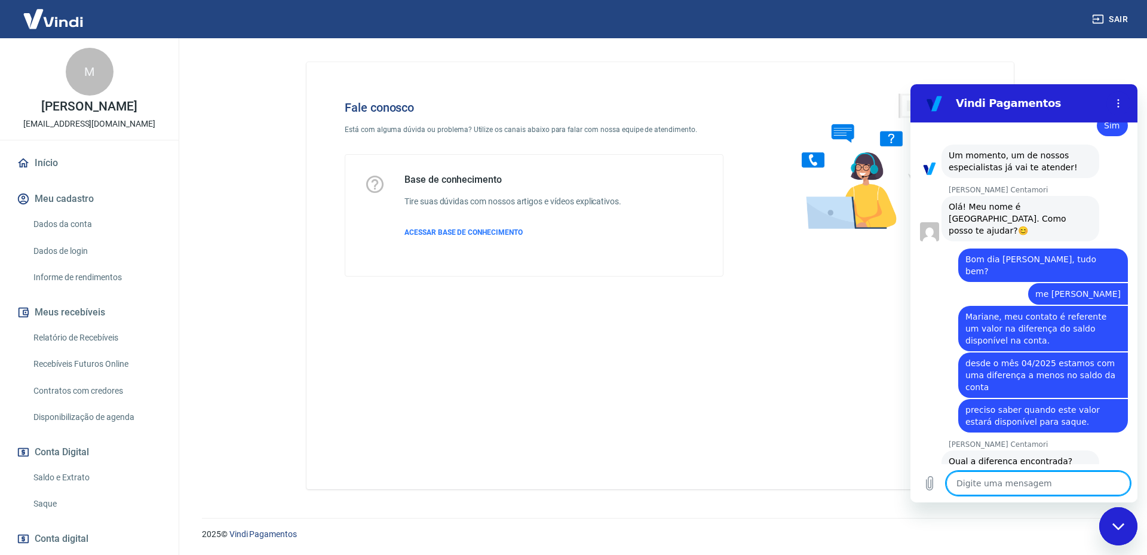
scroll to position [1601, 0]
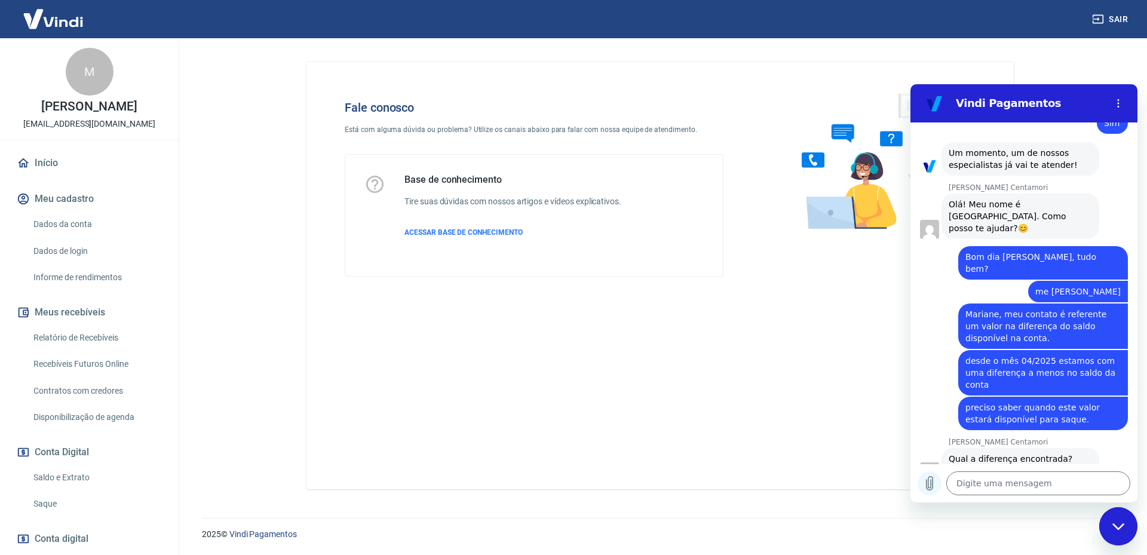
click at [927, 485] on icon "Carregar arquivo" at bounding box center [930, 483] width 14 height 14
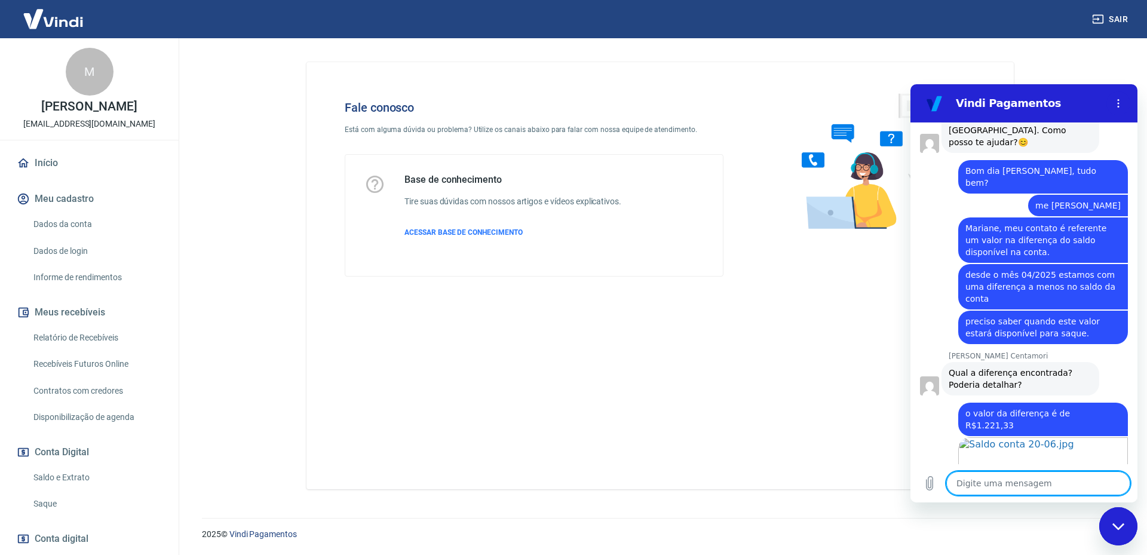
scroll to position [1689, 0]
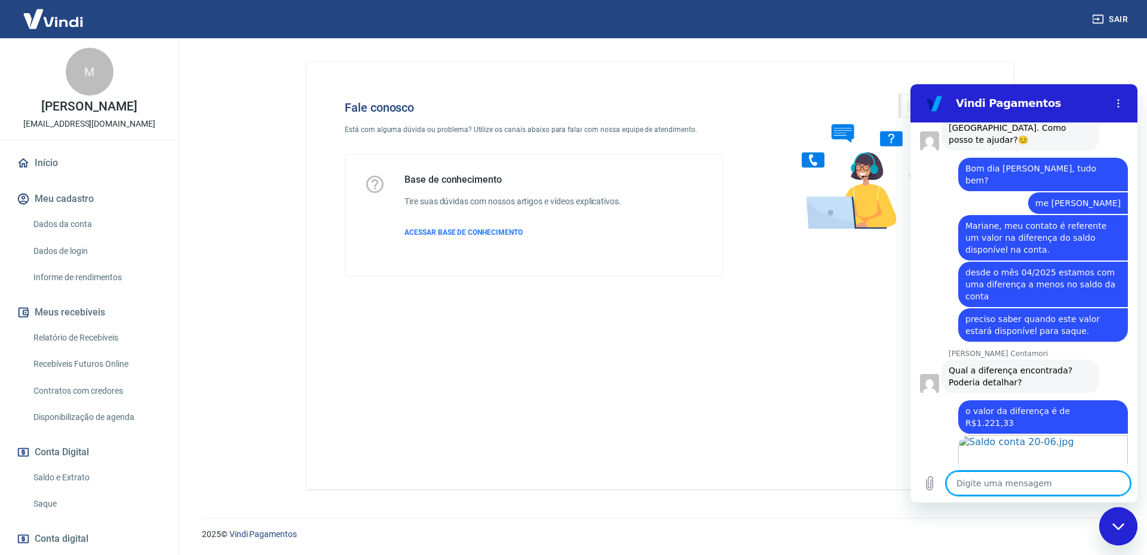
click at [1006, 477] on textarea at bounding box center [1038, 483] width 184 height 24
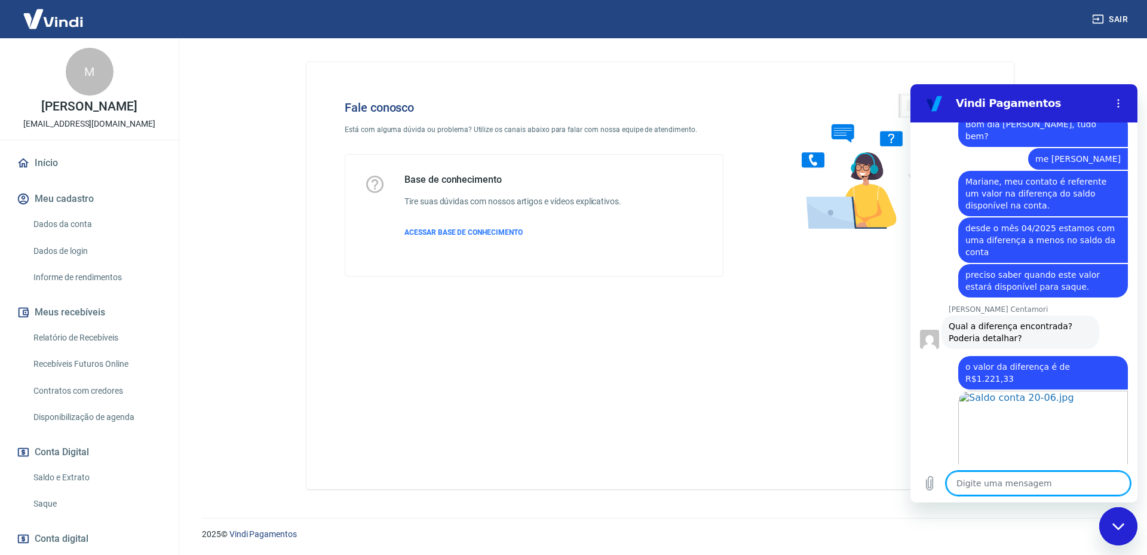
scroll to position [1736, 0]
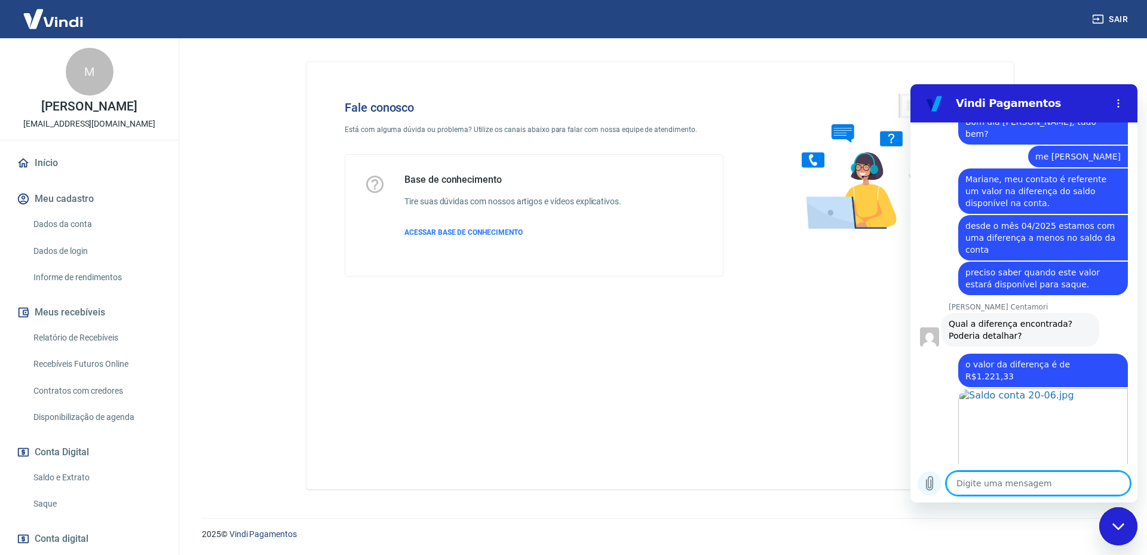
click at [932, 476] on button "Carregar arquivo" at bounding box center [930, 483] width 24 height 24
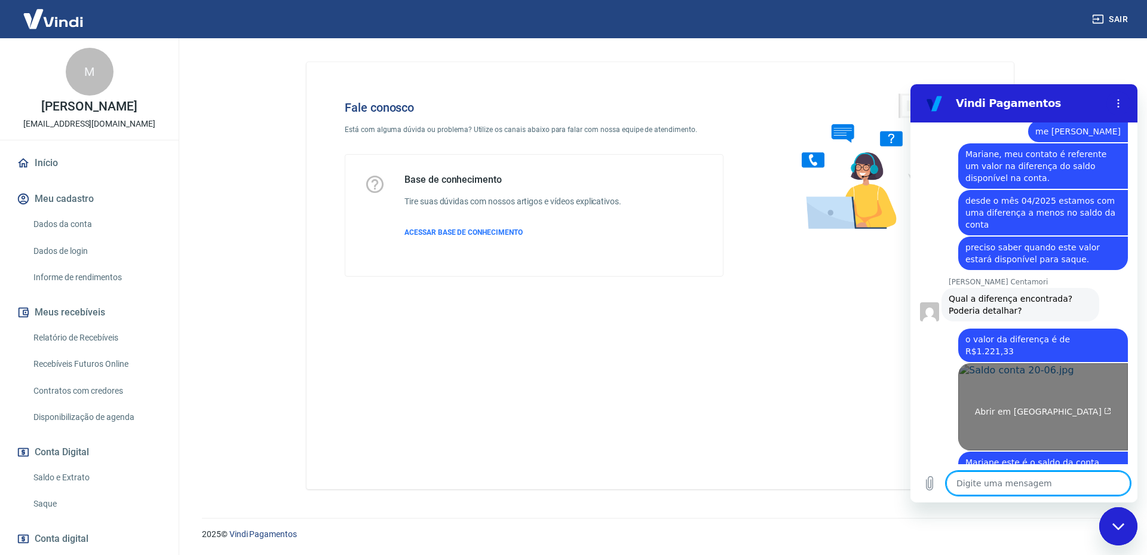
scroll to position [1763, 0]
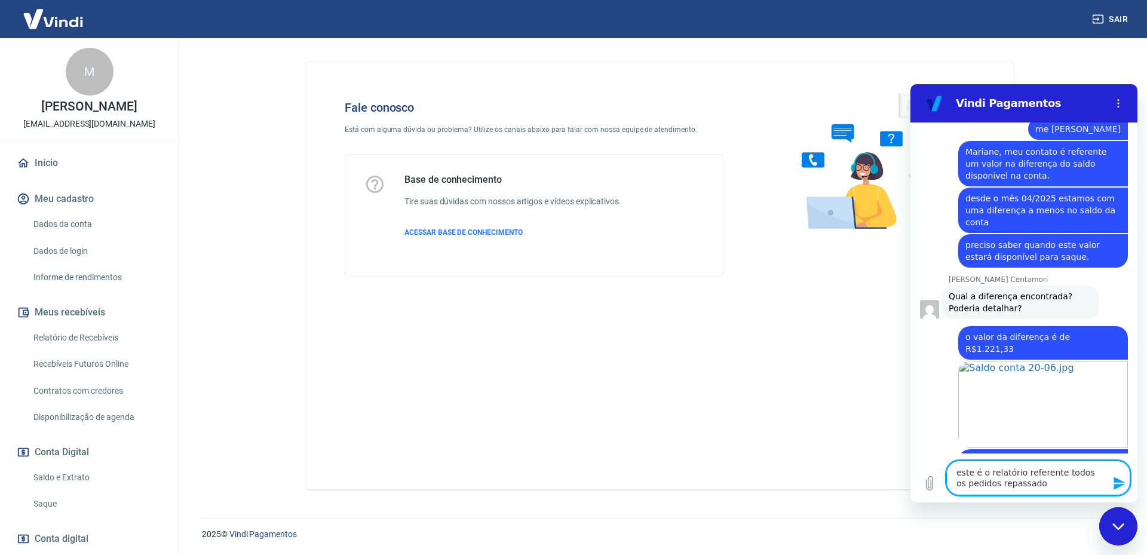
click at [1024, 473] on textarea "este é o relatório referente todos os pedidos repassado" at bounding box center [1038, 478] width 184 height 35
drag, startPoint x: 1022, startPoint y: 471, endPoint x: 1048, endPoint y: 486, distance: 29.7
click at [1048, 486] on textarea "este é o relatório referente todos os pedidos repassado" at bounding box center [1038, 478] width 184 height 35
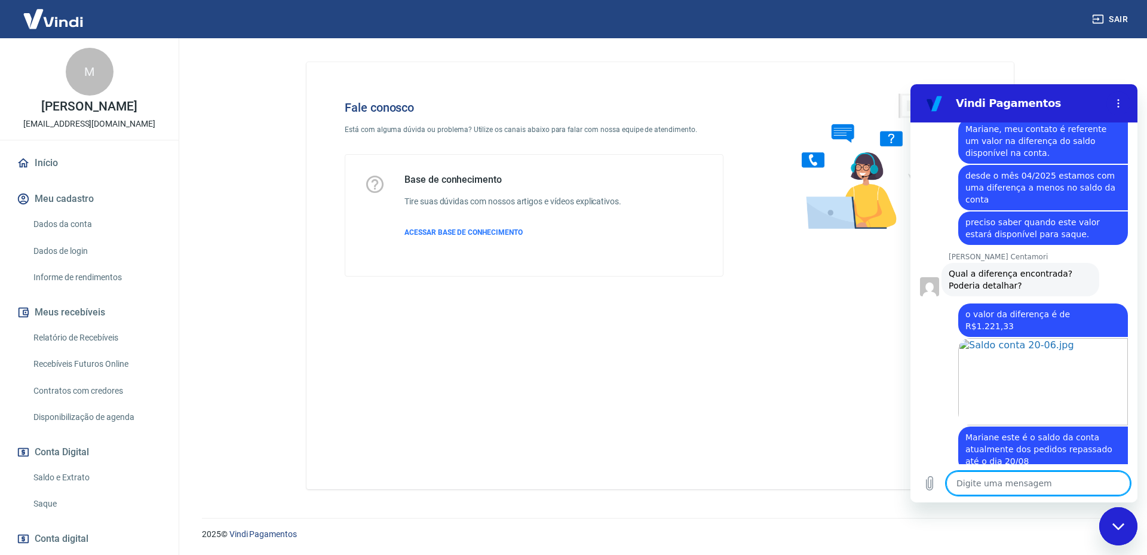
scroll to position [1788, 0]
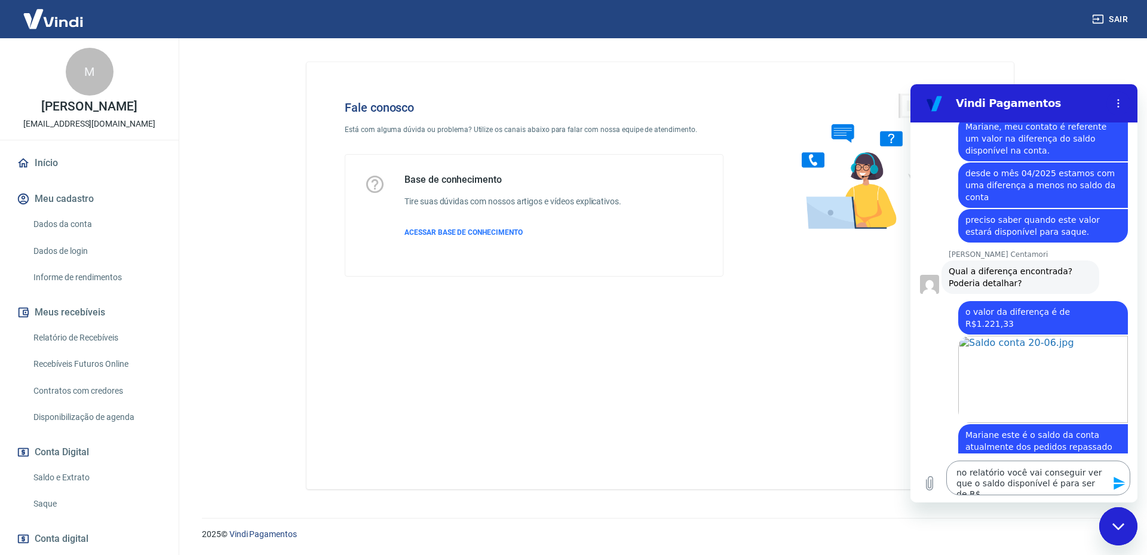
click at [1091, 483] on textarea "no relatório você vai conseguir ver que o saldo disponível é para ser de R$" at bounding box center [1038, 478] width 184 height 35
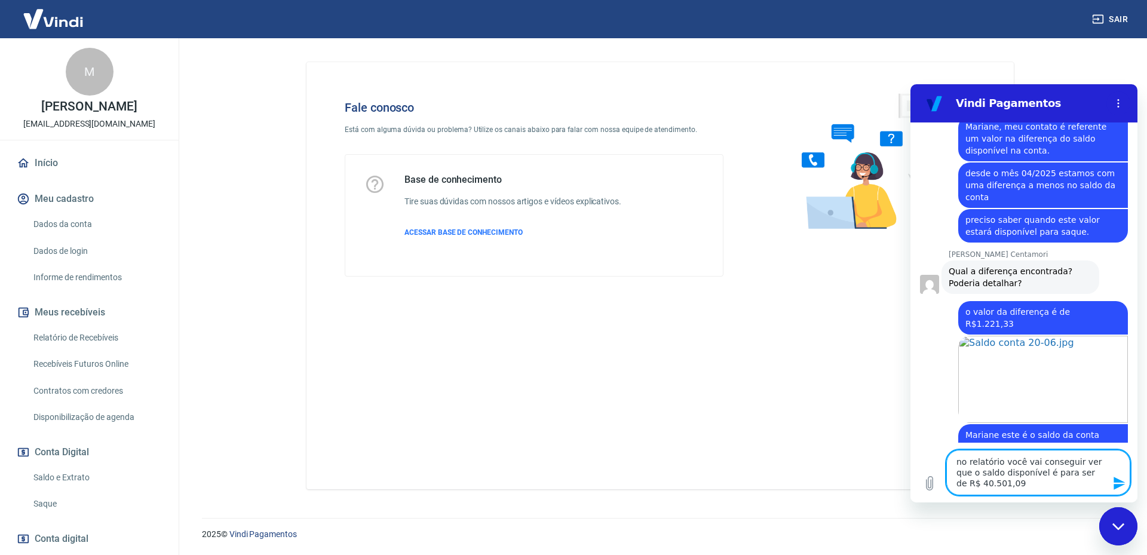
drag, startPoint x: 1024, startPoint y: 475, endPoint x: 1999, endPoint y: 589, distance: 981.8
click at [1086, 501] on div "Digite uma mensagem no relatório você vai conseguir ver que o saldo disponível …" at bounding box center [1024, 473] width 227 height 60
click at [1111, 486] on button "Enviar mensagem" at bounding box center [1119, 483] width 24 height 24
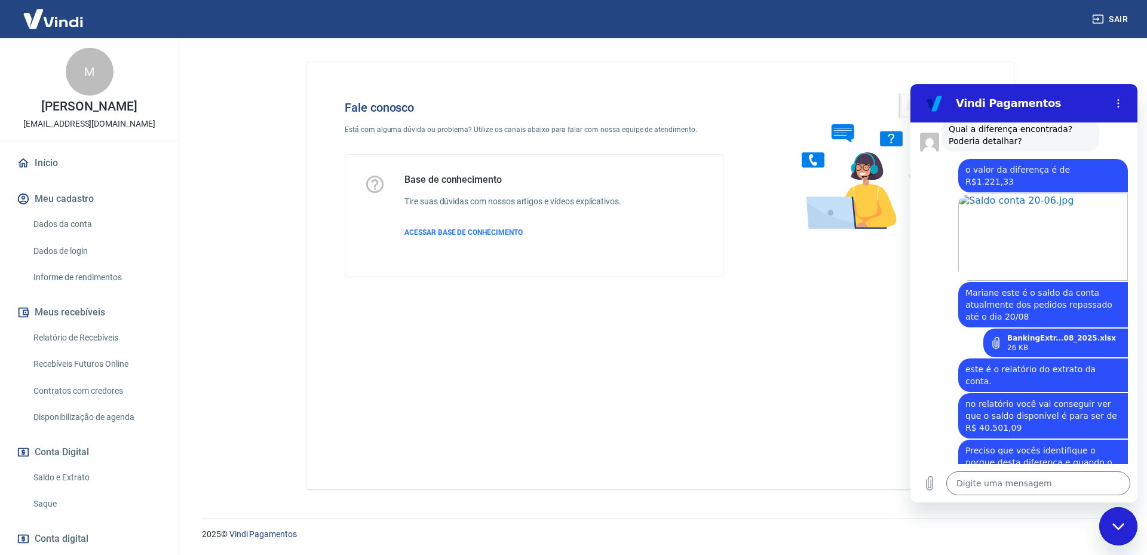
scroll to position [1933, 0]
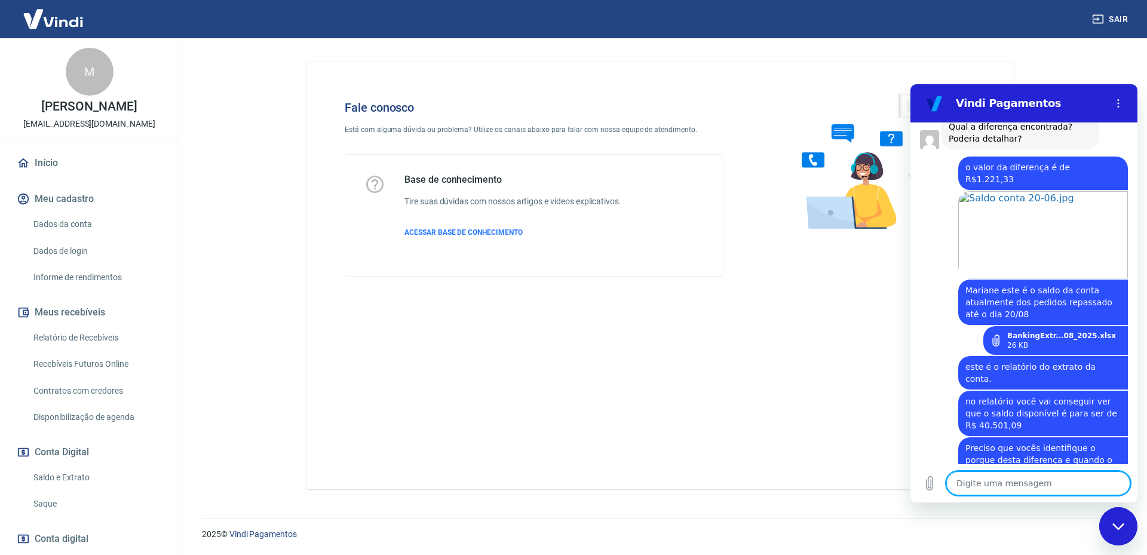
click at [1036, 486] on textarea at bounding box center [1038, 483] width 184 height 24
drag, startPoint x: 996, startPoint y: 270, endPoint x: 1006, endPoint y: 273, distance: 10.0
drag, startPoint x: 1006, startPoint y: 273, endPoint x: 1086, endPoint y: 275, distance: 80.1
click at [1086, 341] on div "26 KB" at bounding box center [1061, 346] width 109 height 10
click at [1061, 486] on textarea "o que encaminhei acima" at bounding box center [1038, 483] width 184 height 24
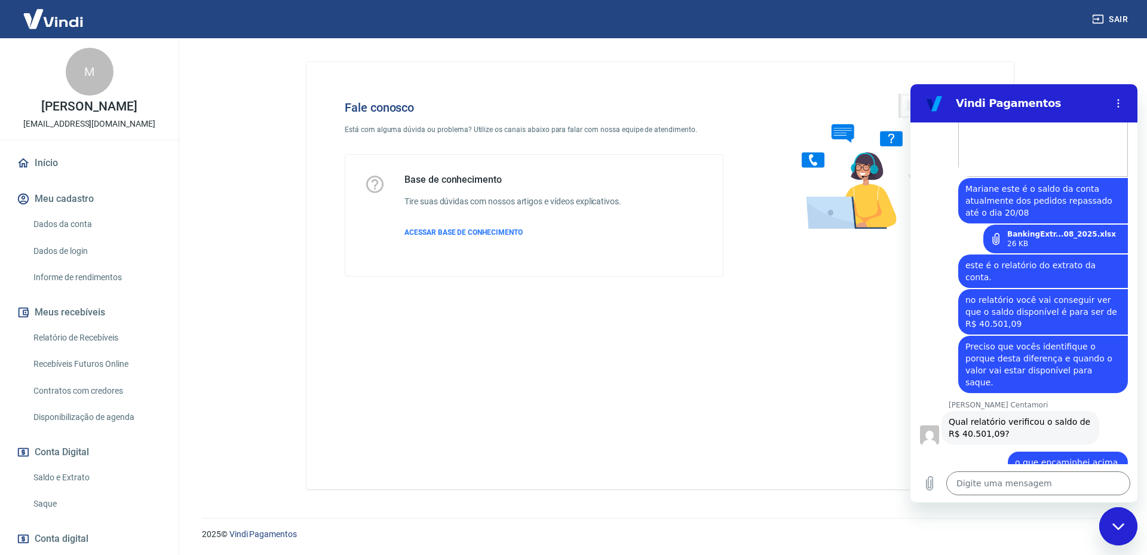
scroll to position [2037, 0]
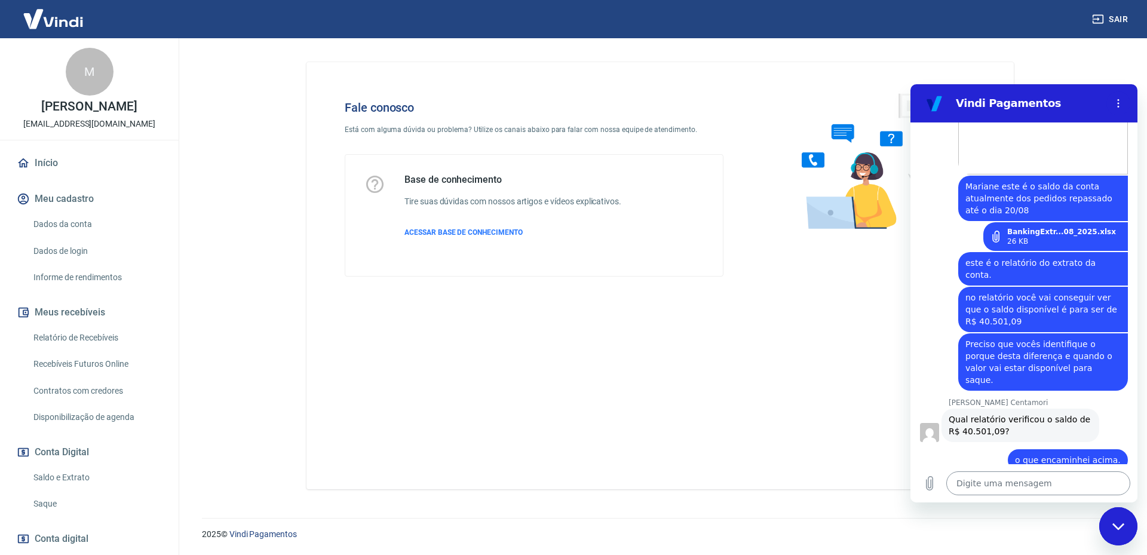
drag, startPoint x: 987, startPoint y: 482, endPoint x: 1006, endPoint y: 482, distance: 18.5
click at [987, 482] on textarea at bounding box center [1038, 483] width 184 height 24
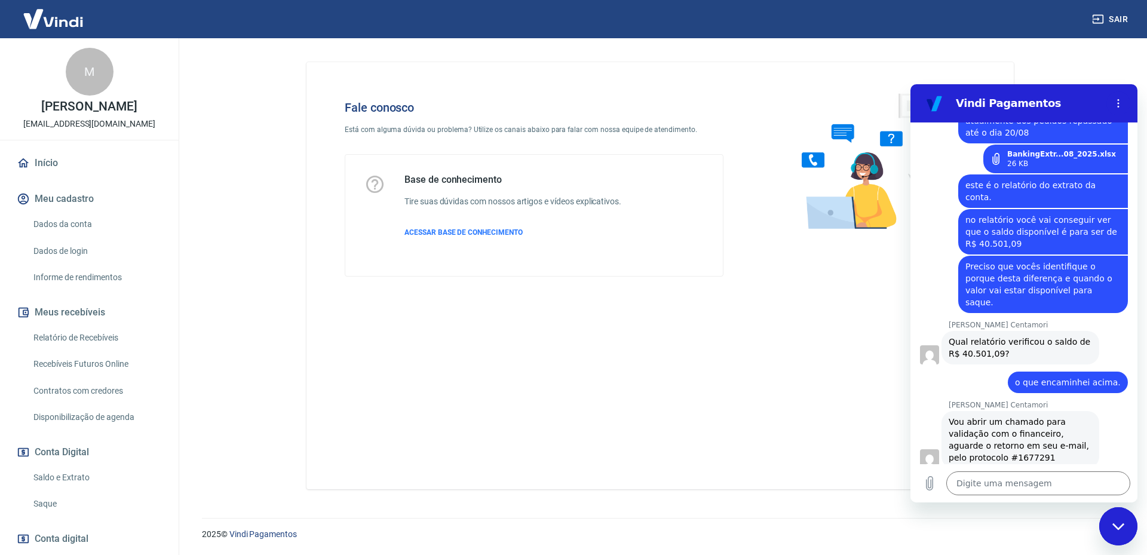
scroll to position [2117, 0]
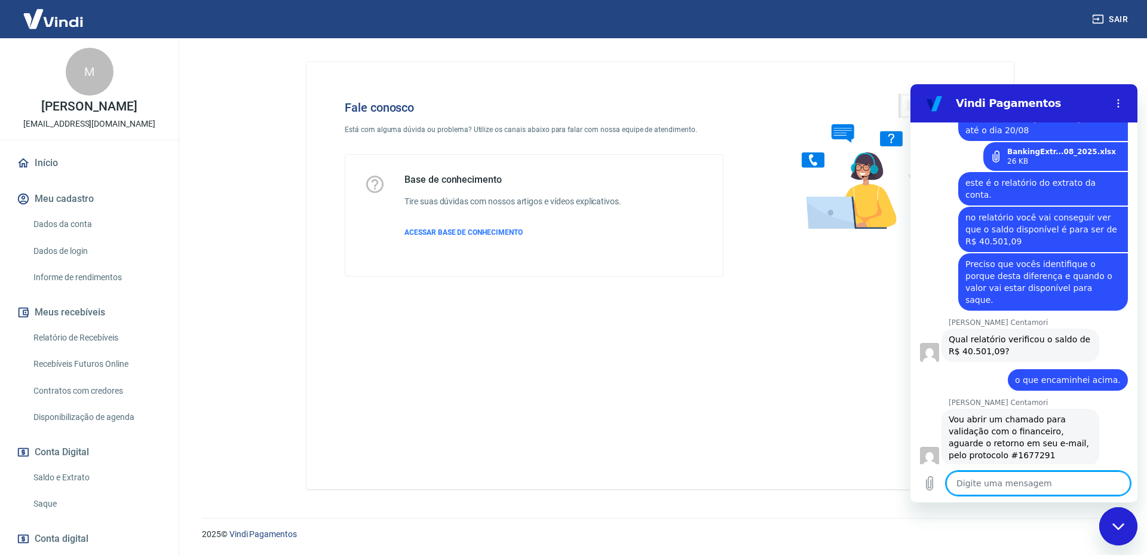
click at [996, 492] on textarea at bounding box center [1038, 483] width 184 height 24
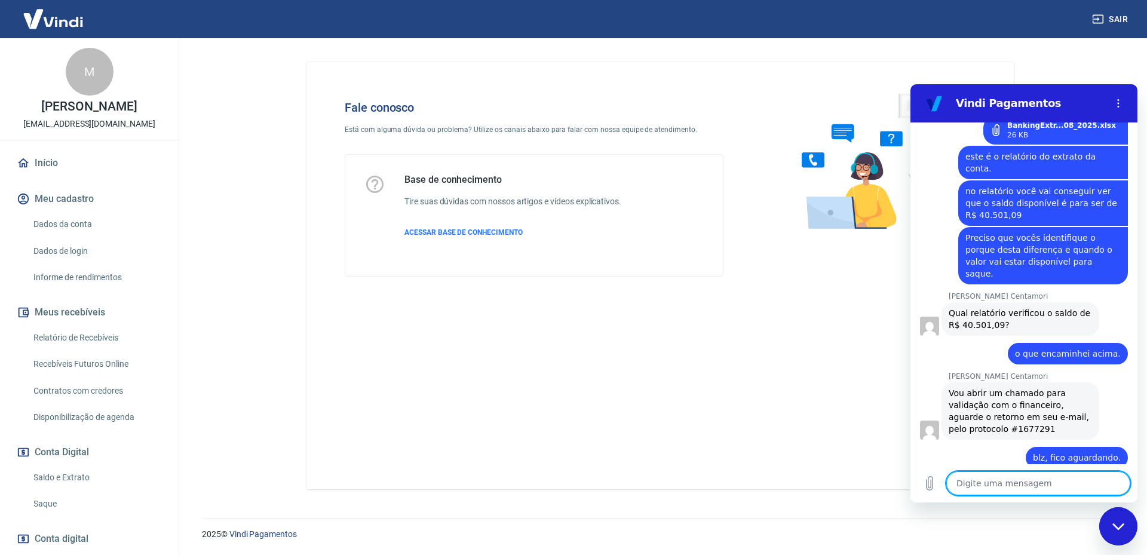
scroll to position [2146, 0]
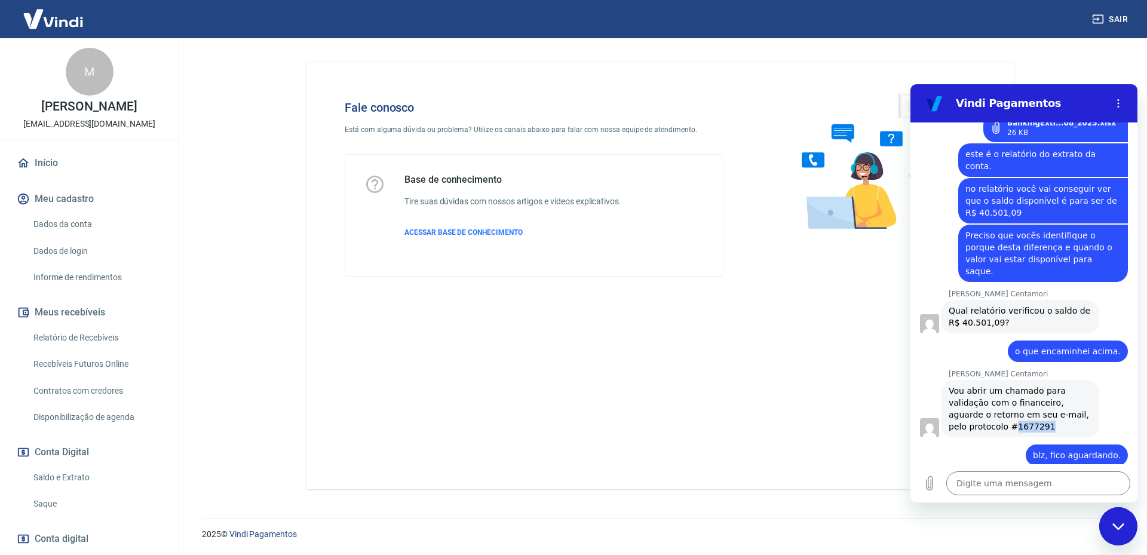
drag, startPoint x: 1035, startPoint y: 334, endPoint x: 990, endPoint y: 336, distance: 44.9
click at [990, 380] on div "[PERSON_NAME] Centamori diz: Vou abrir um chamado para validação com o financei…" at bounding box center [1021, 408] width 158 height 57
copy span "1677291"
drag, startPoint x: 950, startPoint y: 330, endPoint x: 1024, endPoint y: 328, distance: 73.5
click at [1024, 386] on span "Vou abrir um chamado para validação com o financeiro, aguarde o retorno em seu …" at bounding box center [1020, 408] width 143 height 45
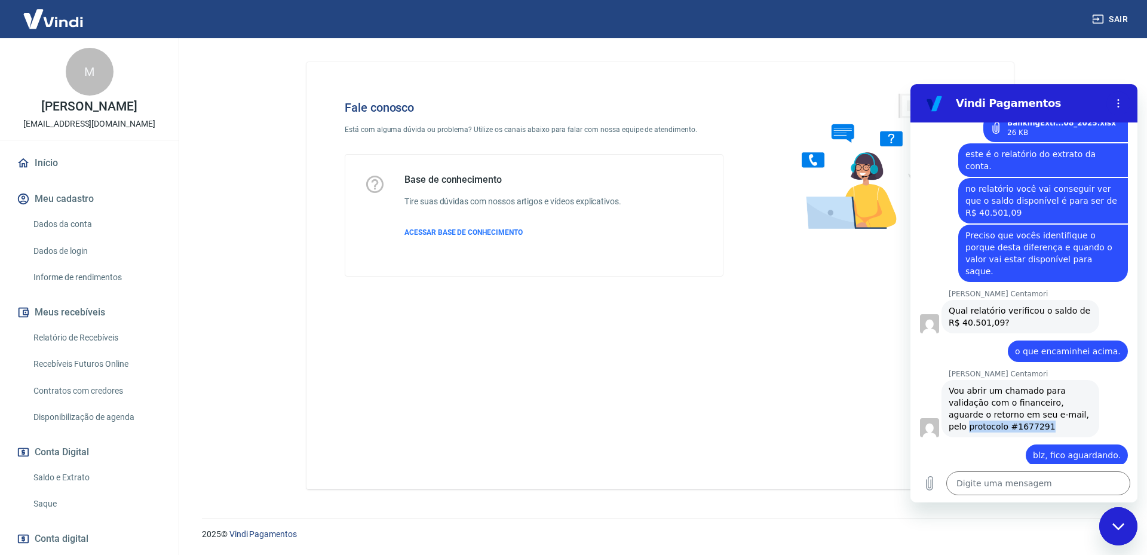
copy span "protocolo #1677291"
